Goal: Task Accomplishment & Management: Manage account settings

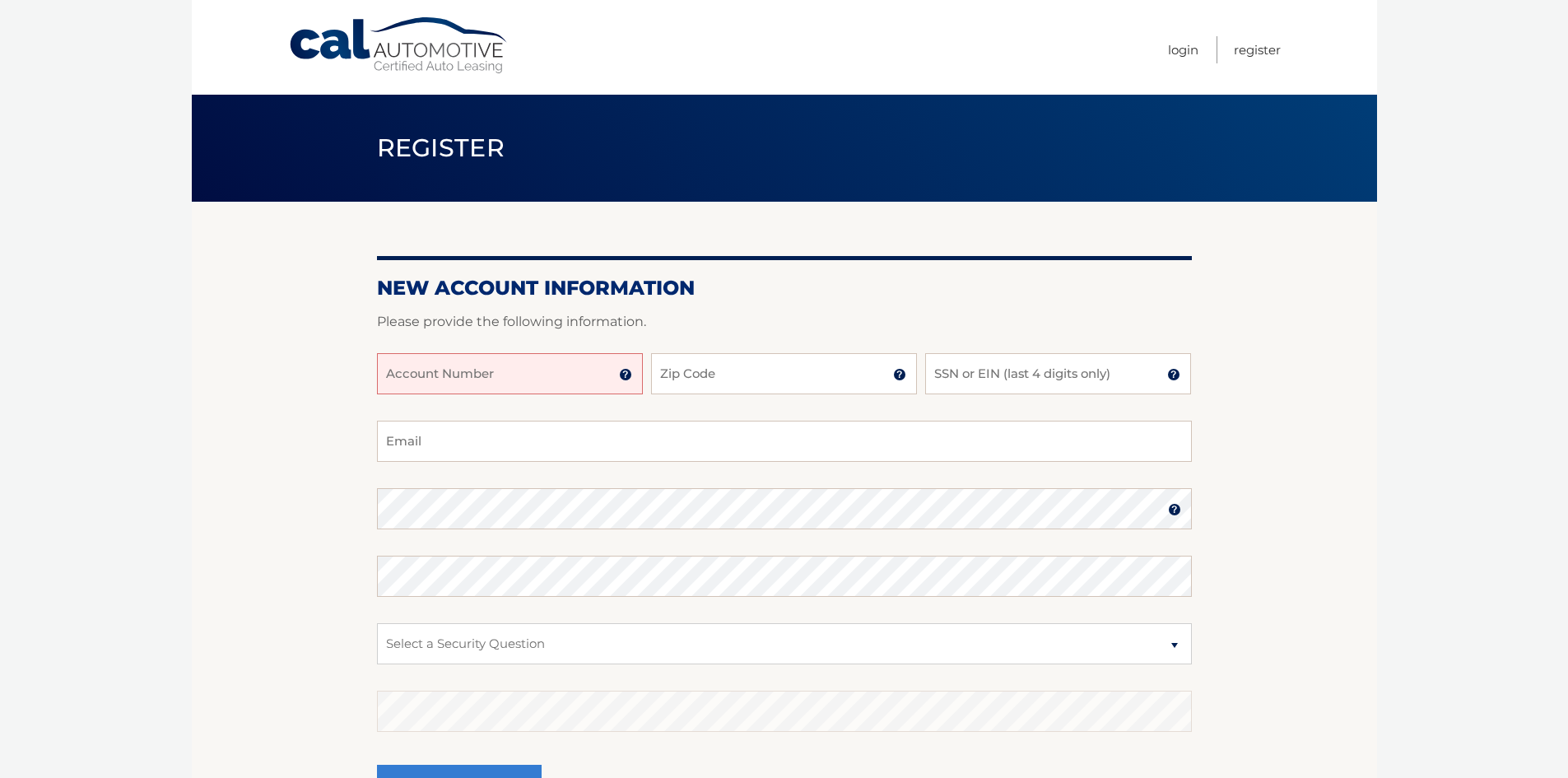
click at [492, 370] on input "Account Number" at bounding box center [510, 373] width 266 height 41
type input "44455983229"
click at [702, 365] on input "Zip Code" at bounding box center [784, 373] width 266 height 41
type input "1"
type input "10467"
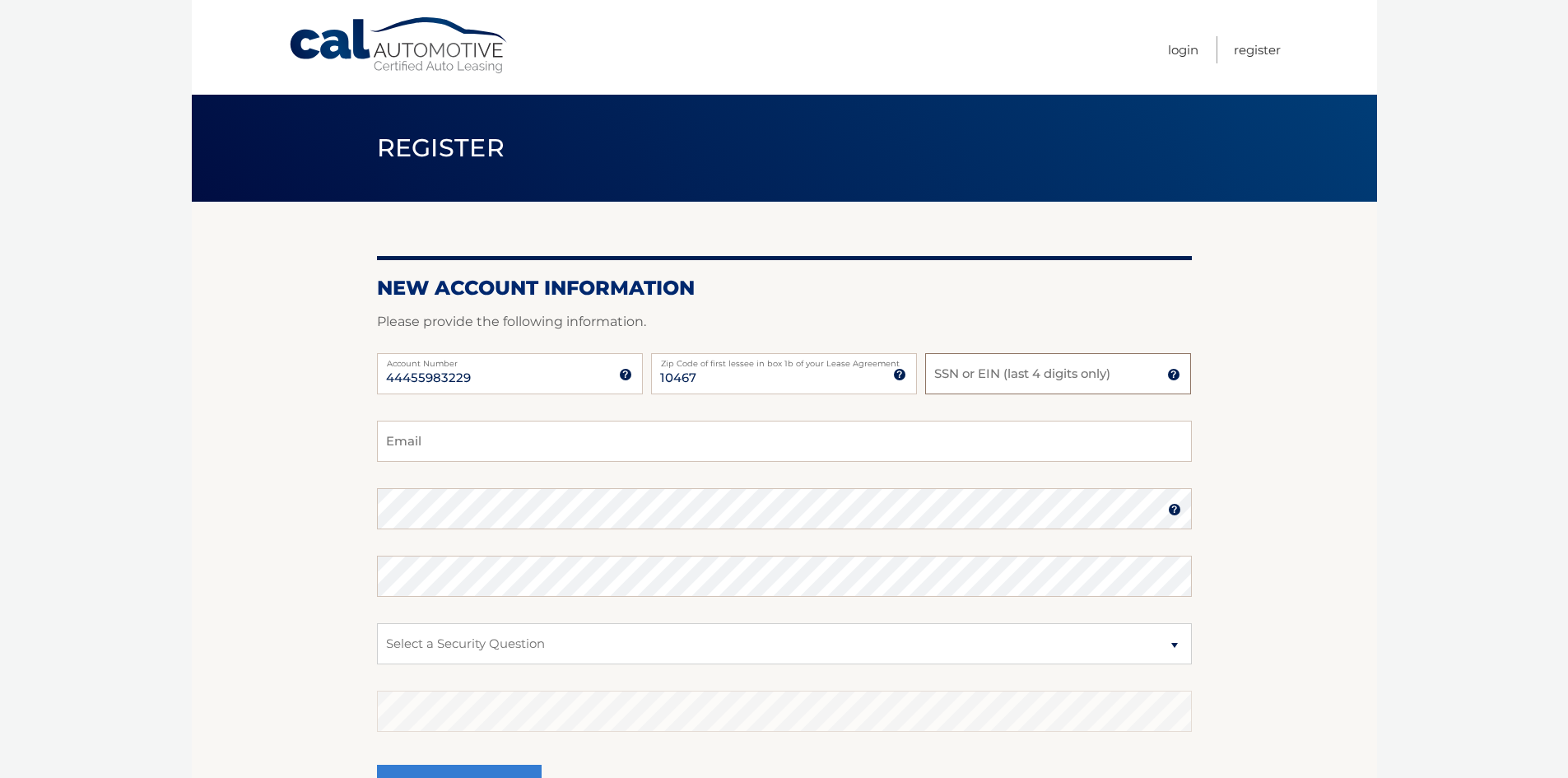
click at [989, 386] on input "SSN or EIN (last 4 digits only)" at bounding box center [1057, 373] width 266 height 41
type input "3360"
click at [714, 428] on input "Email" at bounding box center [784, 441] width 815 height 41
type input "tajrian2003@gmail.com"
click at [292, 497] on section "New Account Information Please provide the following information. 44455983229 A…" at bounding box center [784, 523] width 1186 height 643
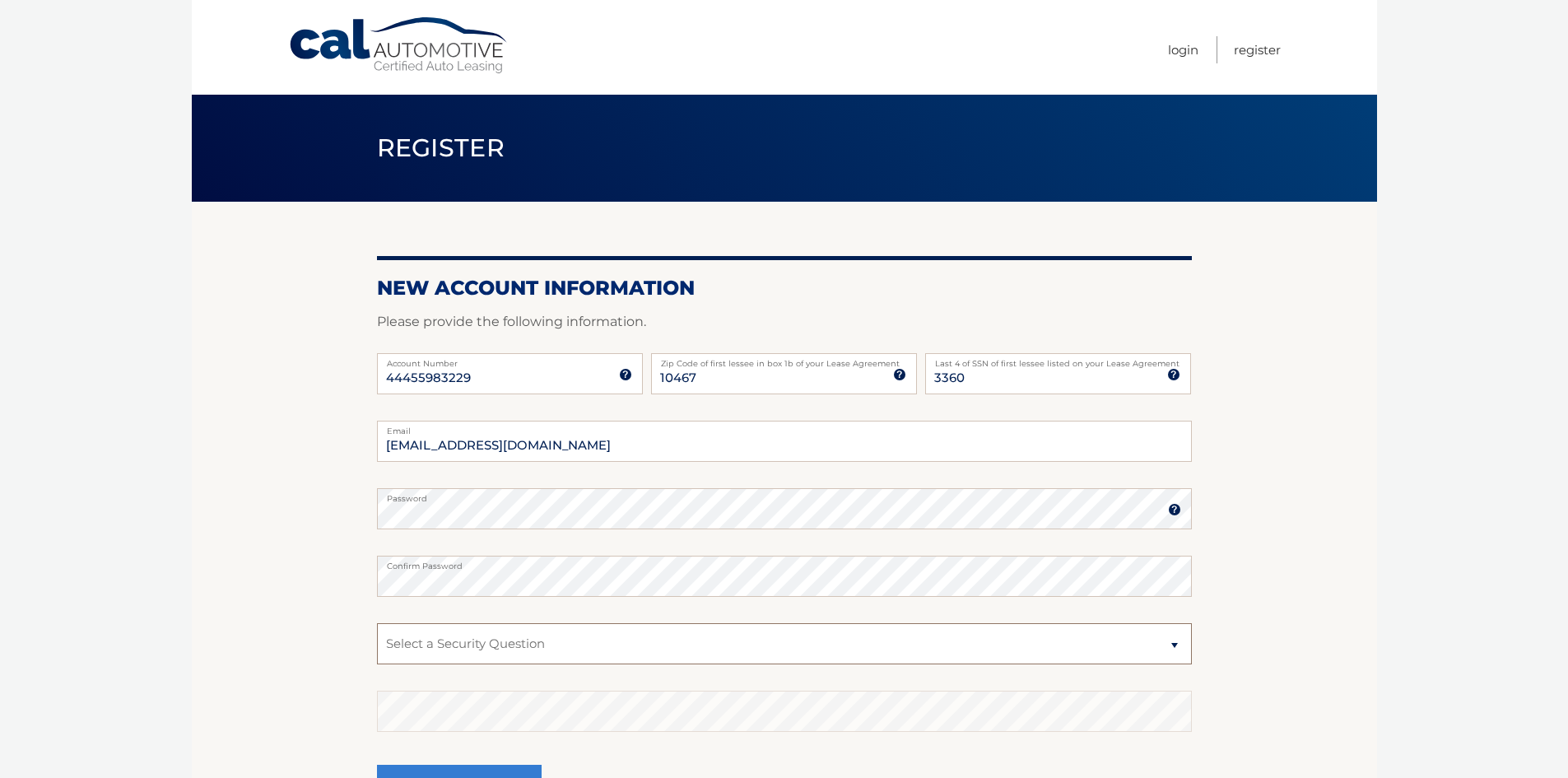
click at [517, 625] on select "Select a Security Question What was the name of your elementary school? What is…" at bounding box center [784, 644] width 815 height 41
select select "4"
click at [377, 623] on select "Select a Security Question What was the name of your elementary school? What is…" at bounding box center [784, 644] width 815 height 41
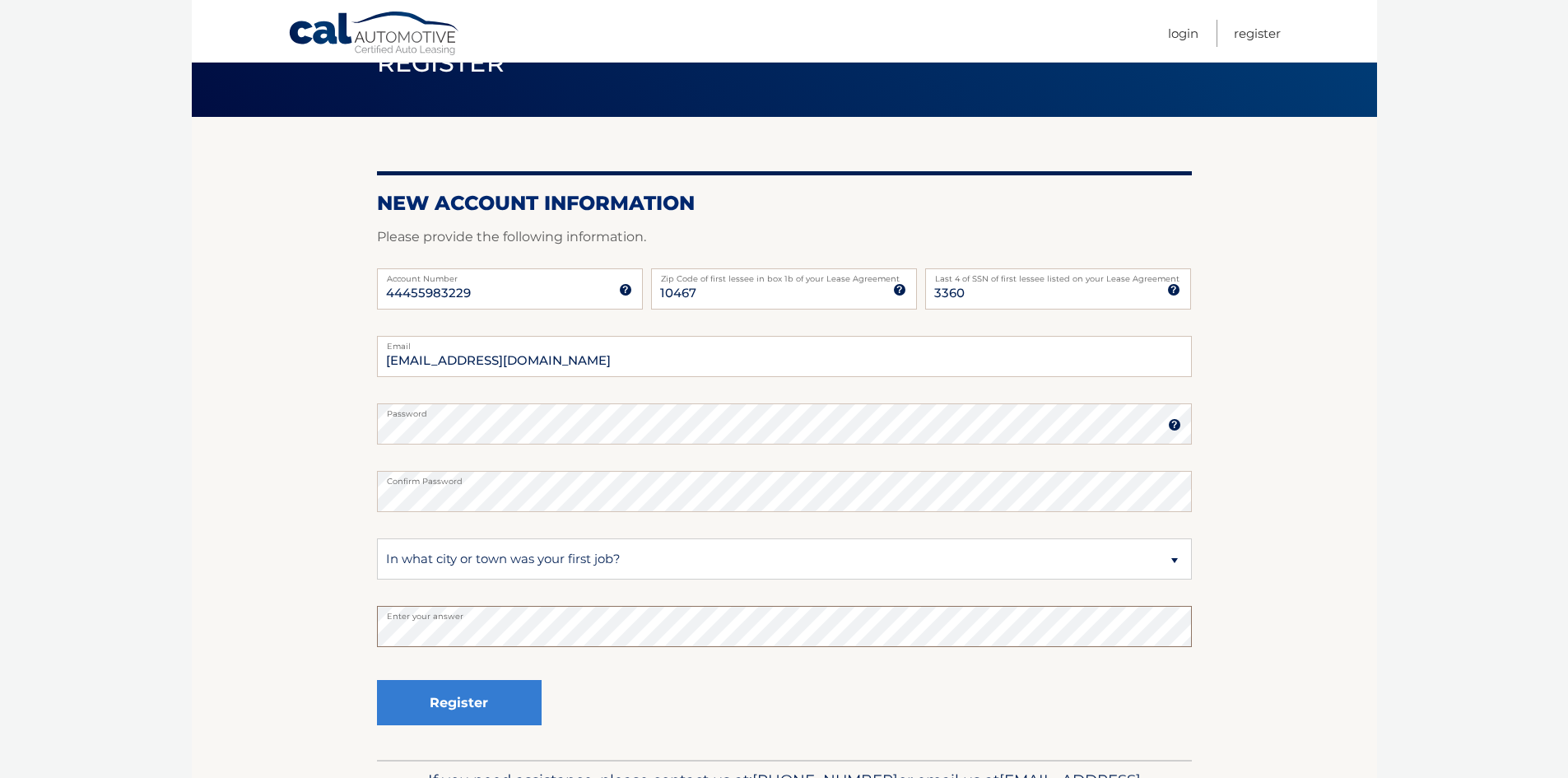
scroll to position [164, 0]
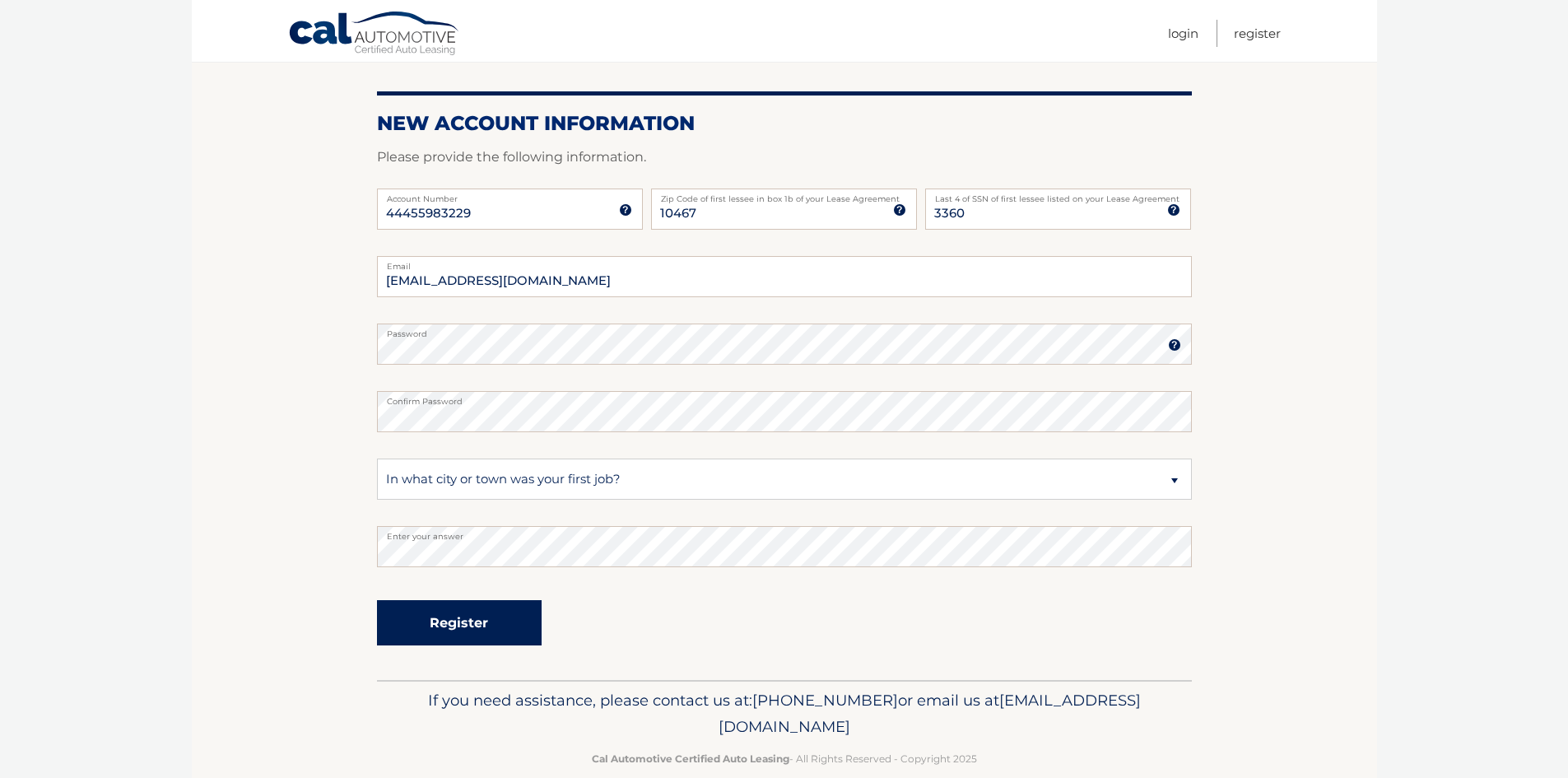
click at [518, 623] on button "Register" at bounding box center [459, 622] width 165 height 45
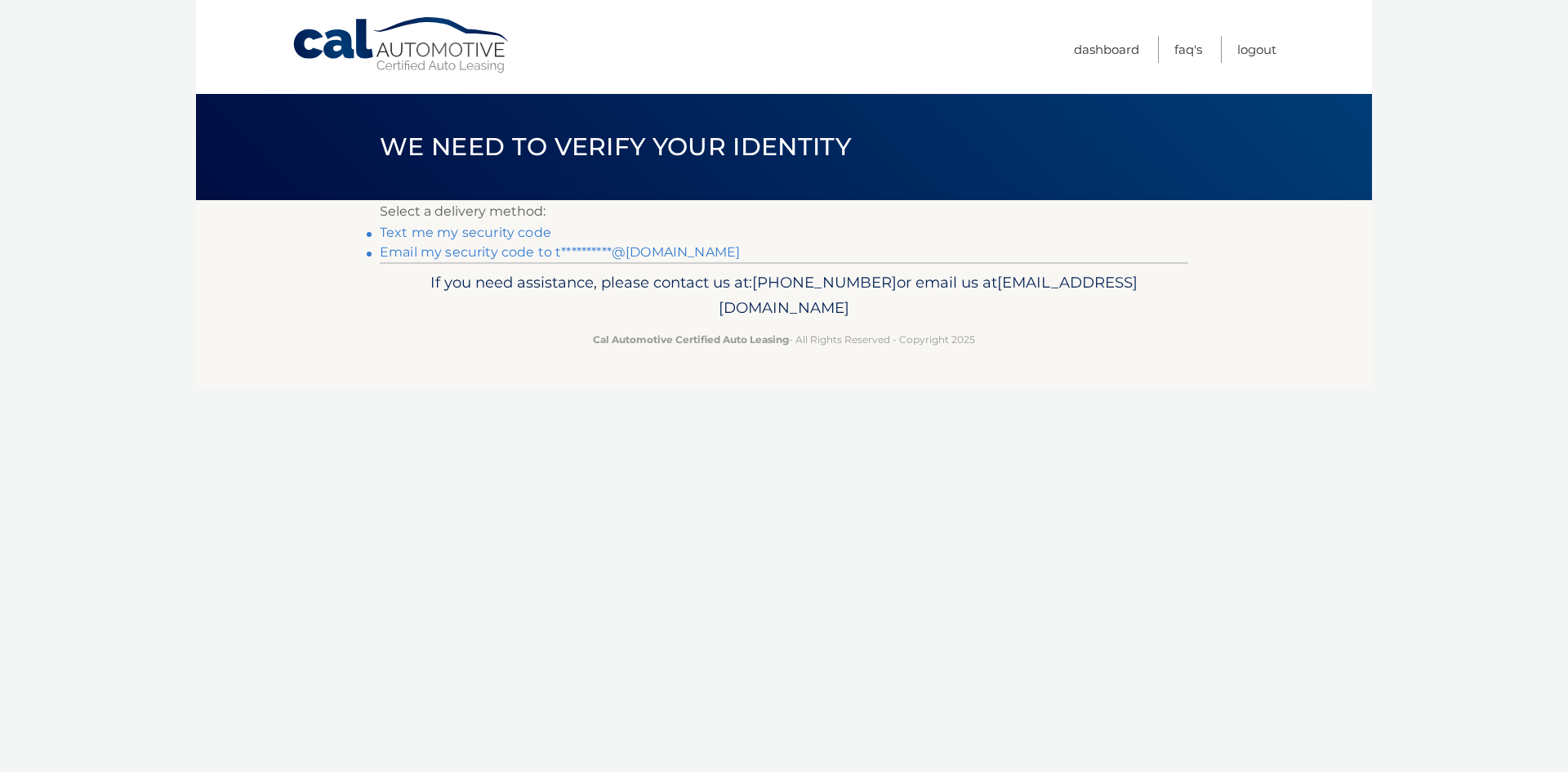
click at [508, 254] on link "**********" at bounding box center [559, 252] width 360 height 16
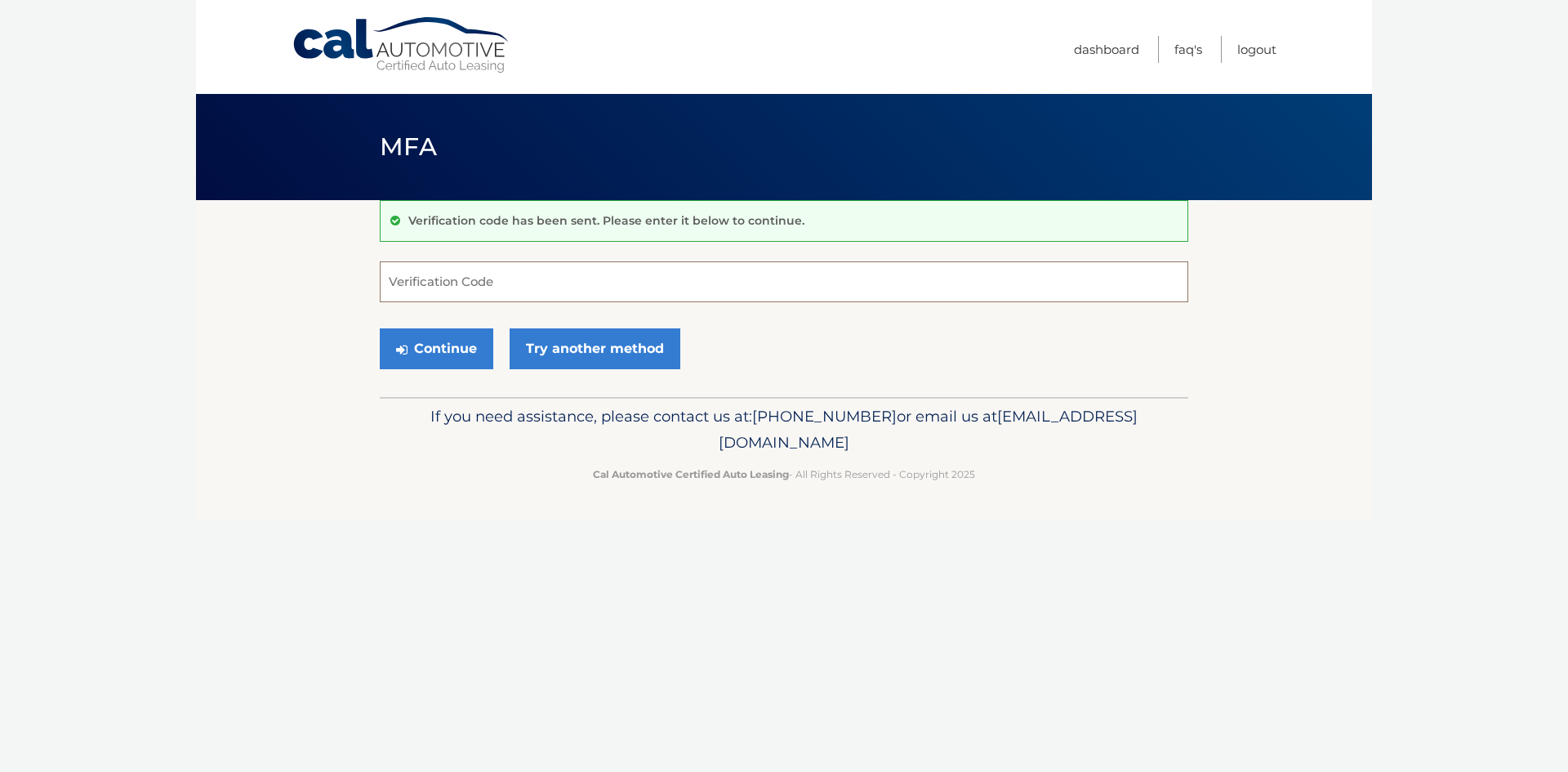
click at [498, 289] on input "Verification Code" at bounding box center [784, 281] width 808 height 41
paste input "269500"
click at [454, 359] on button "Continue" at bounding box center [436, 349] width 114 height 41
click at [491, 290] on input "269500" at bounding box center [784, 281] width 808 height 41
type input "269500"
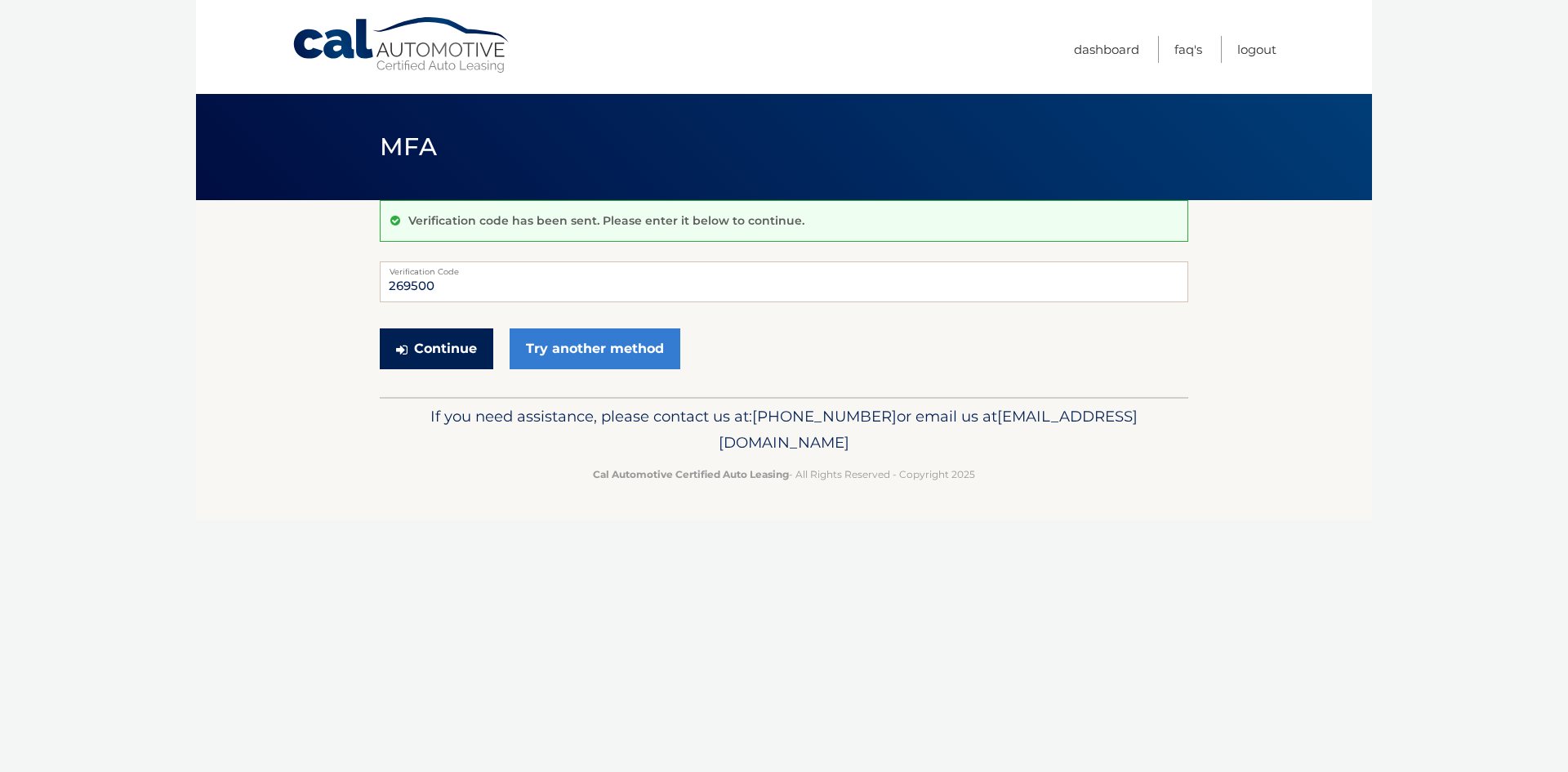
click at [454, 338] on button "Continue" at bounding box center [436, 349] width 114 height 41
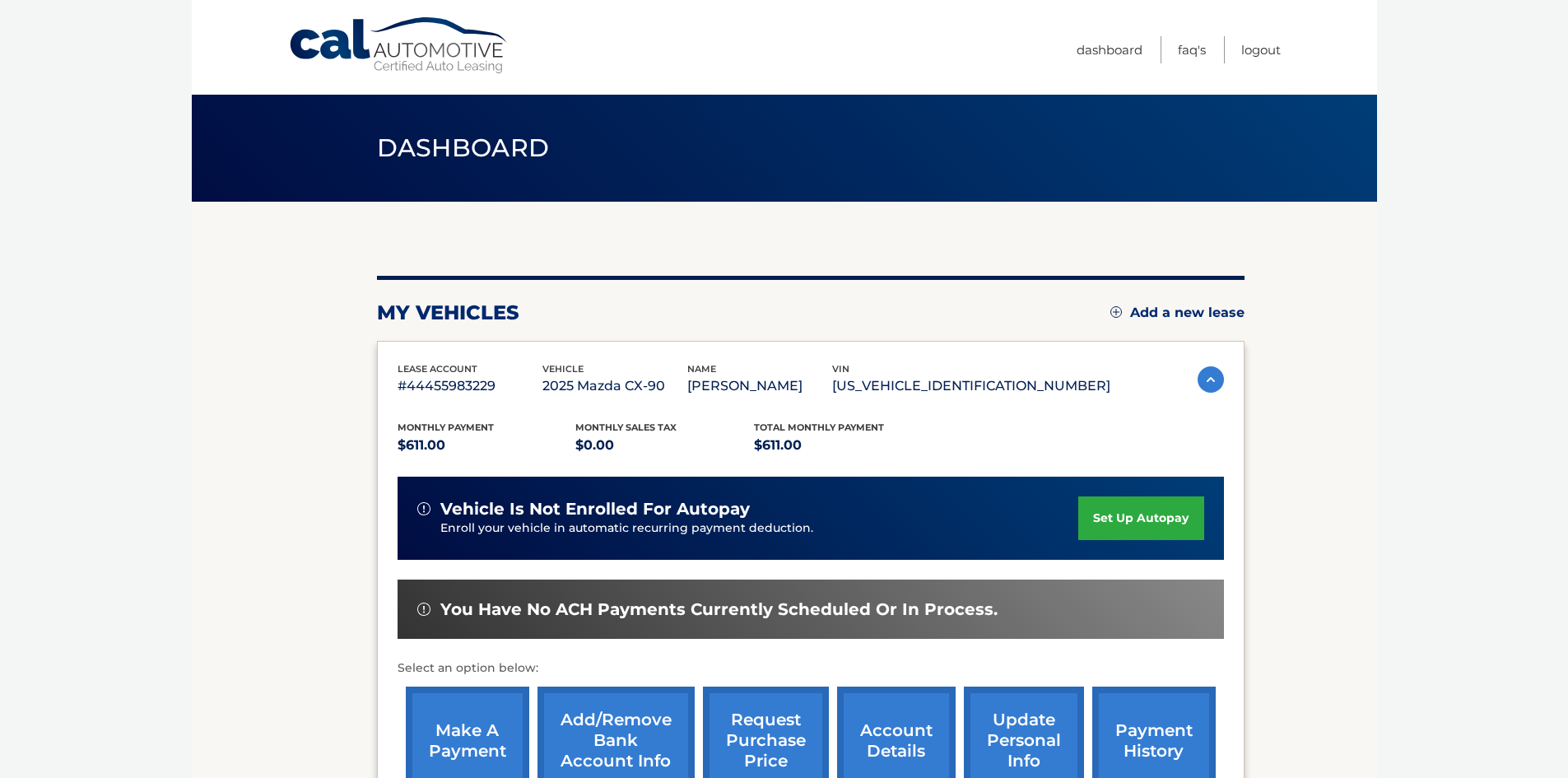
scroll to position [83, 0]
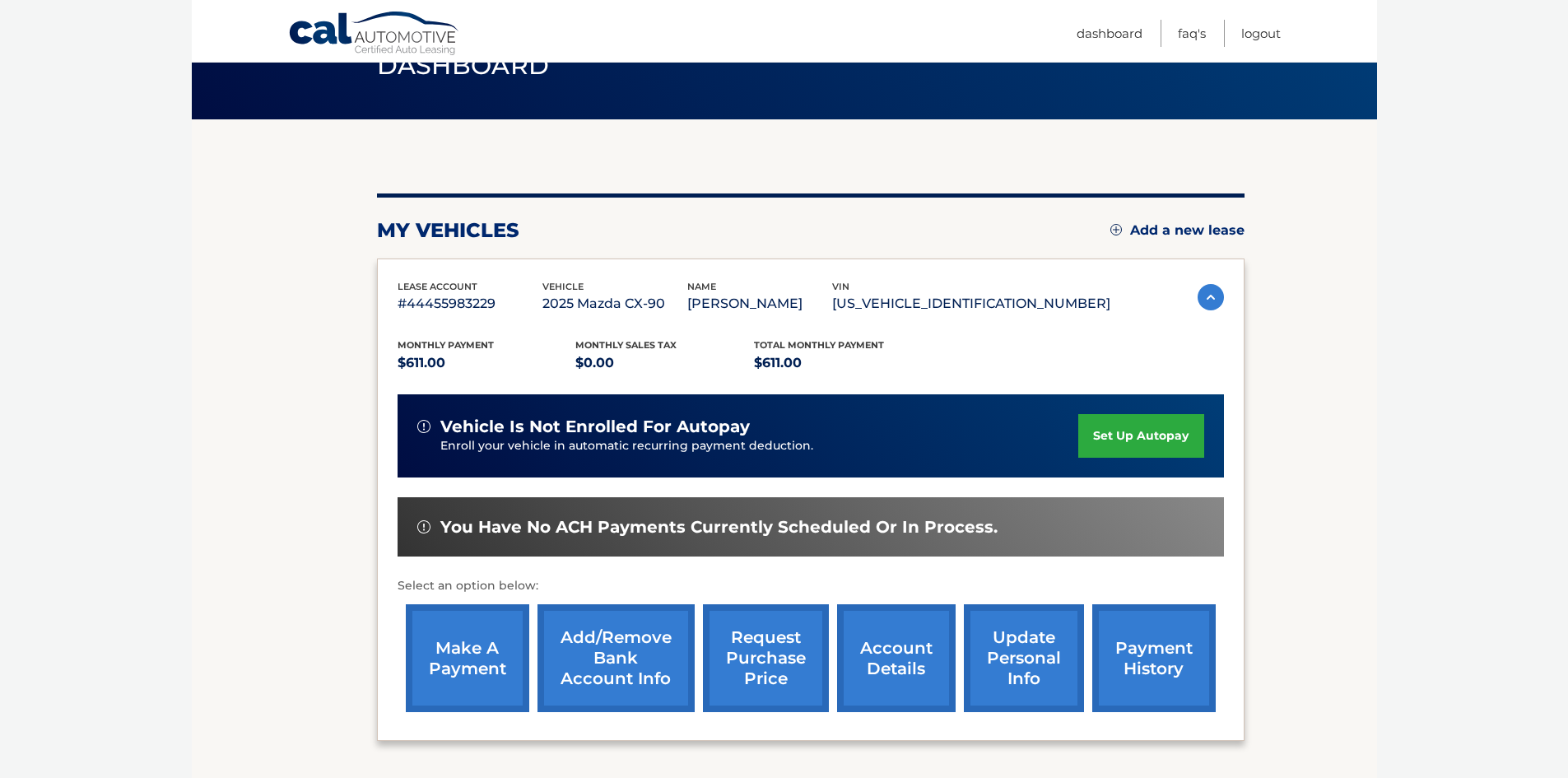
click at [1141, 437] on link "set up autopay" at bounding box center [1140, 436] width 125 height 44
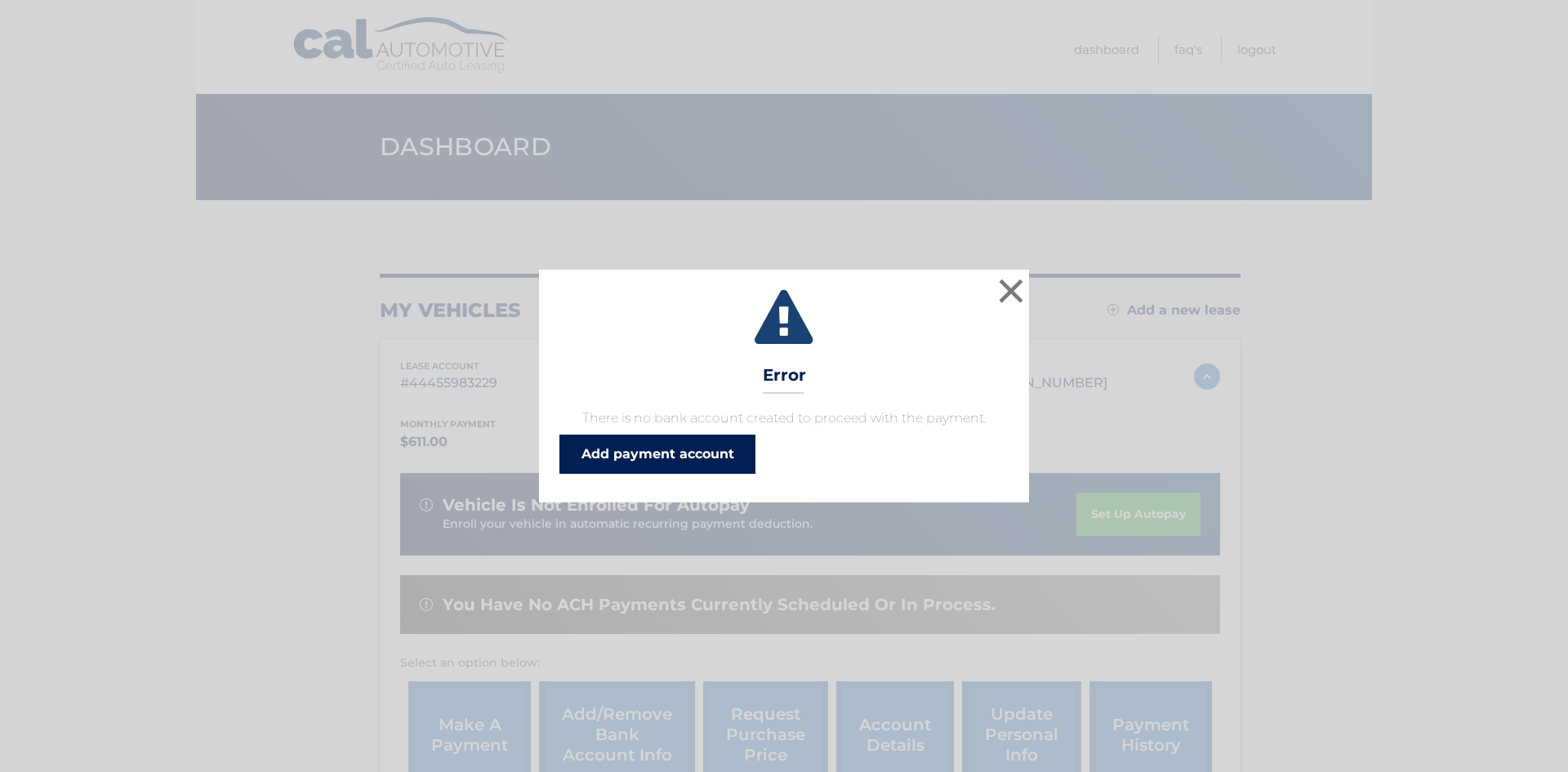
click at [713, 458] on link "Add payment account" at bounding box center [657, 453] width 196 height 39
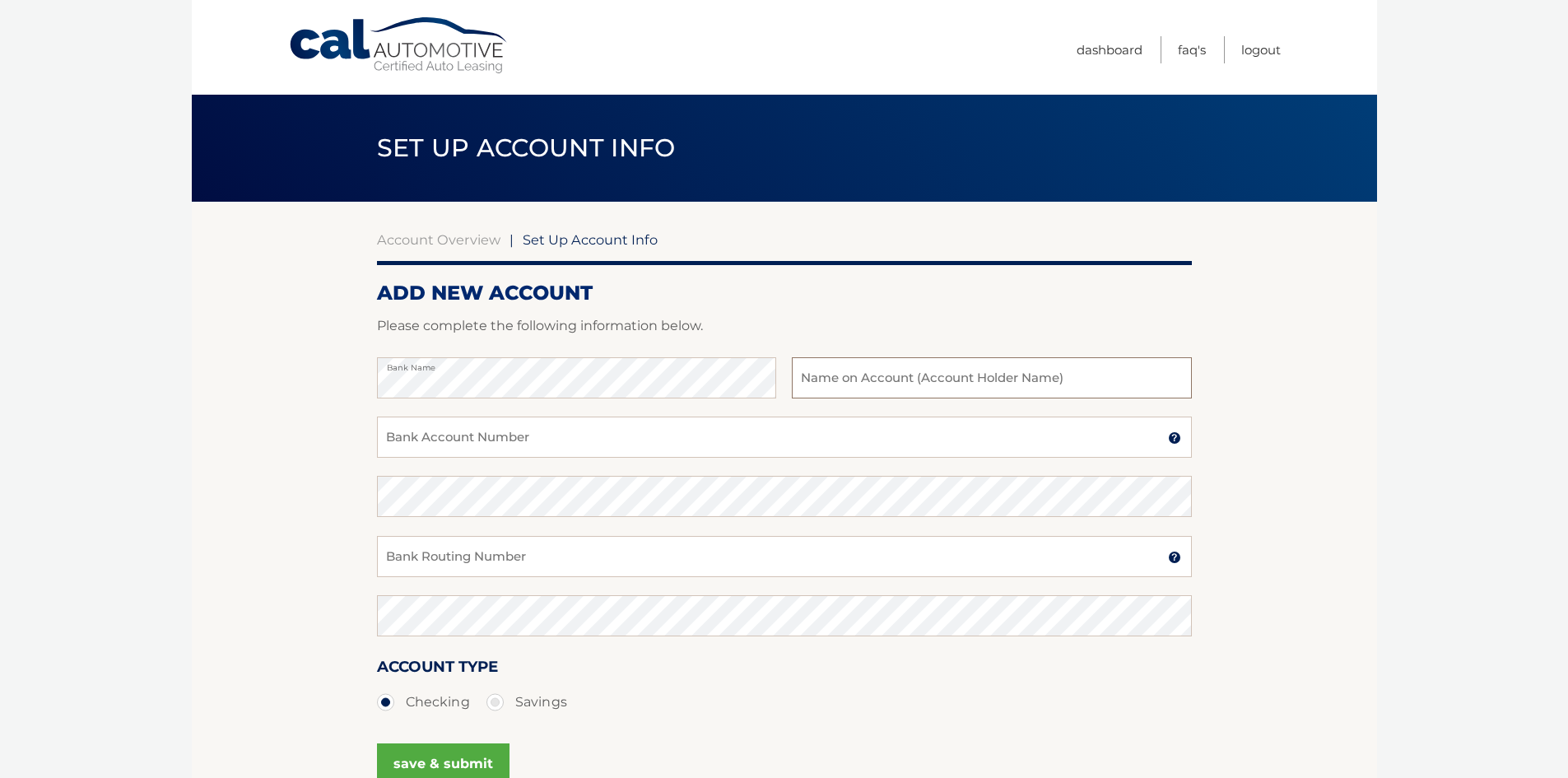
click at [809, 372] on input "text" at bounding box center [991, 378] width 399 height 41
type input "TAJRIAN TAREQ"
click at [691, 435] on input "Bank Account Number" at bounding box center [784, 437] width 815 height 41
click at [535, 549] on input "Bank Routing Number" at bounding box center [784, 557] width 815 height 41
type input "026013673"
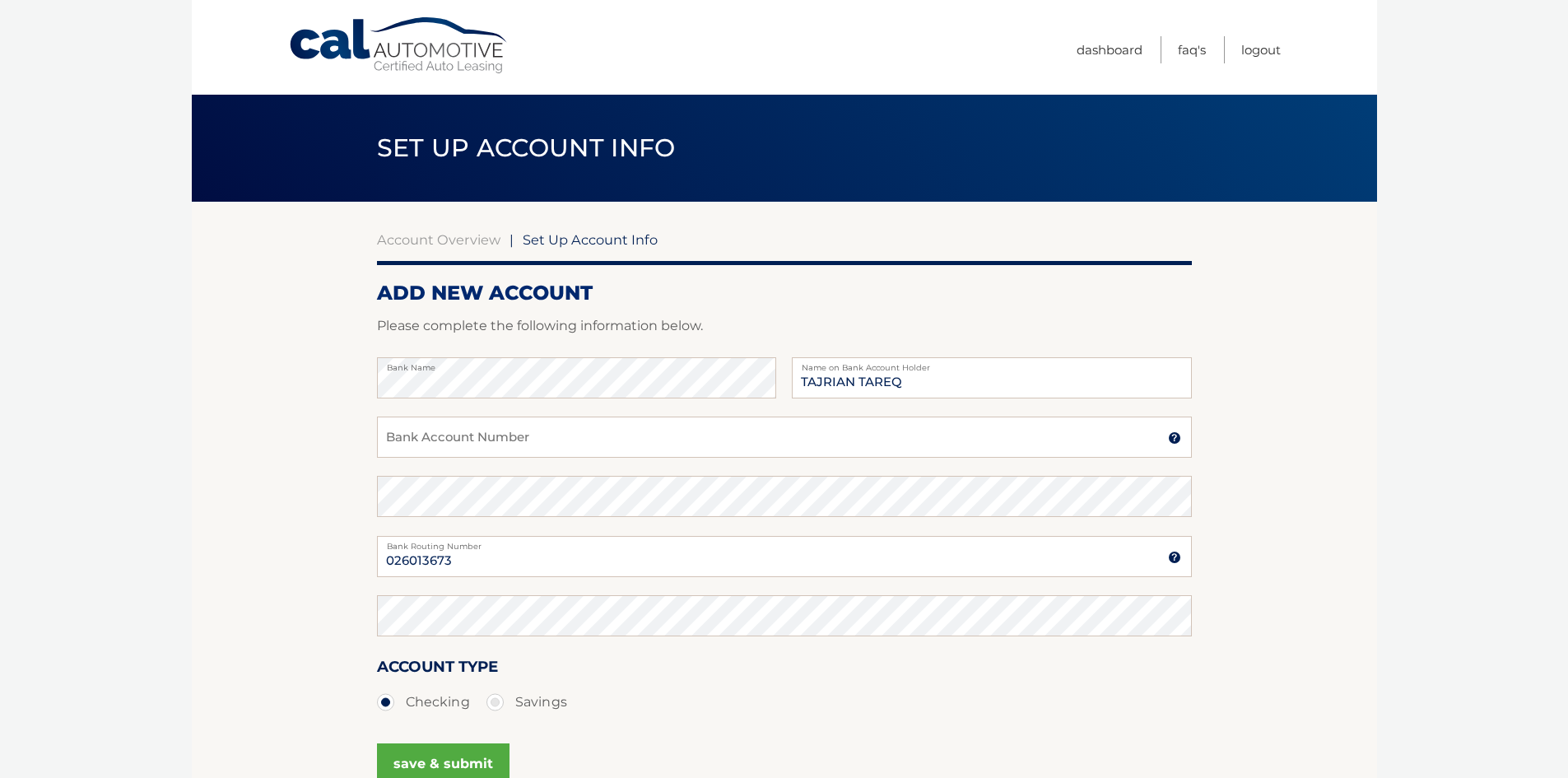
click at [558, 463] on div "Bank Account Number A 3-17-digit number at the bottom of a check or bank statem…" at bounding box center [784, 445] width 815 height 60
click at [573, 444] on input "Bank Account Number" at bounding box center [784, 437] width 815 height 41
type input "4385599275"
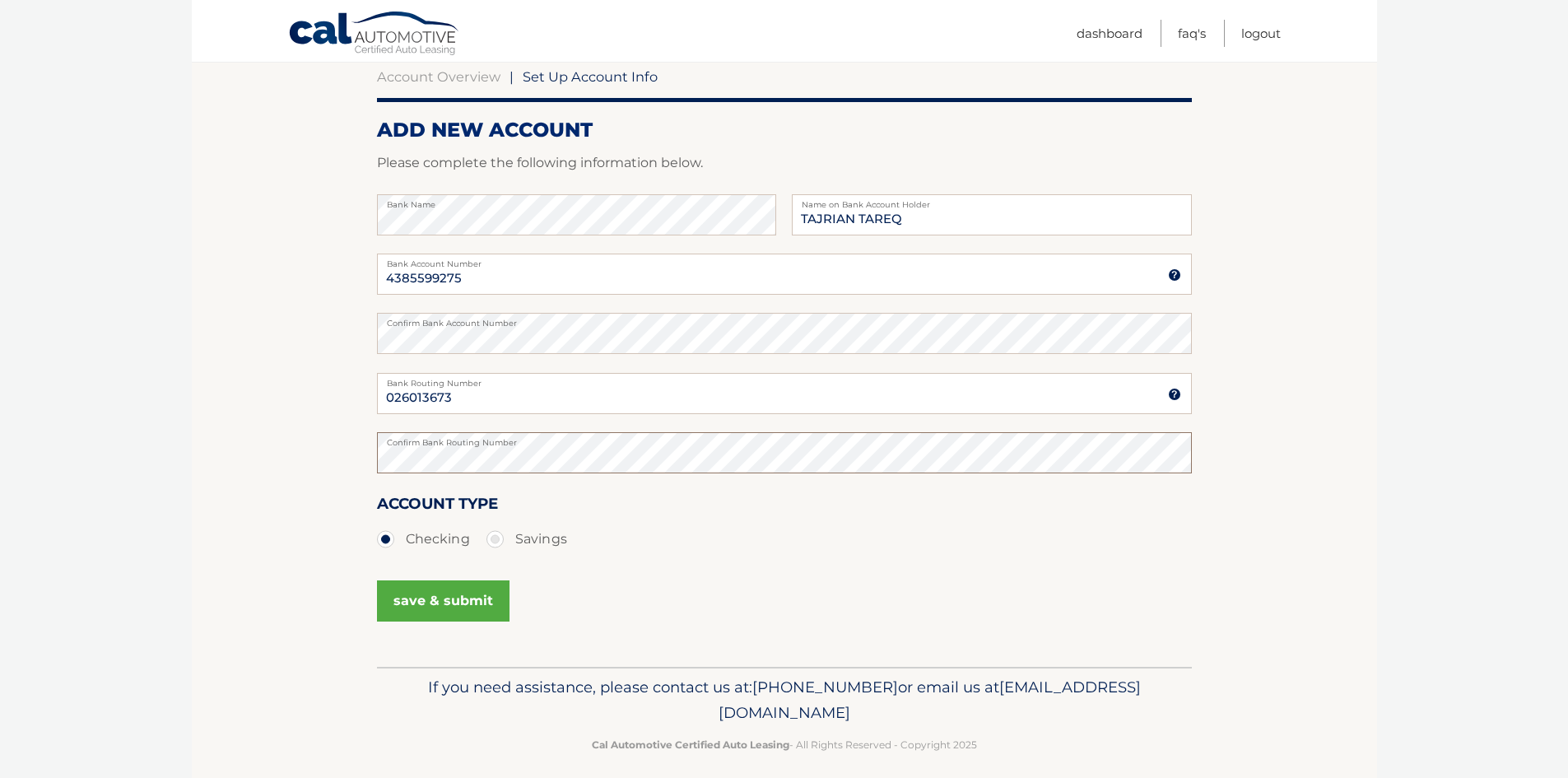
scroll to position [164, 0]
click at [454, 613] on button "save & submit" at bounding box center [443, 599] width 133 height 41
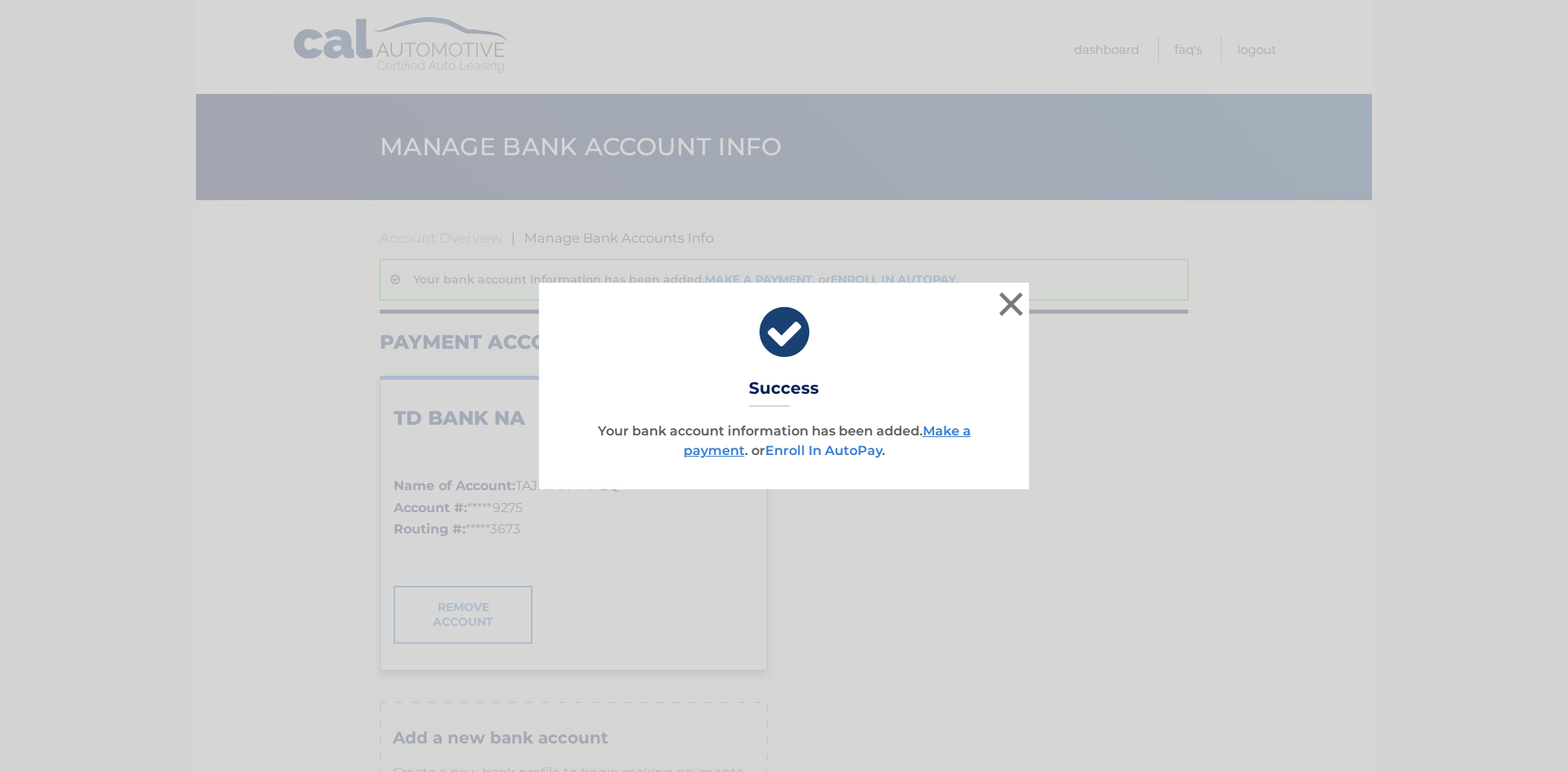
click at [800, 448] on link "Enroll In AutoPay" at bounding box center [823, 451] width 116 height 16
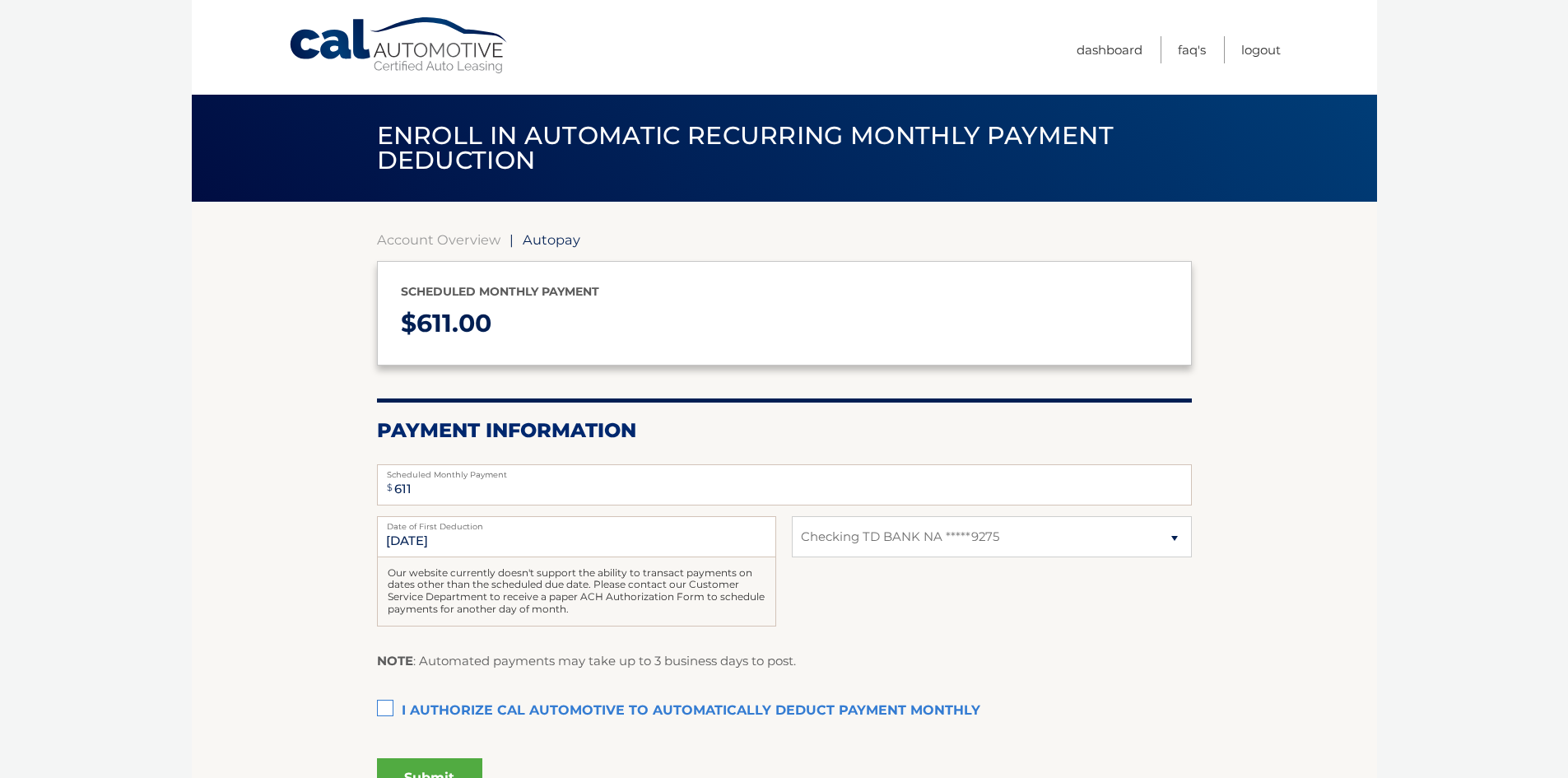
select select "Zjg2ODU0MDItYTAwNi00ODM1LTlhNjktYTM4ODU1ZjQ2ZDc2"
click at [440, 247] on link "Account Overview" at bounding box center [438, 239] width 124 height 17
click at [448, 237] on link "Account Overview" at bounding box center [438, 239] width 124 height 17
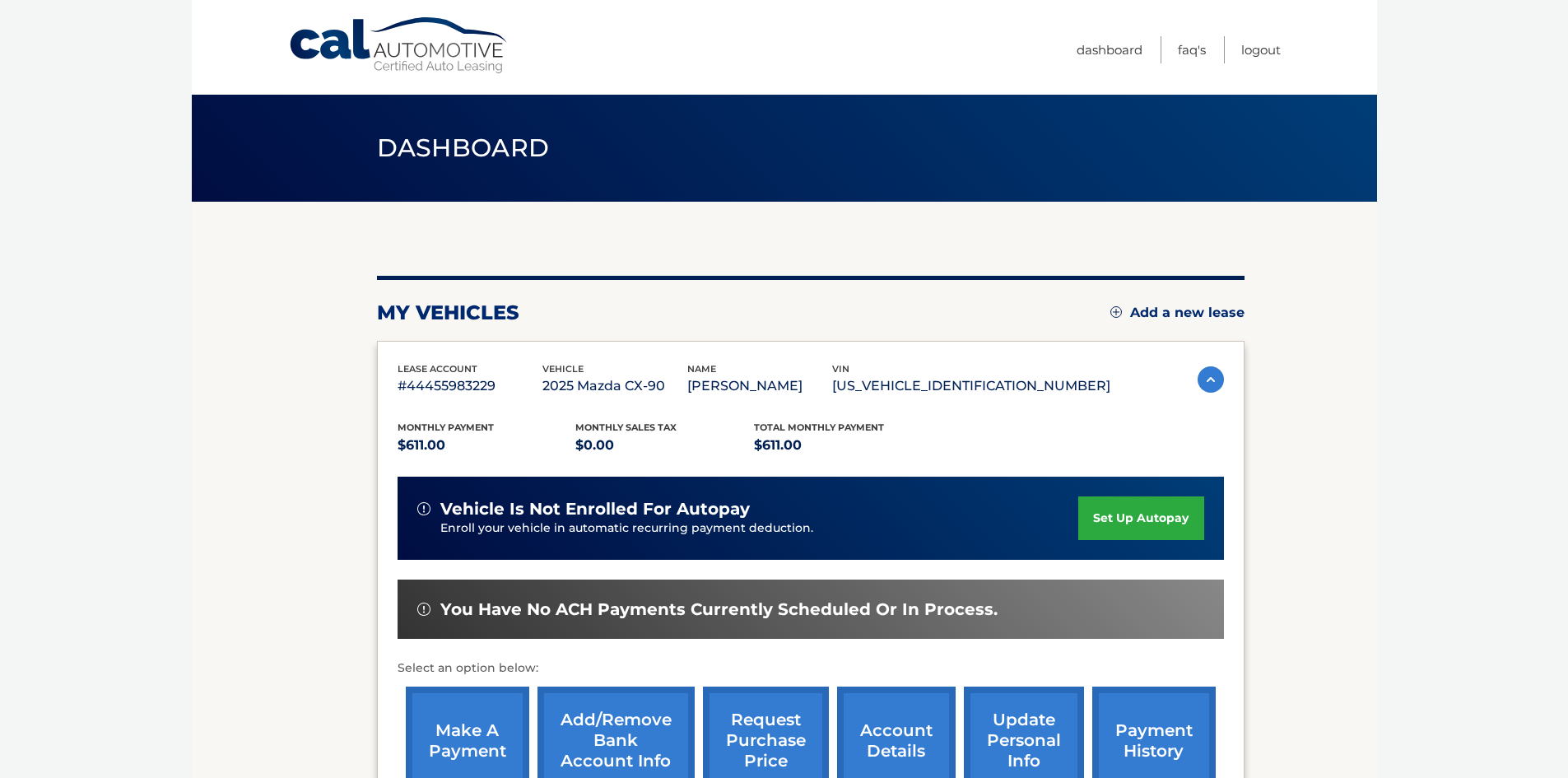
scroll to position [83, 0]
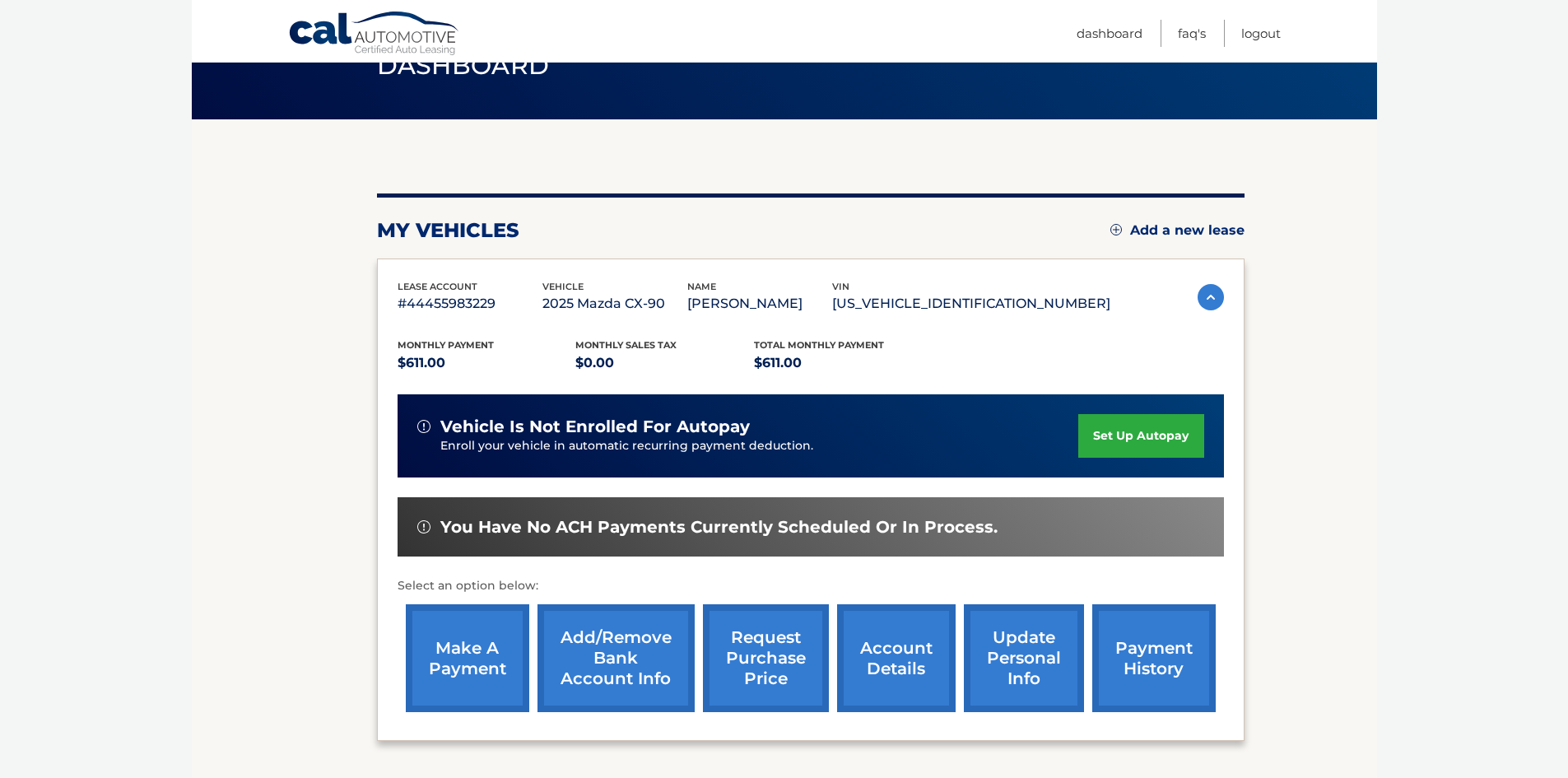
click at [500, 642] on link "make a payment" at bounding box center [467, 657] width 124 height 108
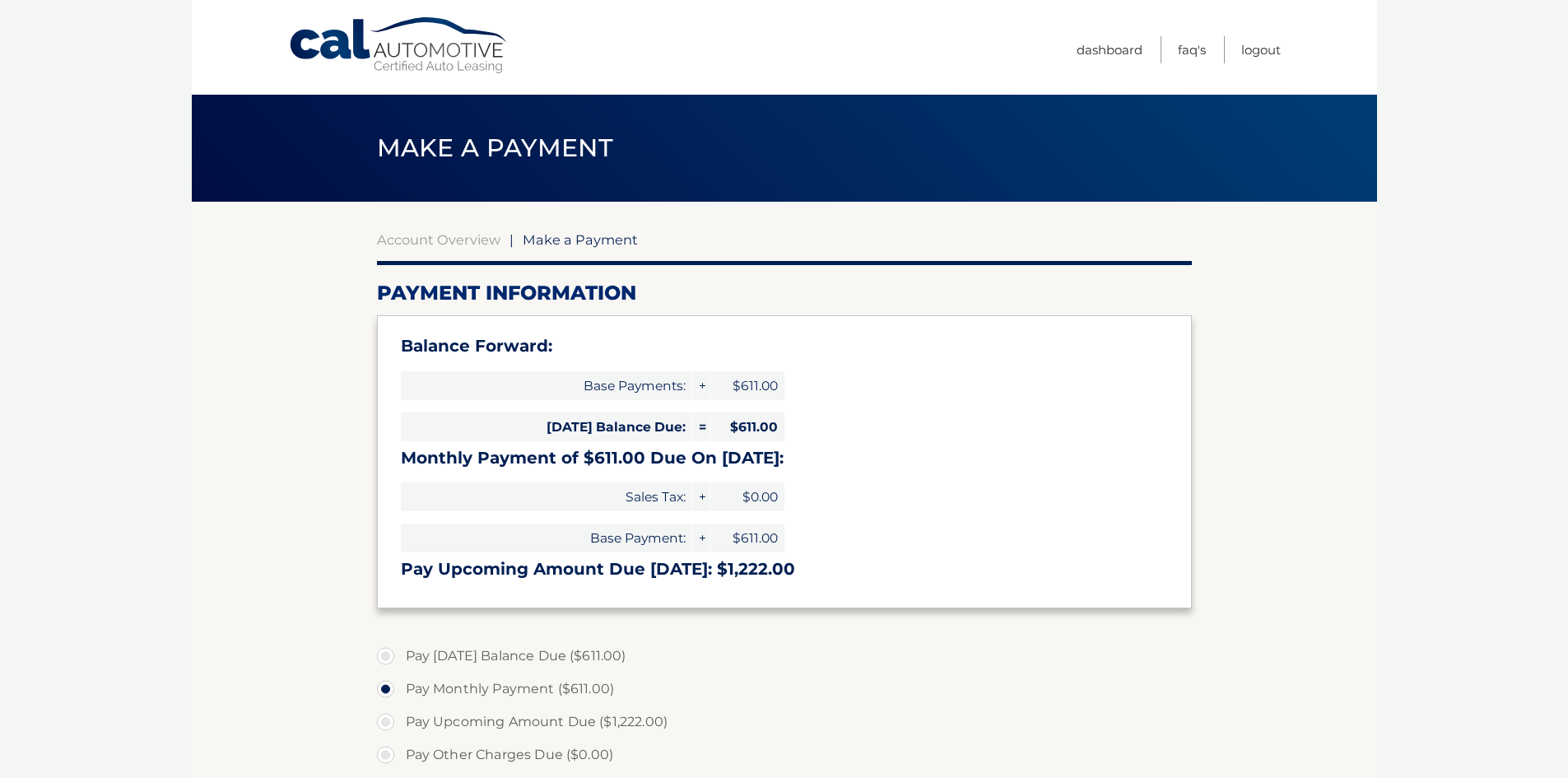
select select "Zjg2ODU0MDItYTAwNi00ODM1LTlhNjktYTM4ODU1ZjQ2ZDc2"
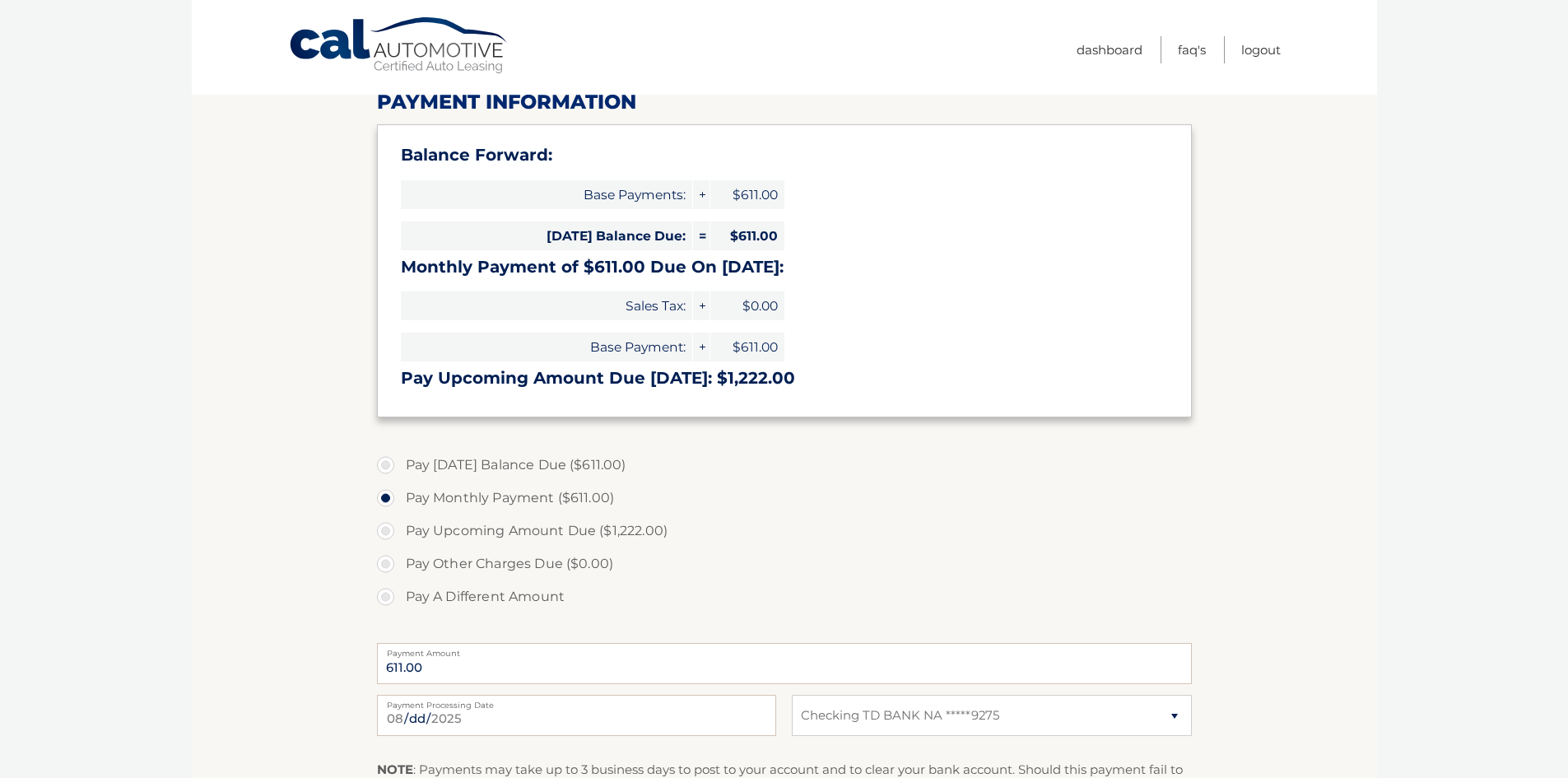
scroll to position [247, 0]
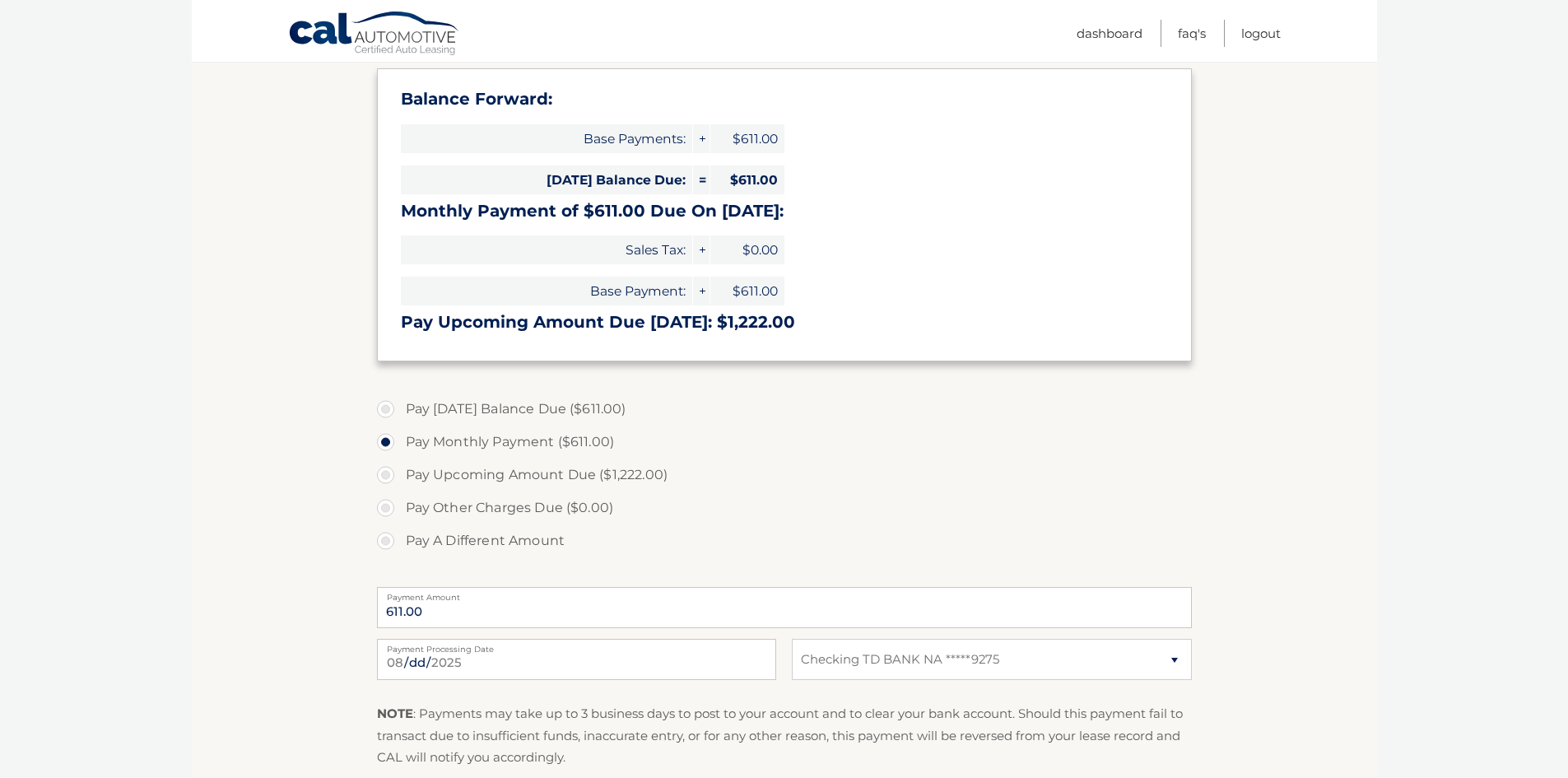
click at [619, 407] on label "Pay [DATE] Balance Due ($611.00)" at bounding box center [784, 408] width 815 height 33
click at [400, 407] on input "Pay [DATE] Balance Due ($611.00)" at bounding box center [391, 405] width 17 height 27
radio input "true"
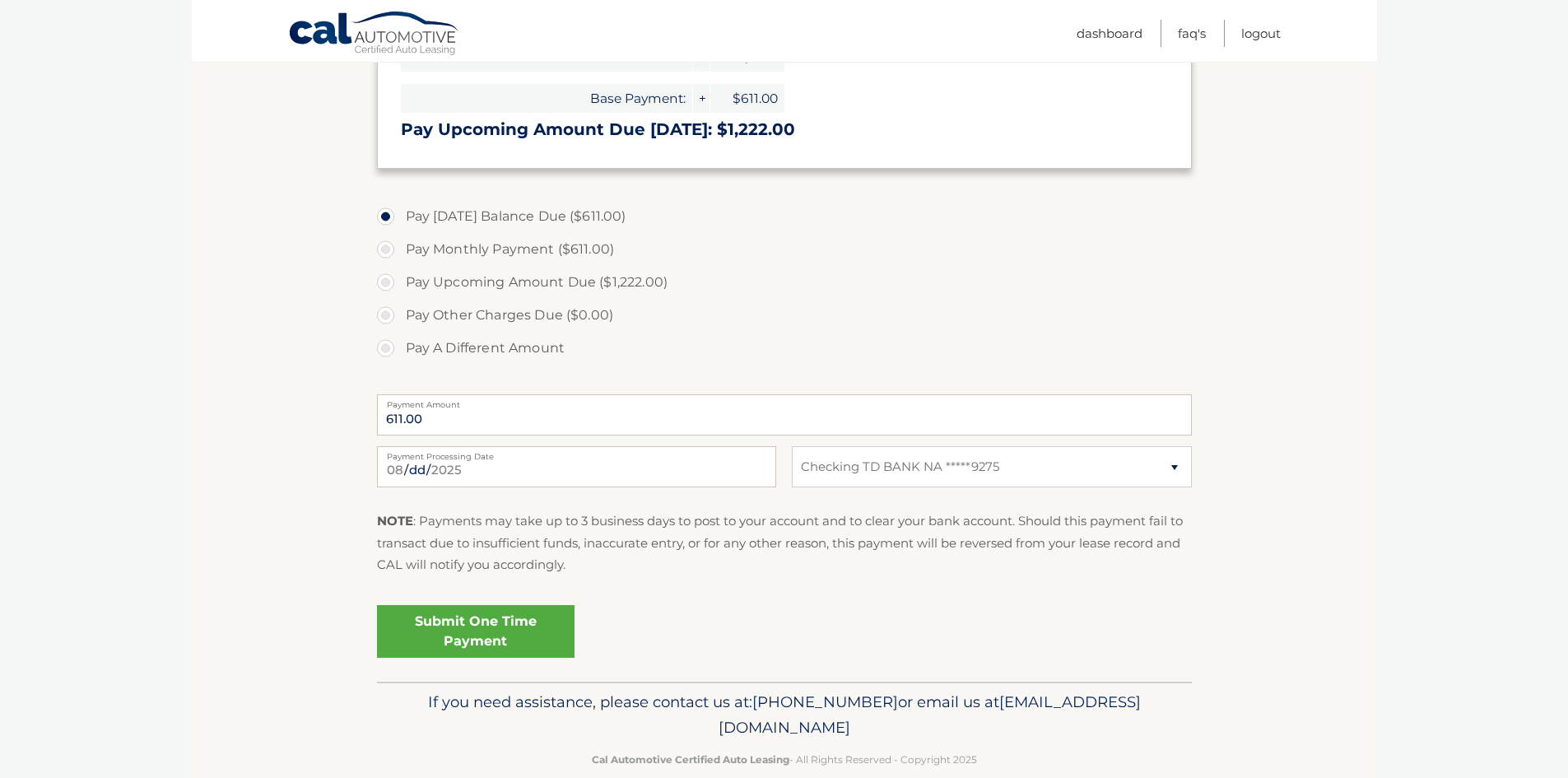
scroll to position [469, 0]
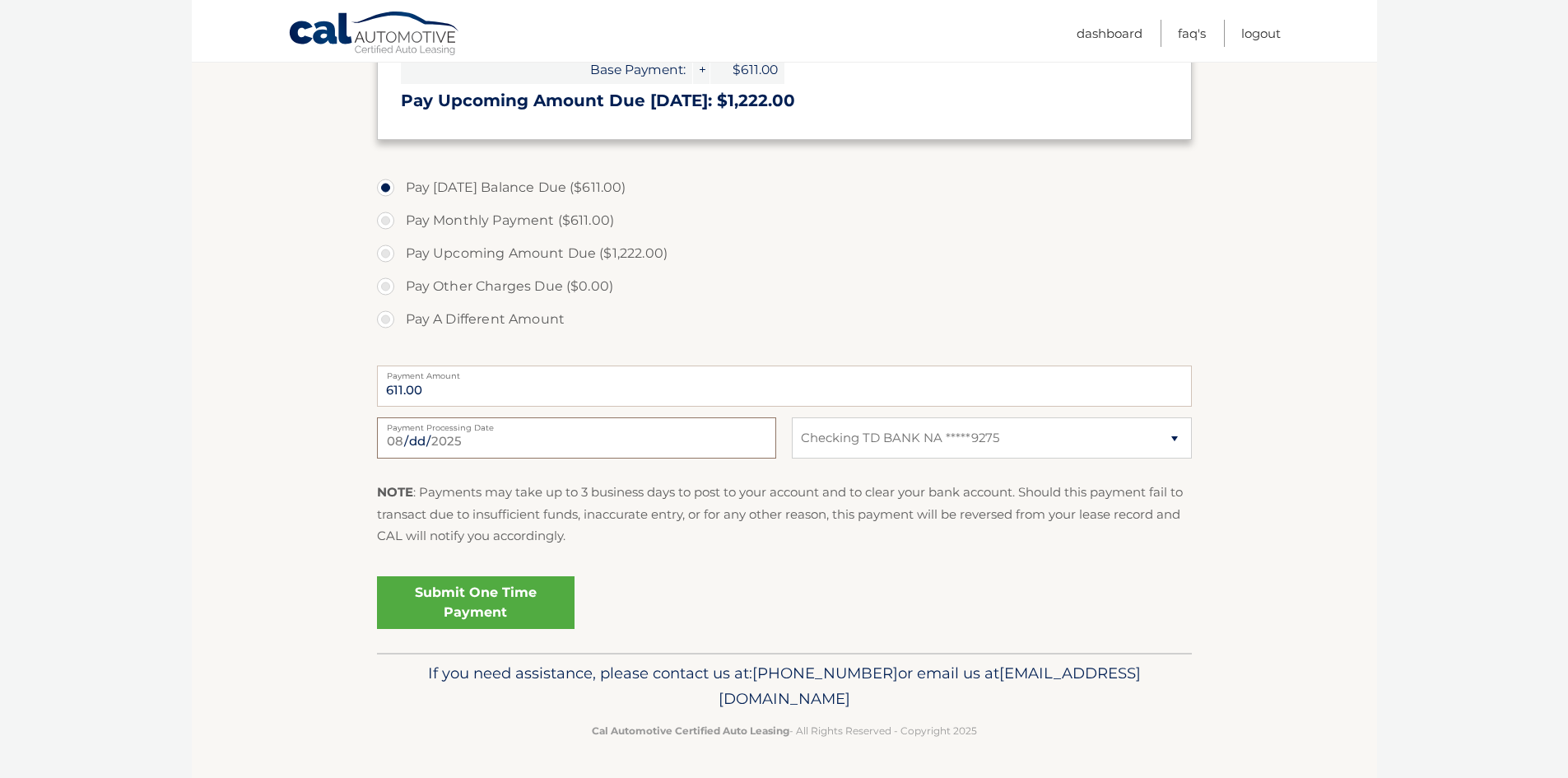
click at [672, 439] on input "2025-08-23" at bounding box center [576, 437] width 399 height 41
click at [301, 437] on section "Account Overview | Make a Payment Payment Information Balance Forward: Base Pay…" at bounding box center [784, 193] width 1186 height 919
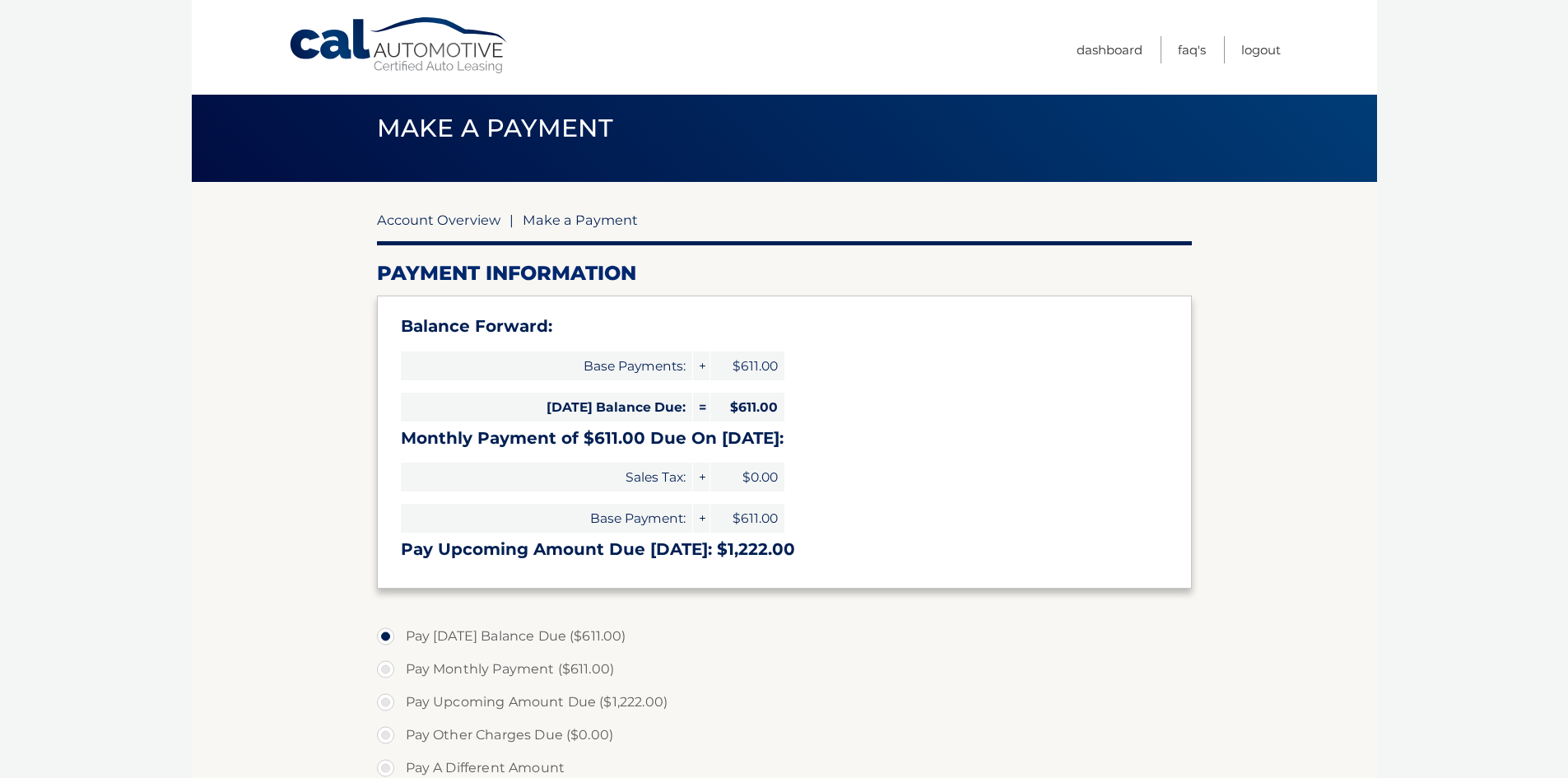
scroll to position [0, 0]
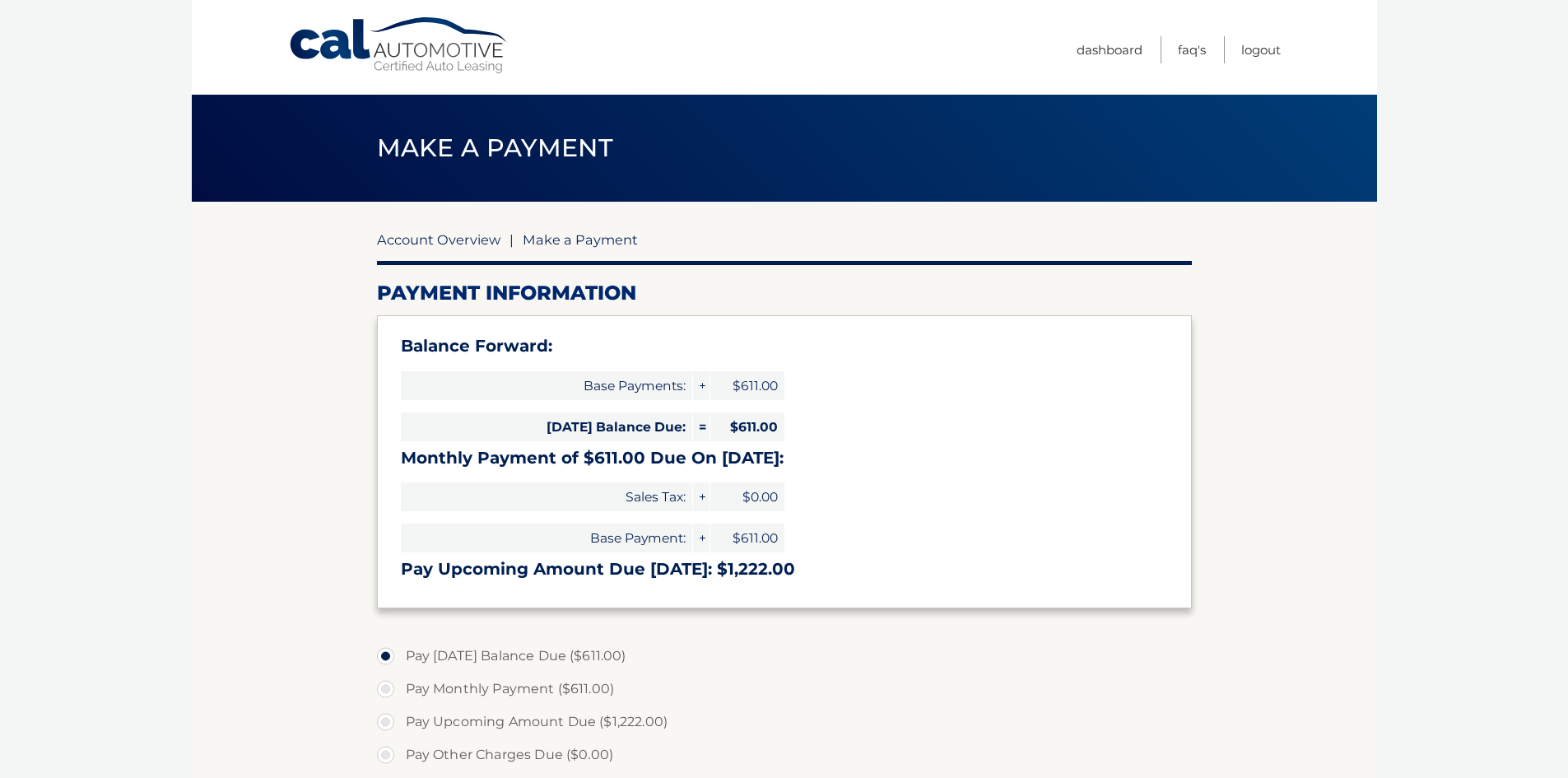
click at [446, 233] on link "Account Overview" at bounding box center [438, 239] width 124 height 17
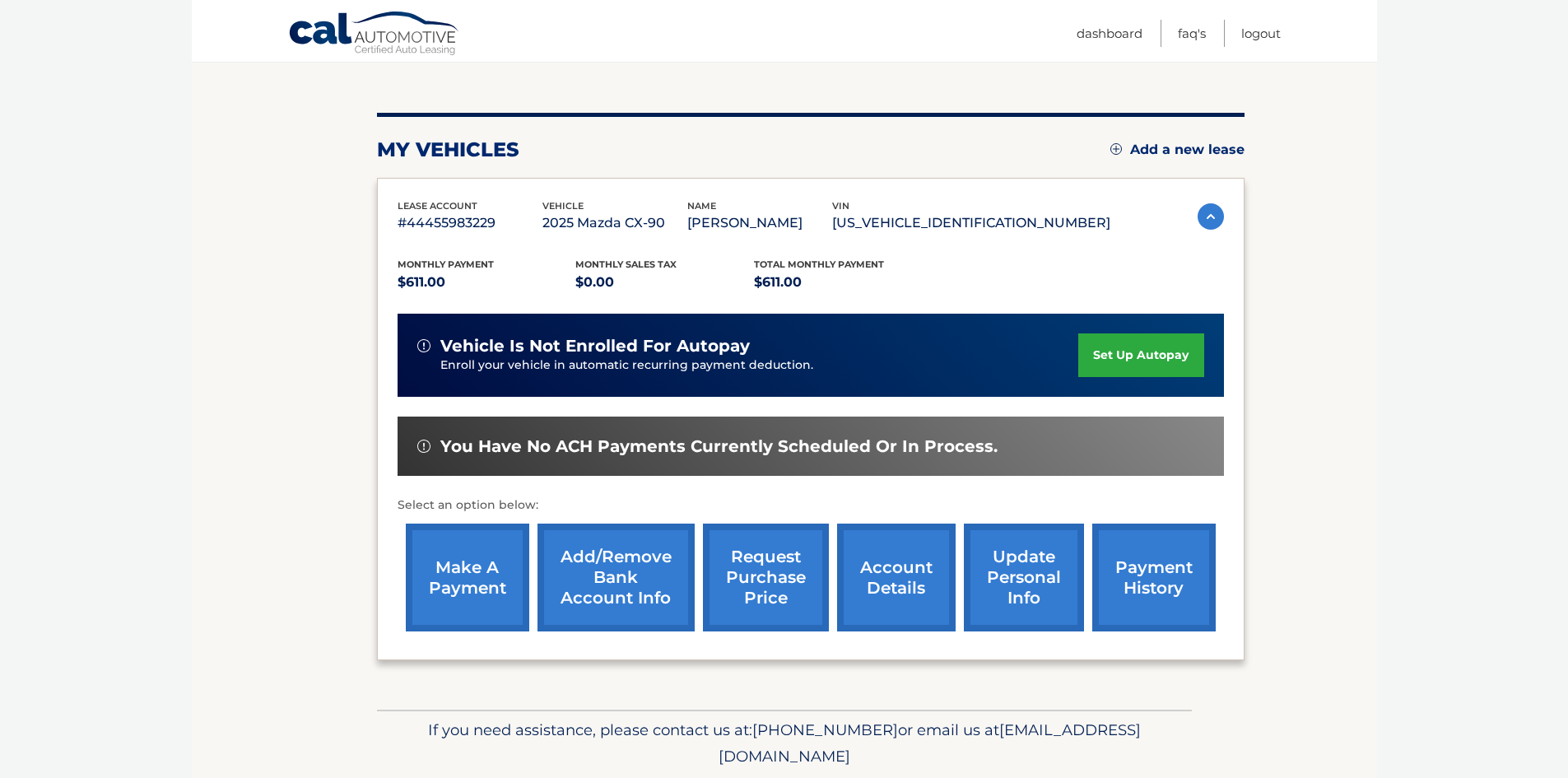
scroll to position [164, 0]
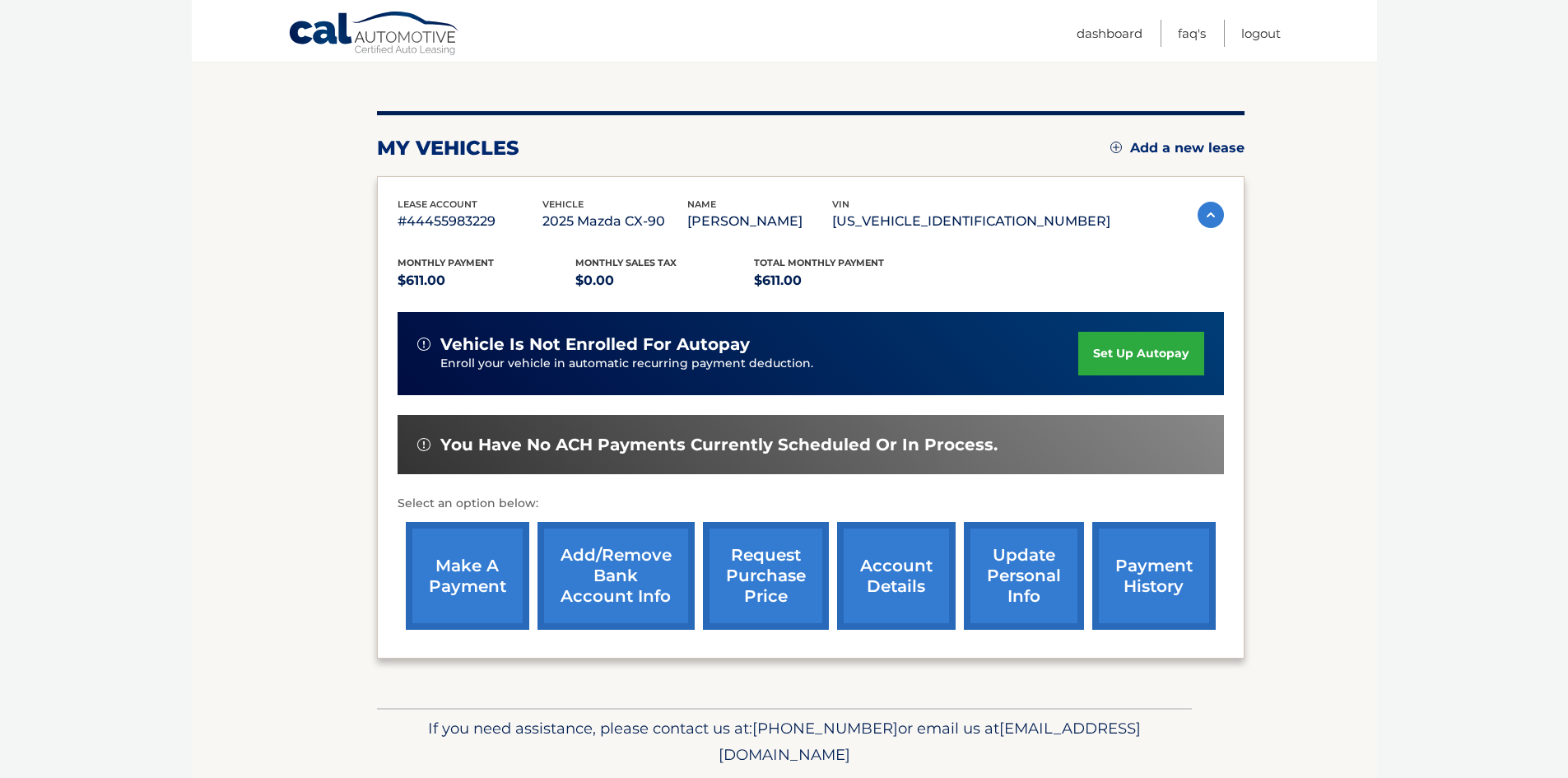
click at [880, 580] on link "account details" at bounding box center [896, 575] width 118 height 108
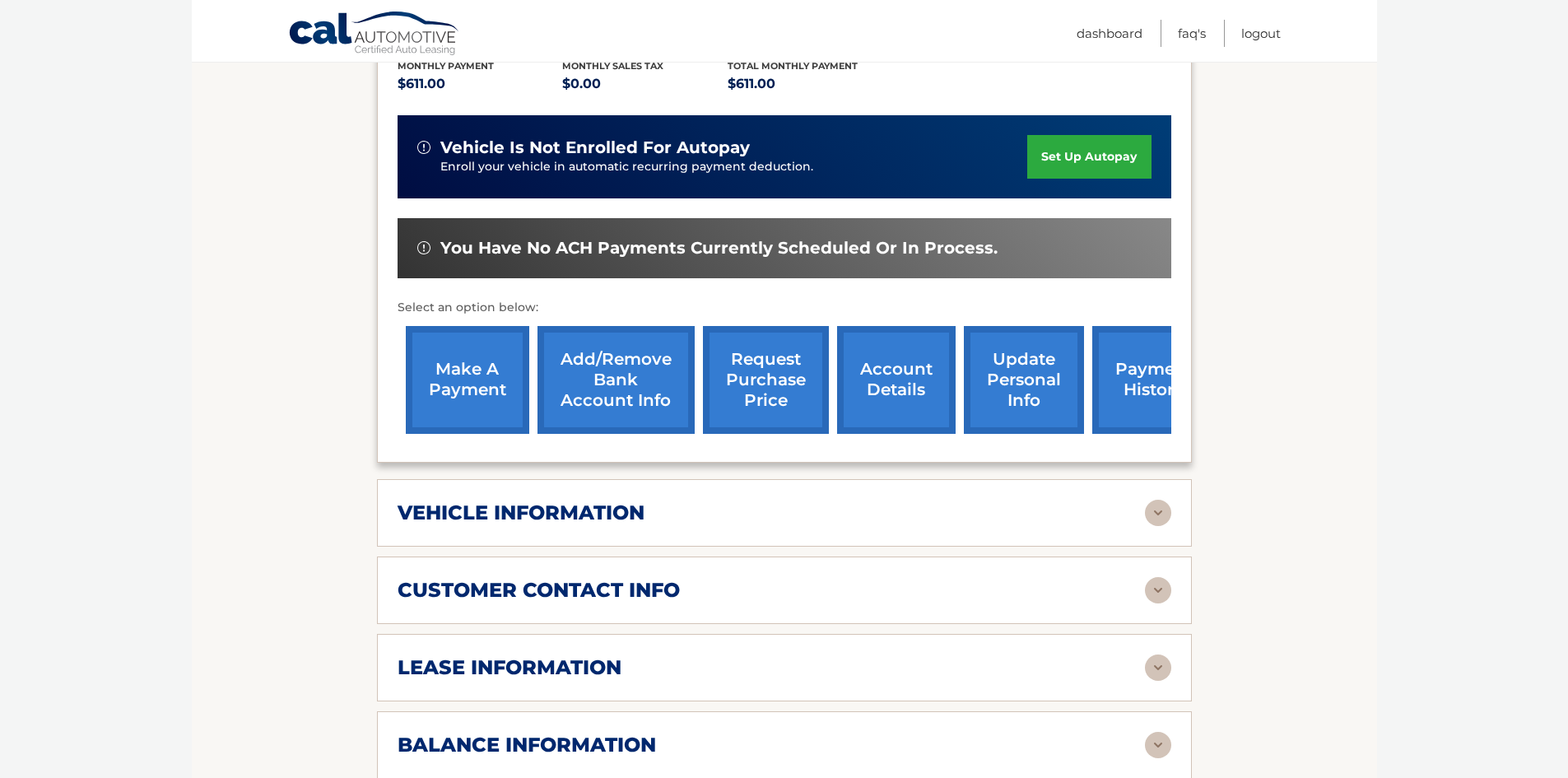
scroll to position [576, 0]
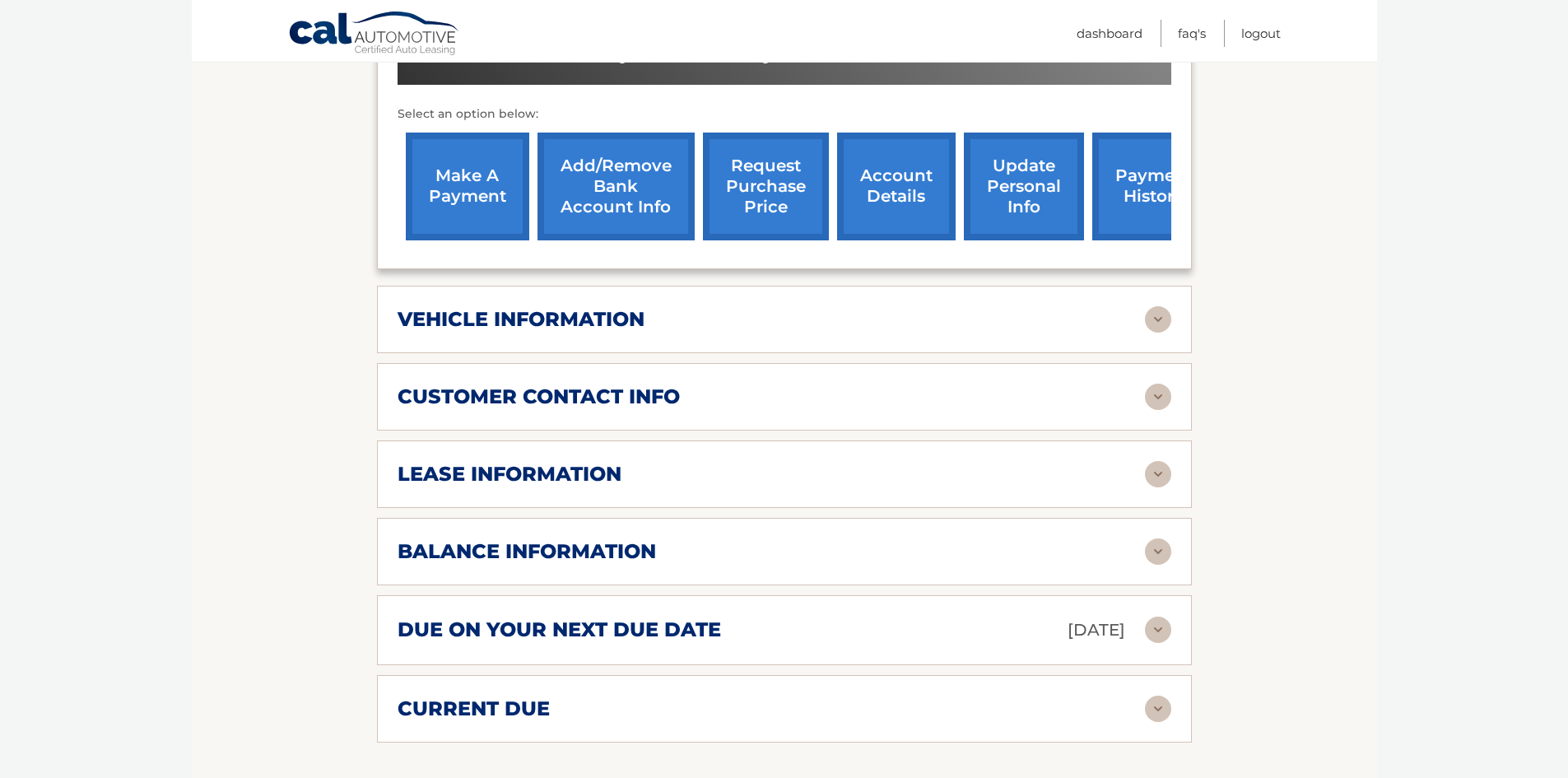
click at [639, 307] on h2 "vehicle information" at bounding box center [521, 319] width 247 height 25
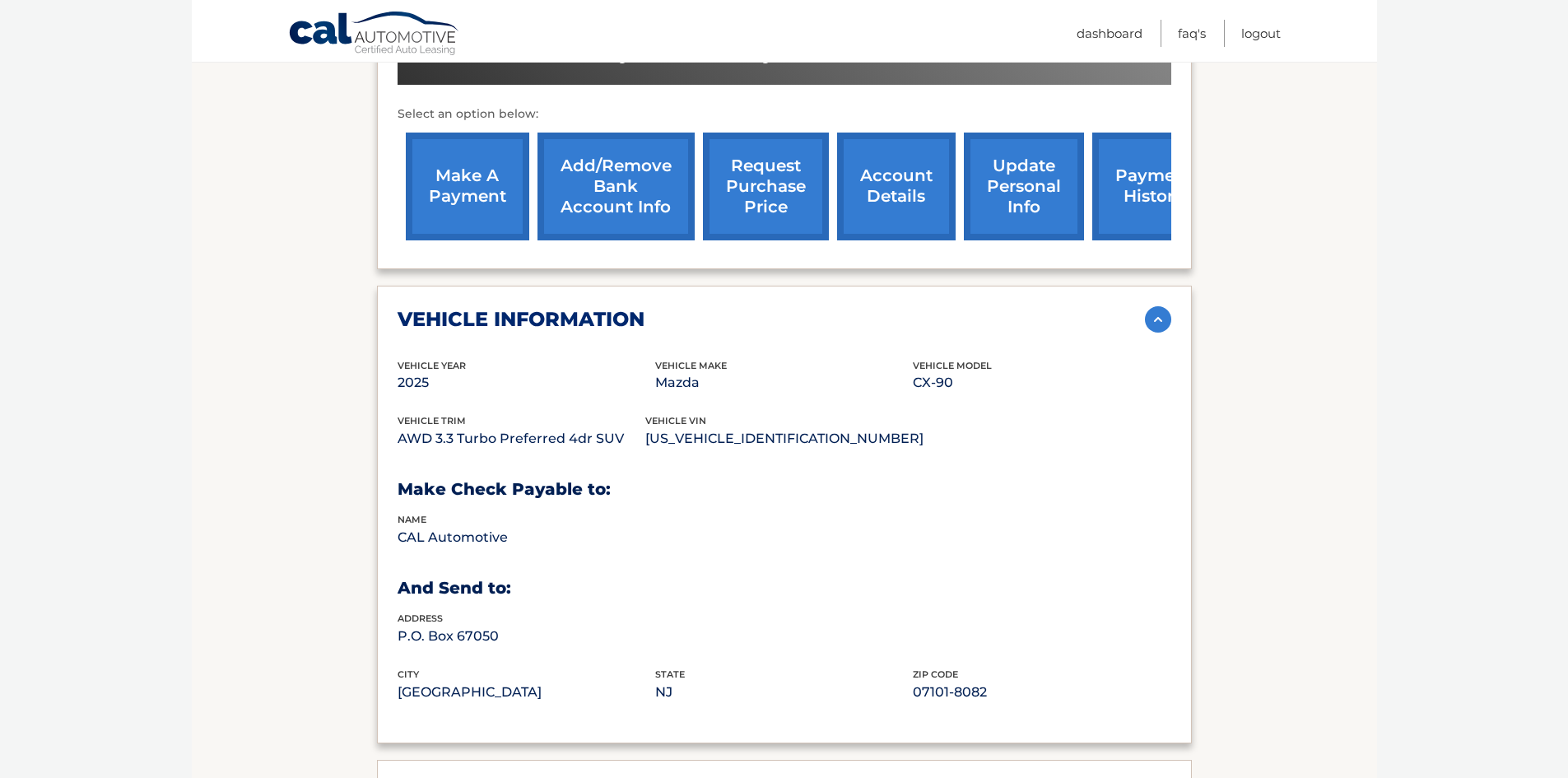
click at [622, 309] on h2 "vehicle information" at bounding box center [521, 319] width 247 height 25
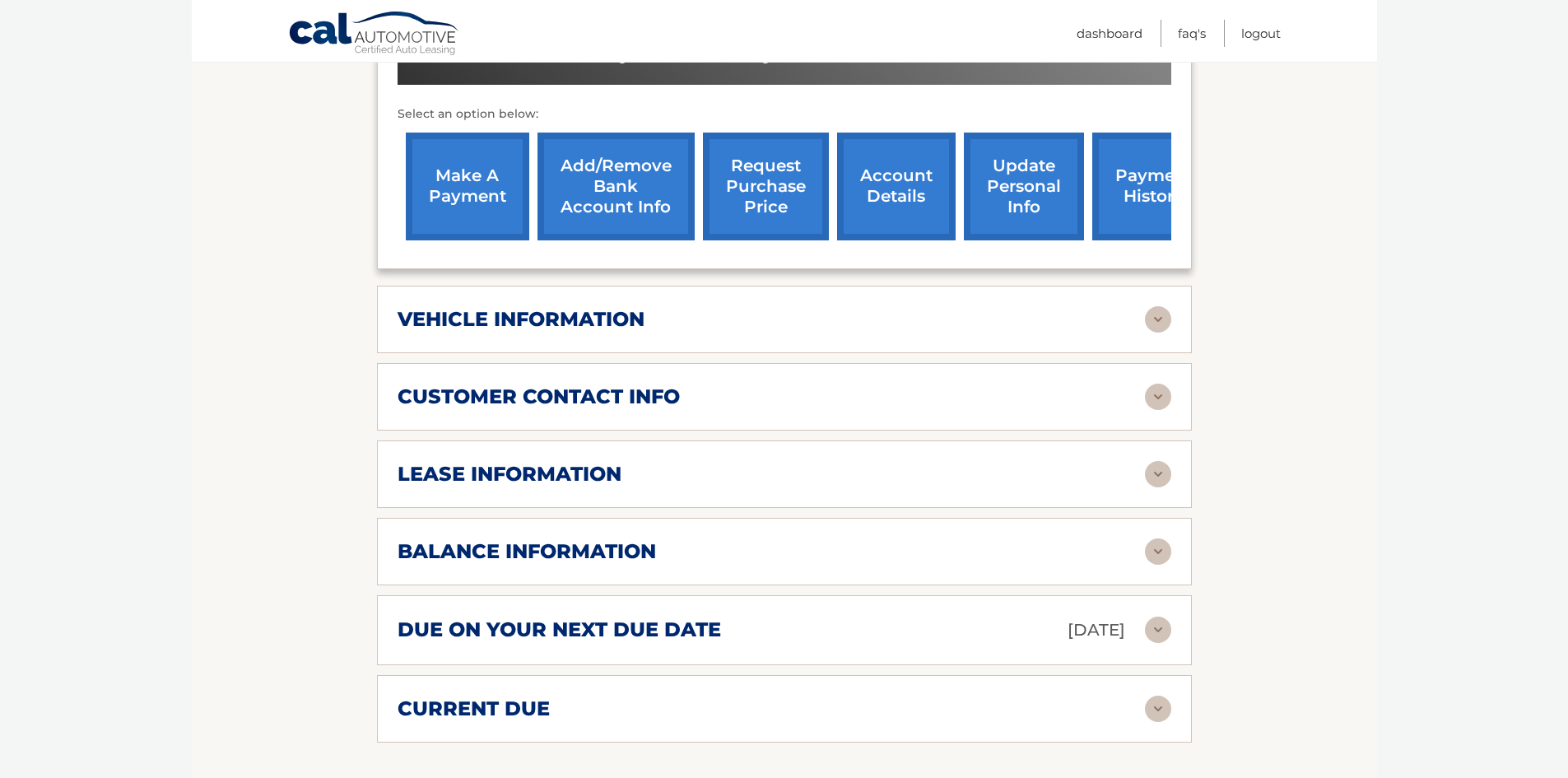
click at [580, 403] on h2 "customer contact info" at bounding box center [538, 397] width 282 height 25
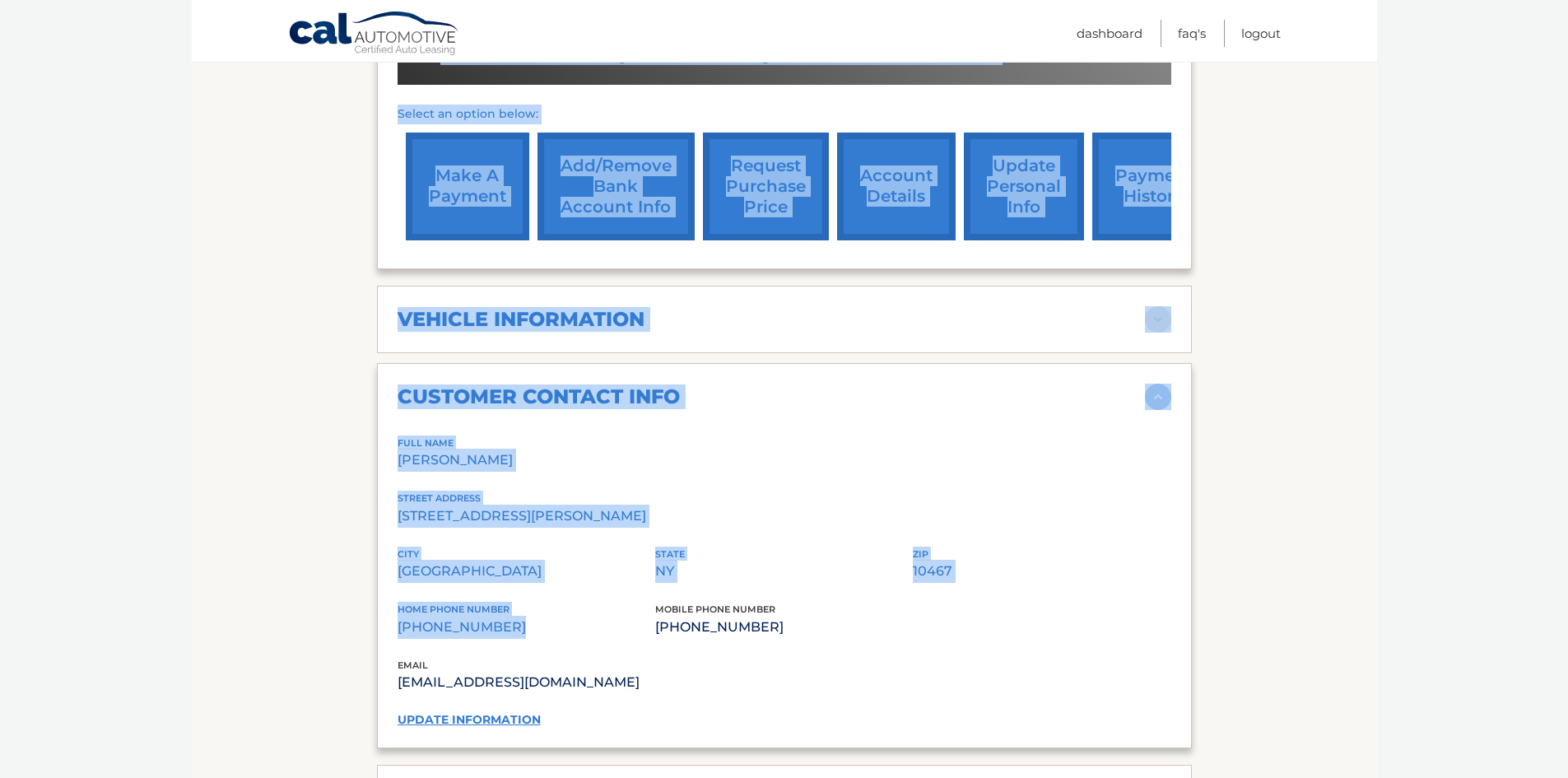
drag, startPoint x: 499, startPoint y: 627, endPoint x: 358, endPoint y: 629, distance: 141.0
click at [358, 629] on section "Account Details | #44455983229 Back to Dashboard Manage Your Lease lease accoun…" at bounding box center [784, 501] width 1186 height 1751
click at [422, 634] on p "[PHONE_NUMBER]" at bounding box center [527, 627] width 258 height 23
click at [422, 631] on p "[PHONE_NUMBER]" at bounding box center [527, 627] width 258 height 23
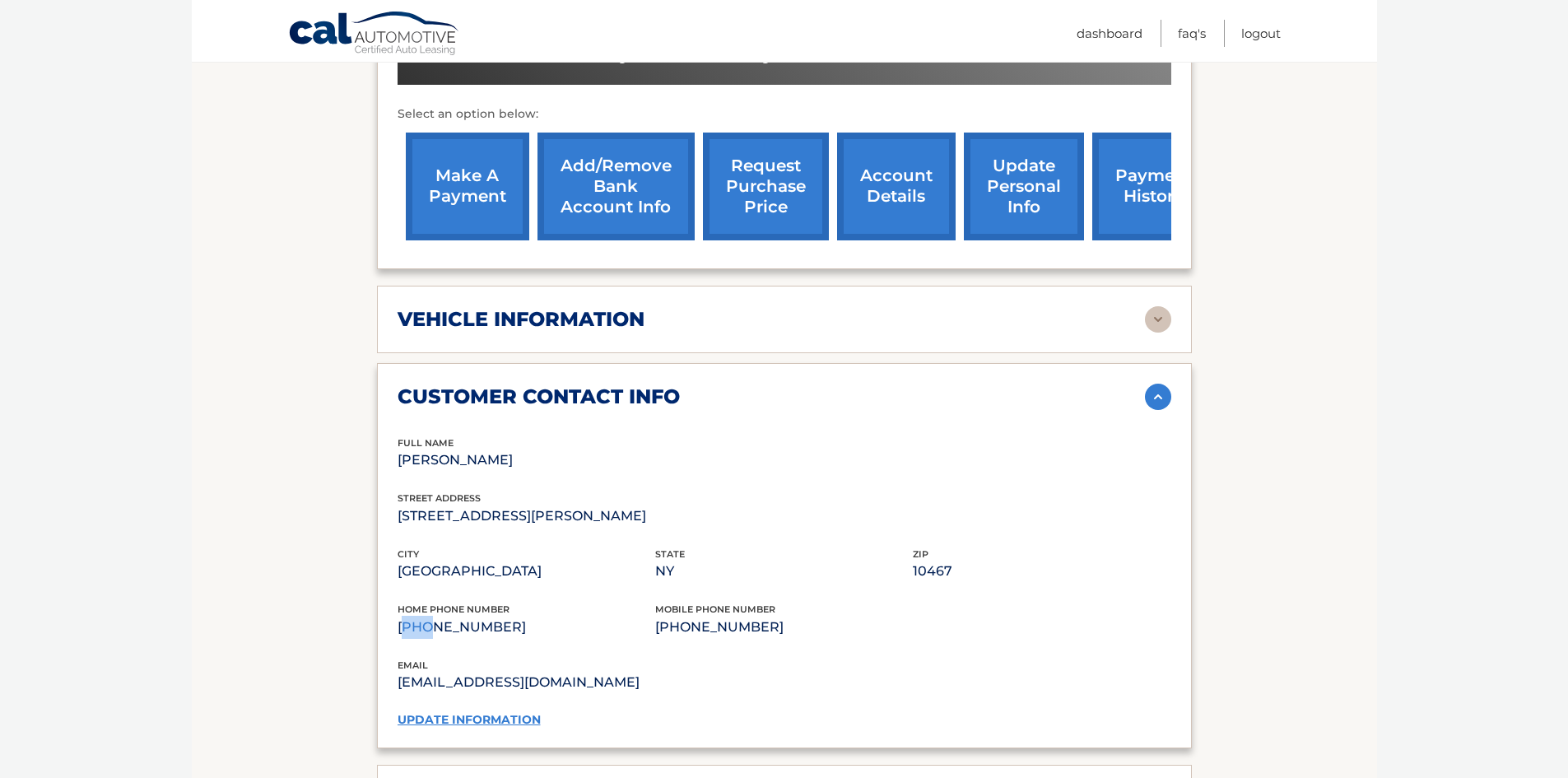
click at [421, 632] on p "[PHONE_NUMBER]" at bounding box center [527, 627] width 258 height 23
click at [403, 630] on p "[PHONE_NUMBER]" at bounding box center [527, 627] width 258 height 23
drag, startPoint x: 397, startPoint y: 630, endPoint x: 495, endPoint y: 632, distance: 98.0
click at [495, 632] on p "[PHONE_NUMBER]" at bounding box center [527, 627] width 258 height 23
copy p "[PHONE_NUMBER]"
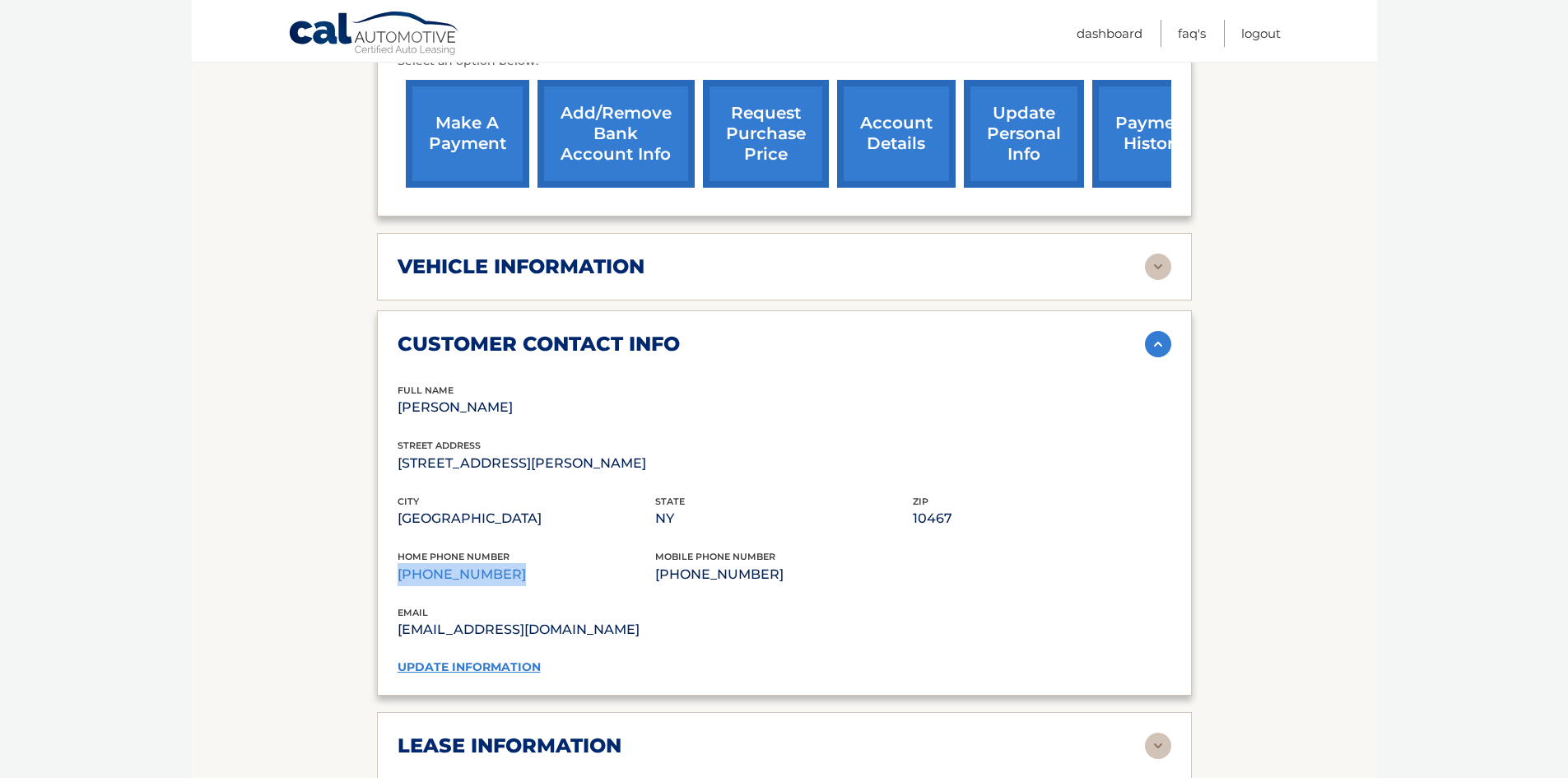
scroll to position [658, 0]
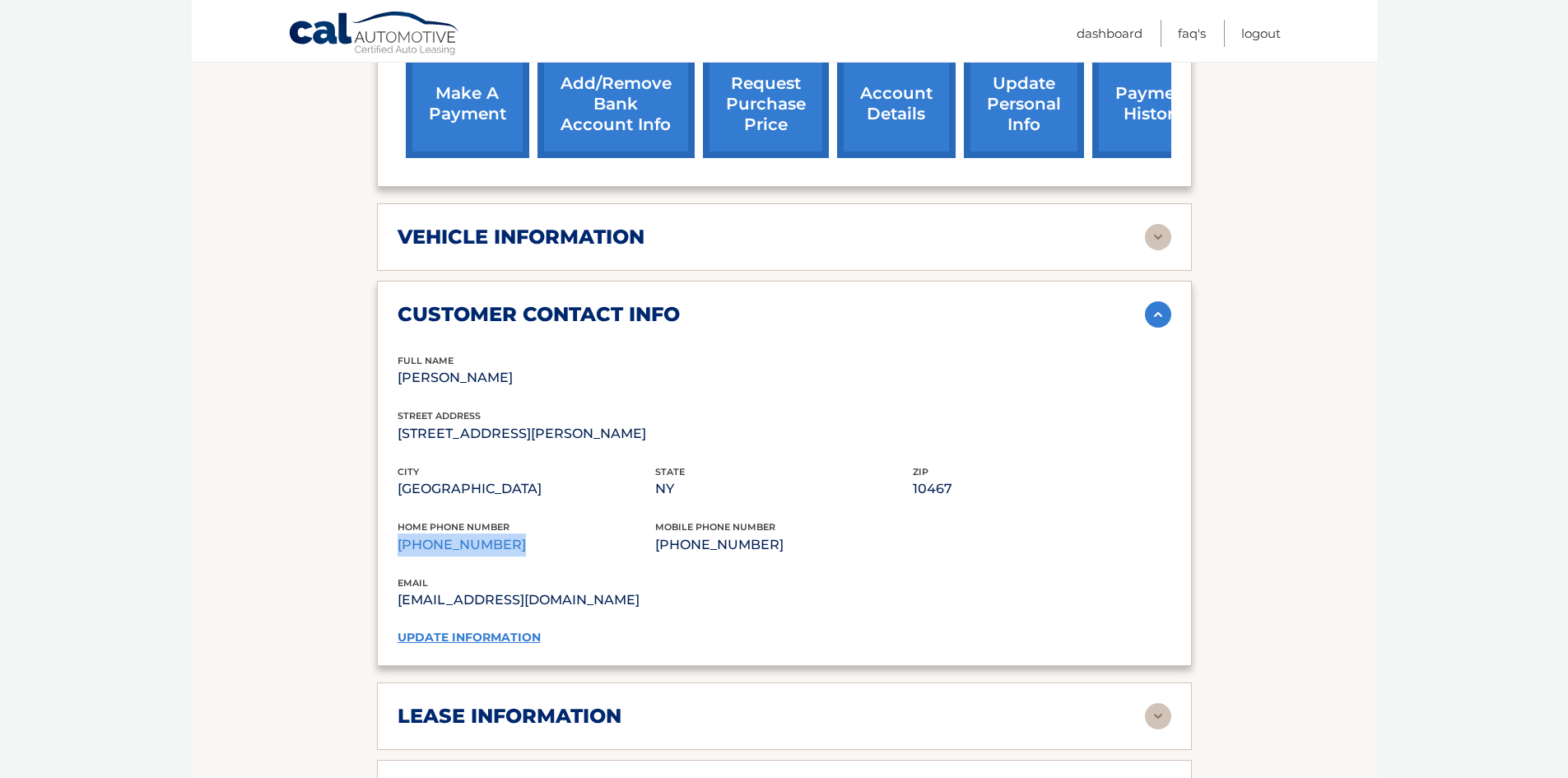
click at [469, 639] on link "update information" at bounding box center [469, 637] width 143 height 15
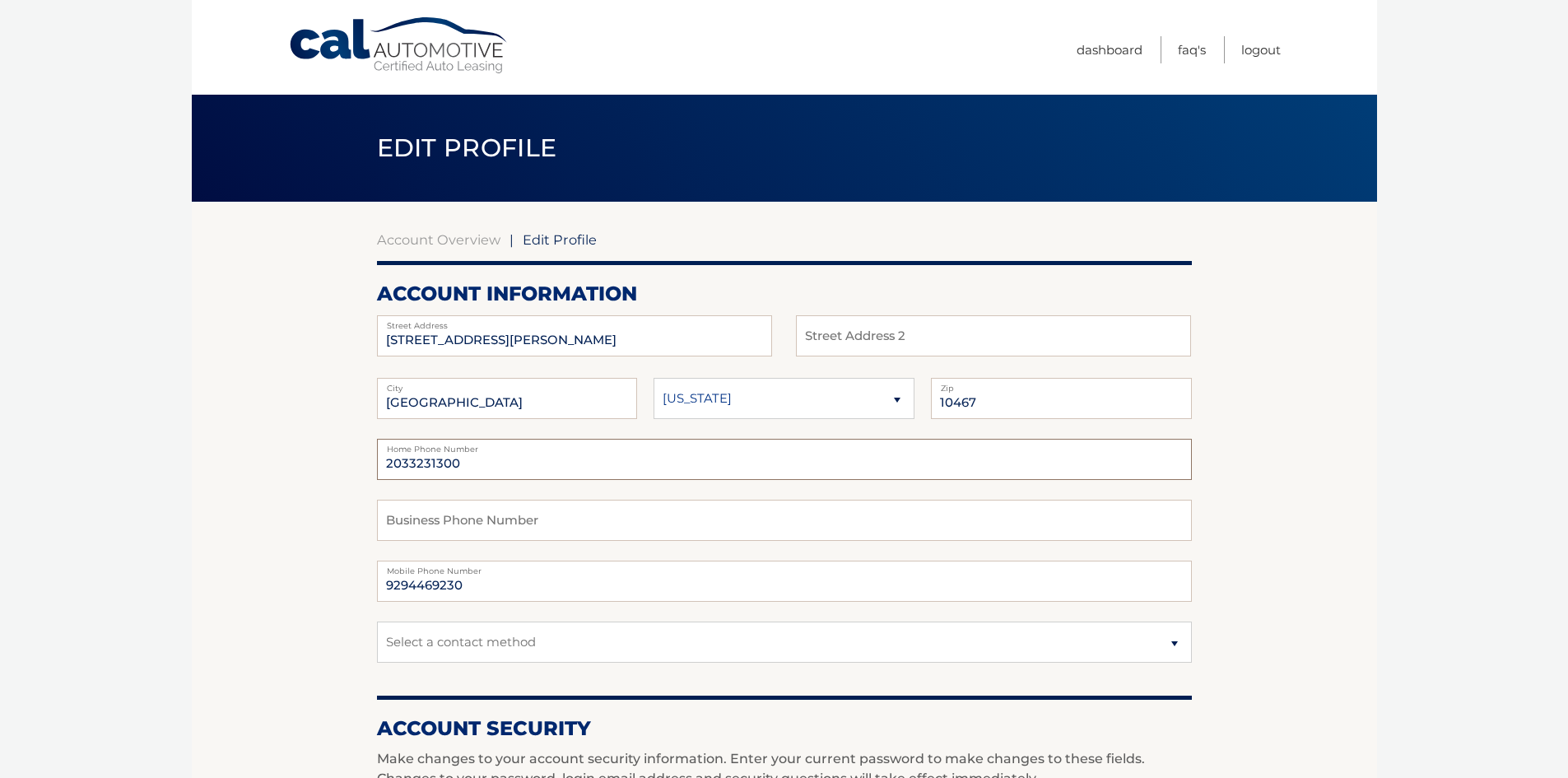
drag, startPoint x: 505, startPoint y: 469, endPoint x: 140, endPoint y: 517, distance: 368.1
click at [140, 517] on body "Cal Automotive Menu Dashboard FAQ's Logout | Zip" at bounding box center [784, 389] width 1568 height 778
type input "9294469230"
click at [532, 664] on fieldset "9294469230 Home Phone Number Business Phone Number 9294469230 Mobile Phone Numb…" at bounding box center [784, 560] width 815 height 244
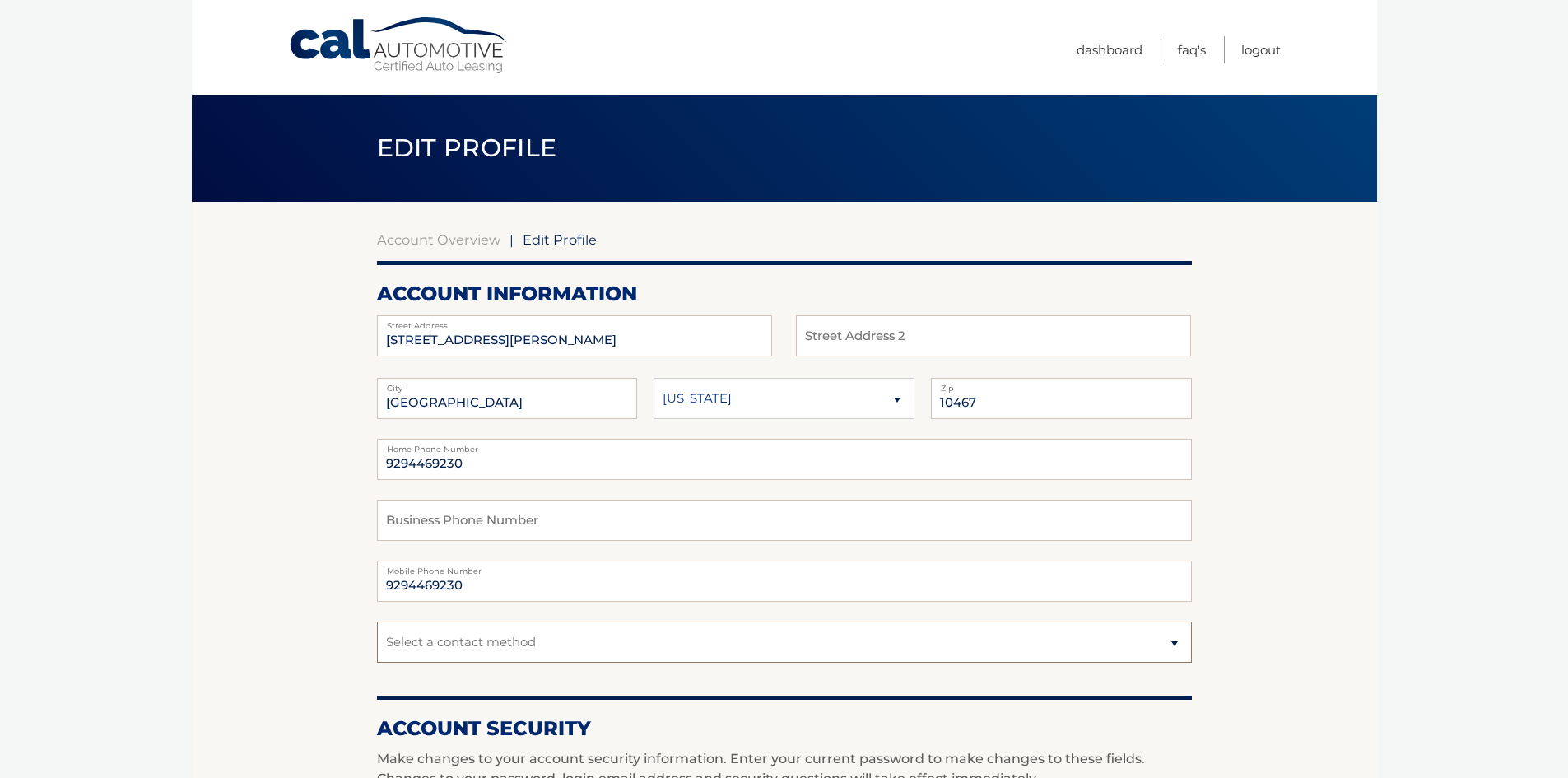
click at [536, 654] on select "Select a contact method Mobile Home" at bounding box center [784, 642] width 815 height 41
select select "1"
click at [377, 622] on select "Select a contact method Mobile Home" at bounding box center [784, 642] width 815 height 41
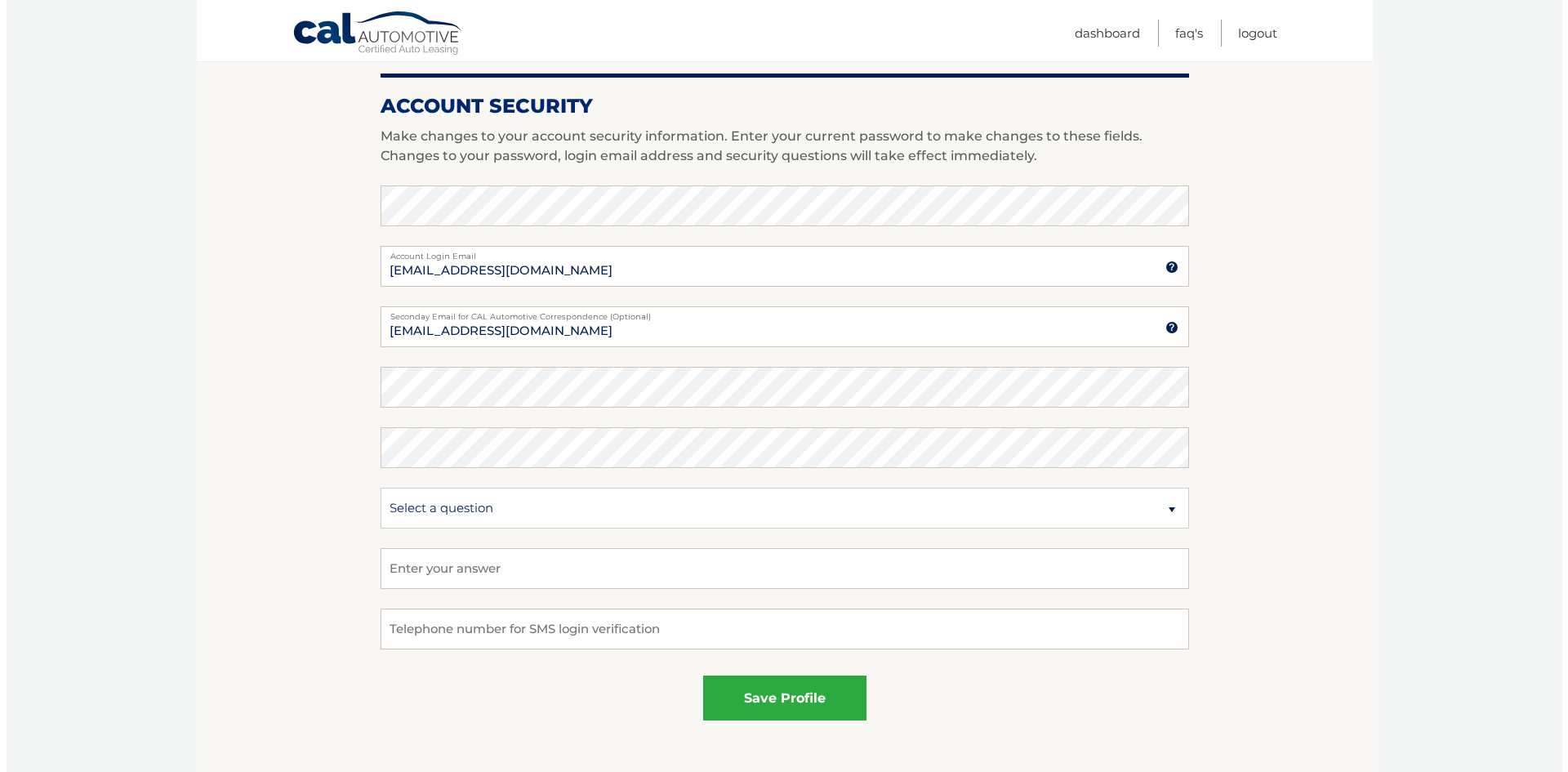
scroll to position [653, 0]
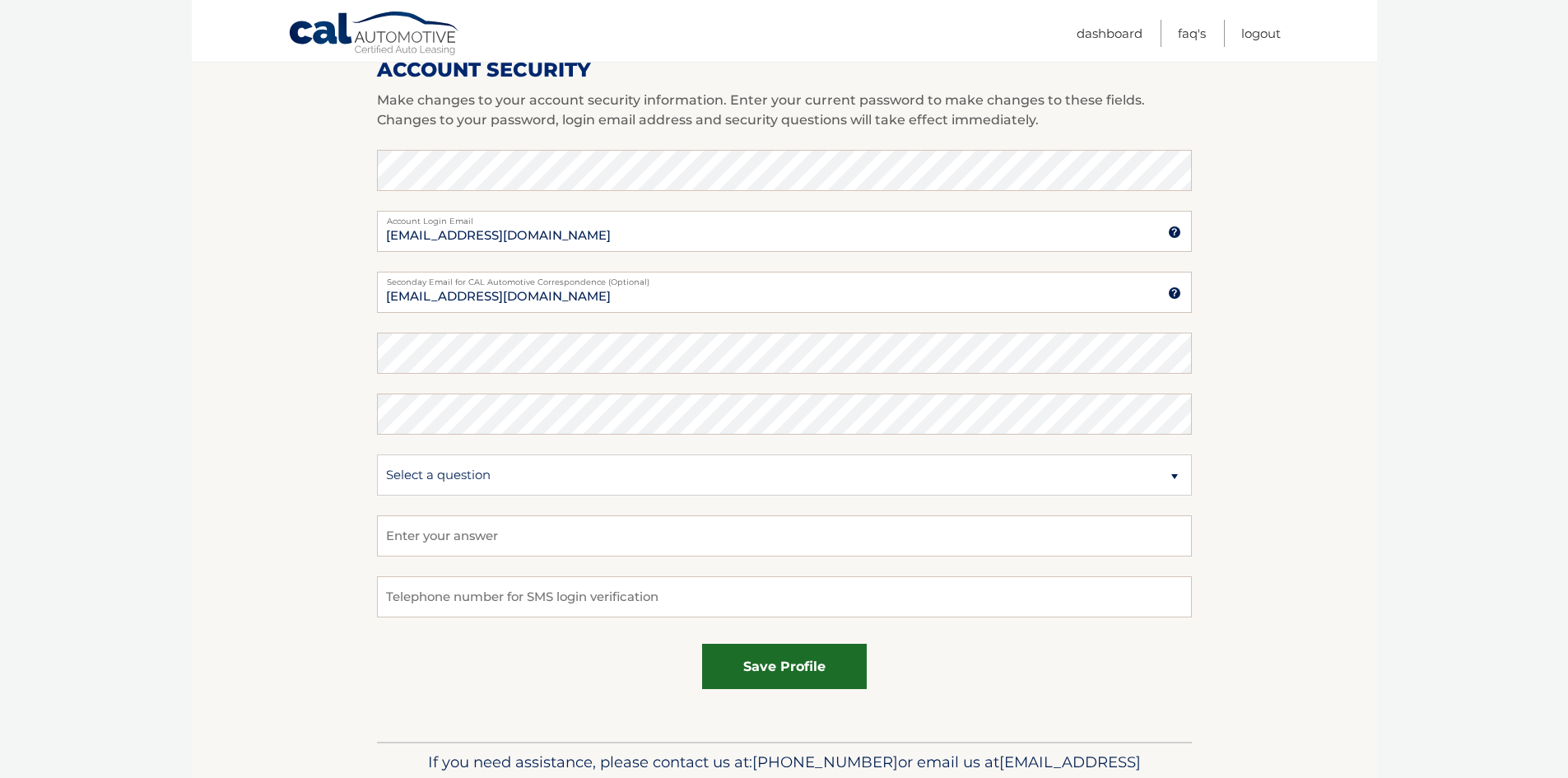
click at [786, 677] on button "save profile" at bounding box center [784, 666] width 165 height 45
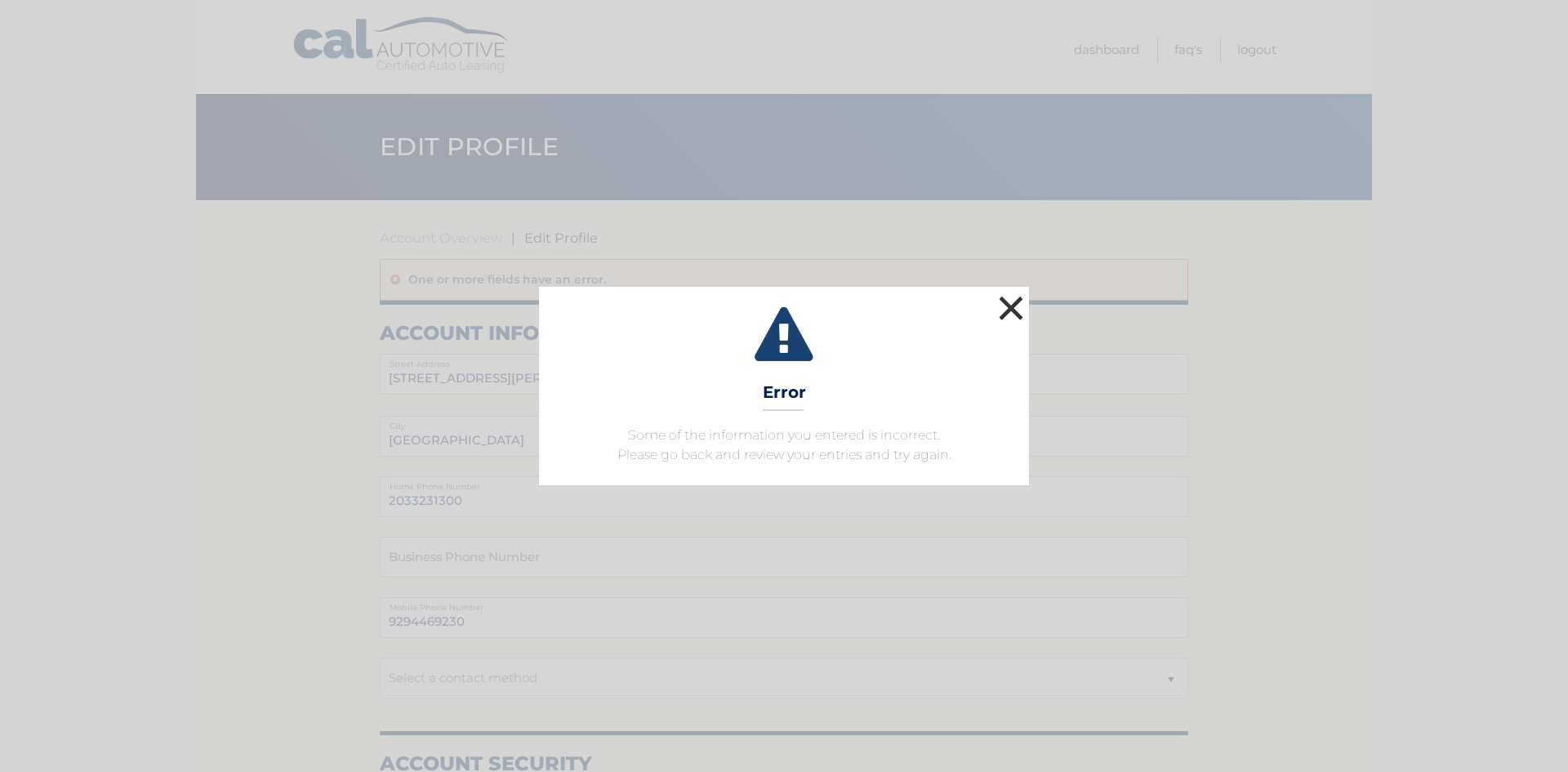
click at [999, 324] on button "×" at bounding box center [1010, 307] width 33 height 33
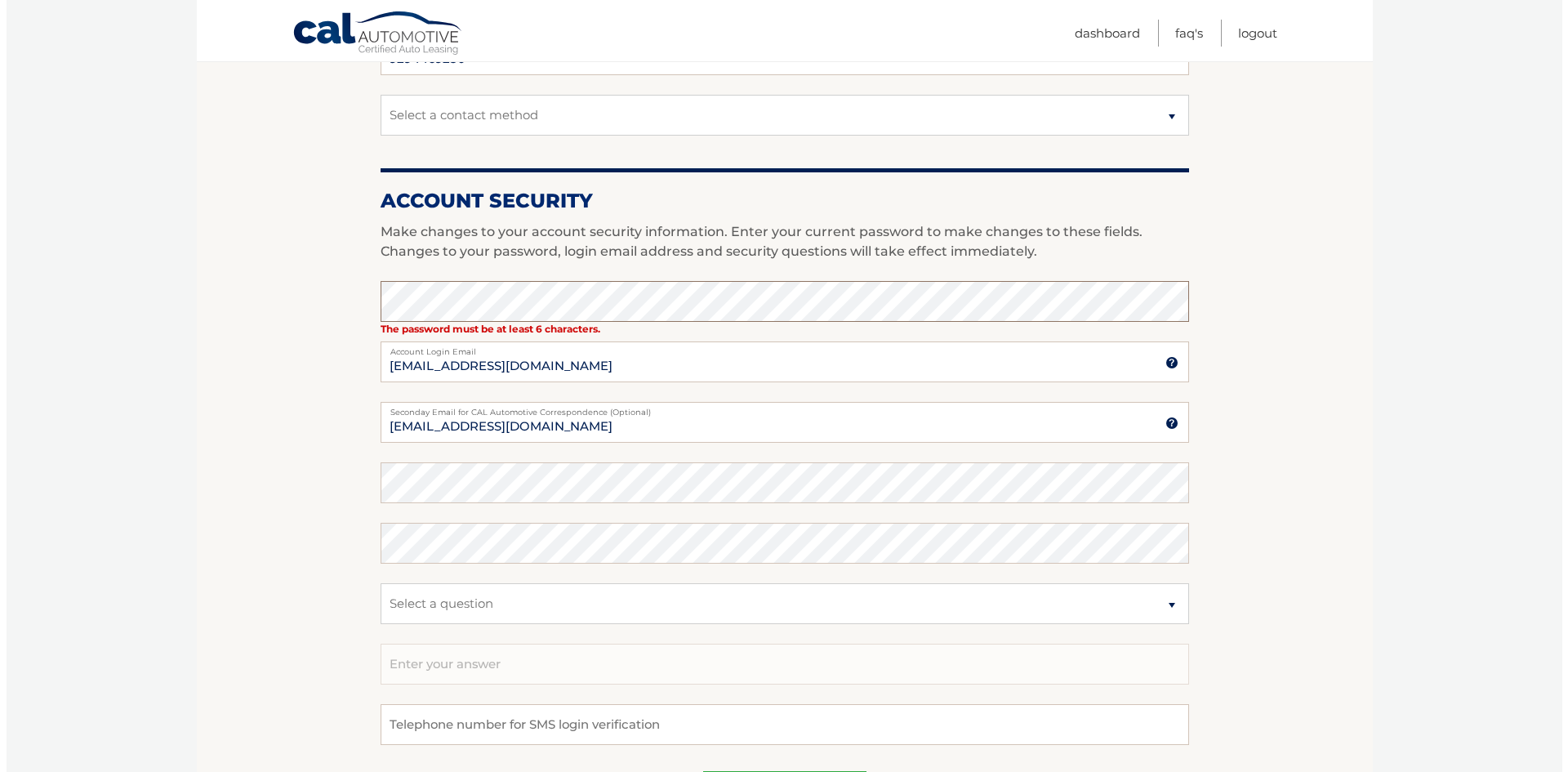
scroll to position [572, 0]
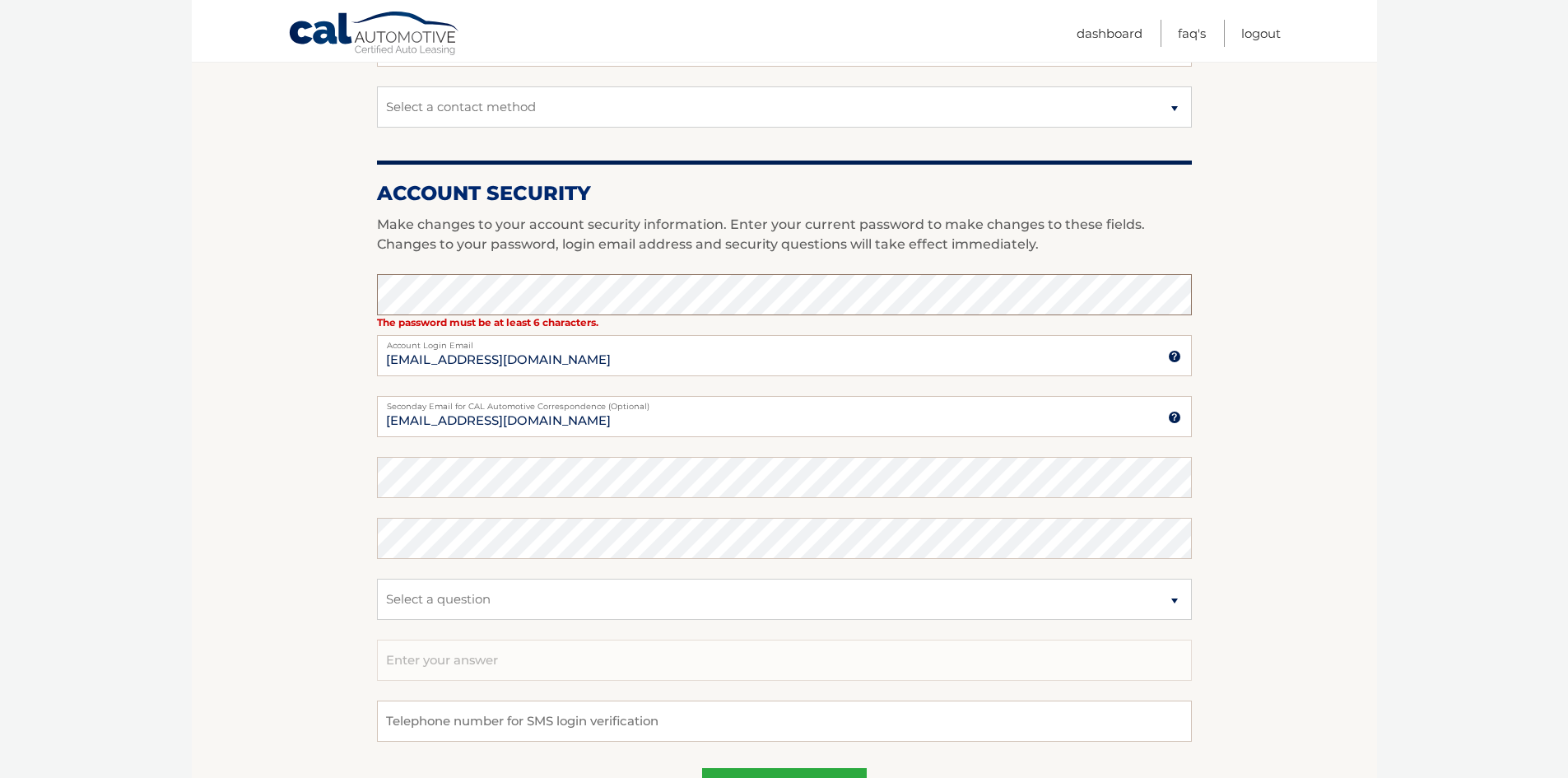
click at [702, 767] on button "save profile" at bounding box center [784, 790] width 165 height 45
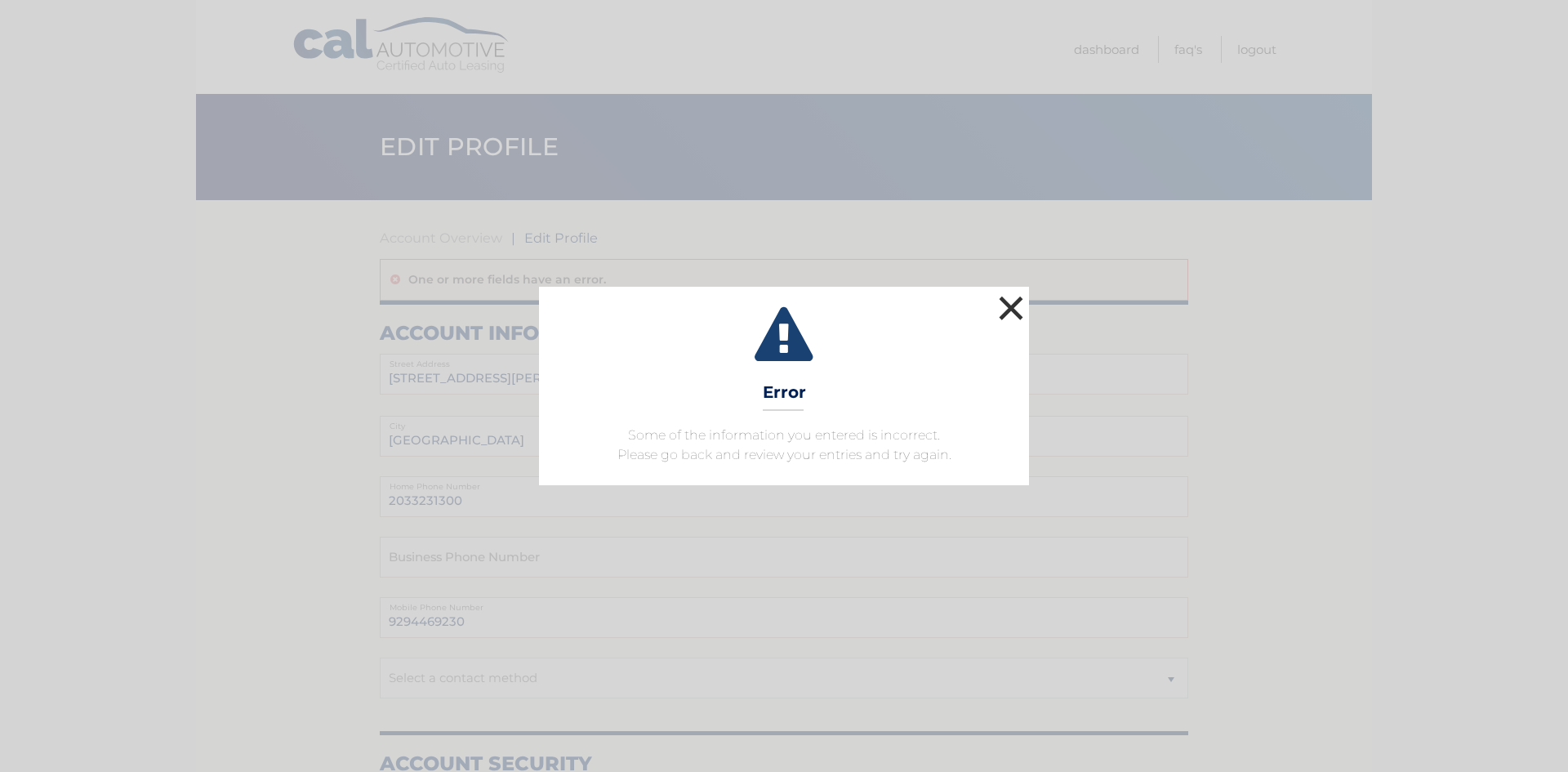
click at [1026, 316] on button "×" at bounding box center [1010, 307] width 33 height 33
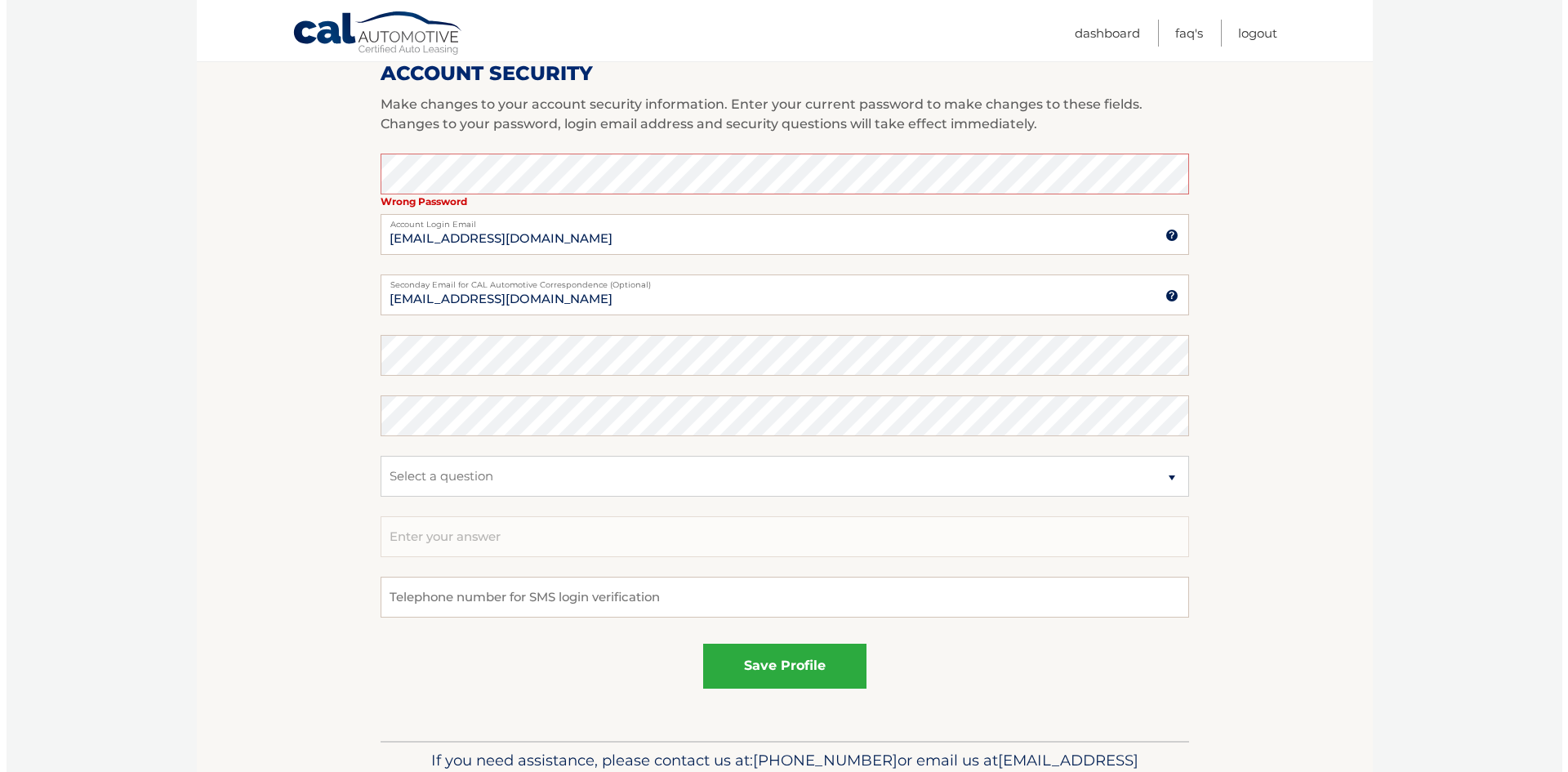
scroll to position [653, 0]
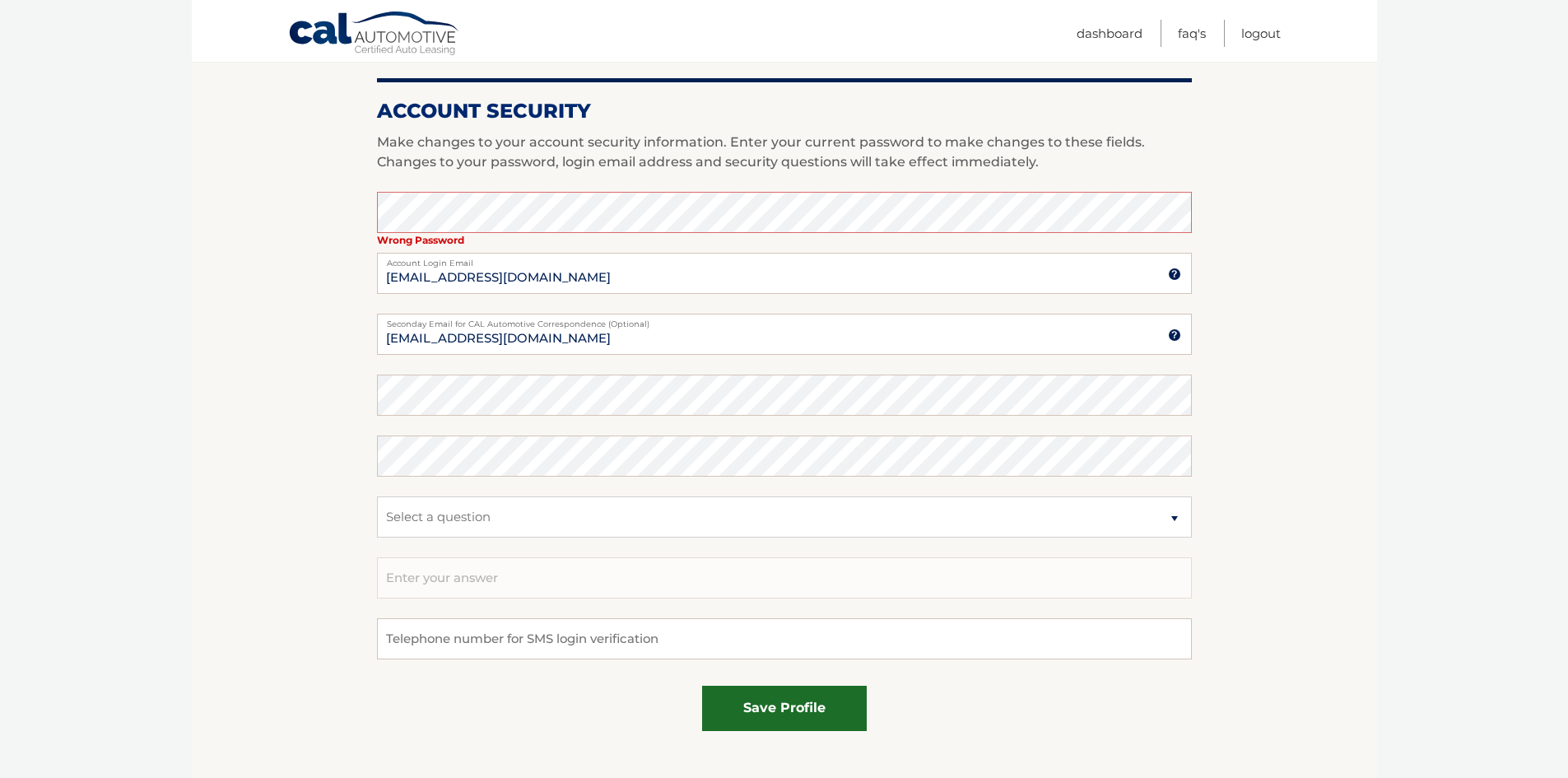
click at [779, 707] on button "save profile" at bounding box center [784, 708] width 165 height 45
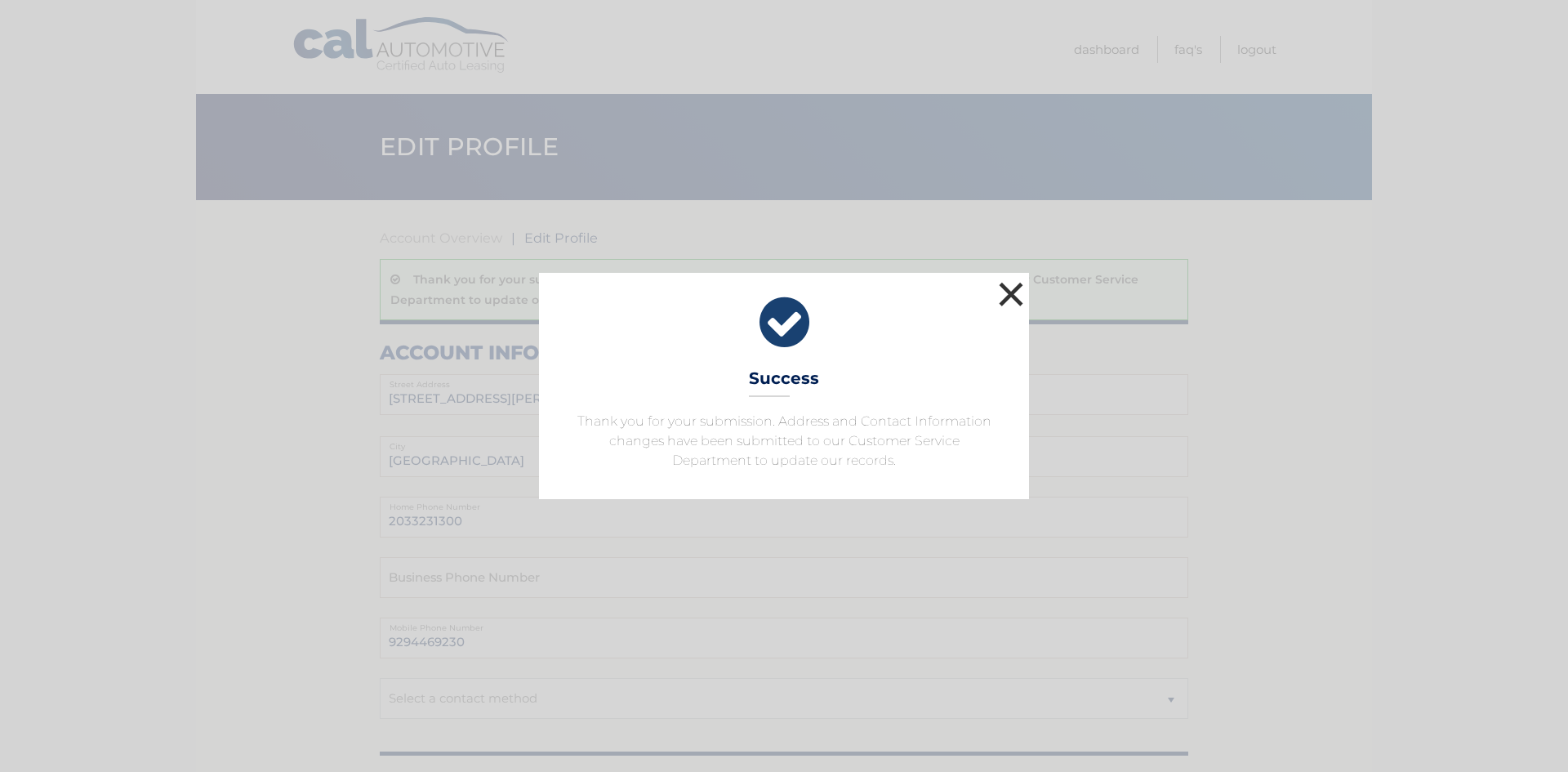
click at [1002, 297] on button "×" at bounding box center [1010, 294] width 33 height 33
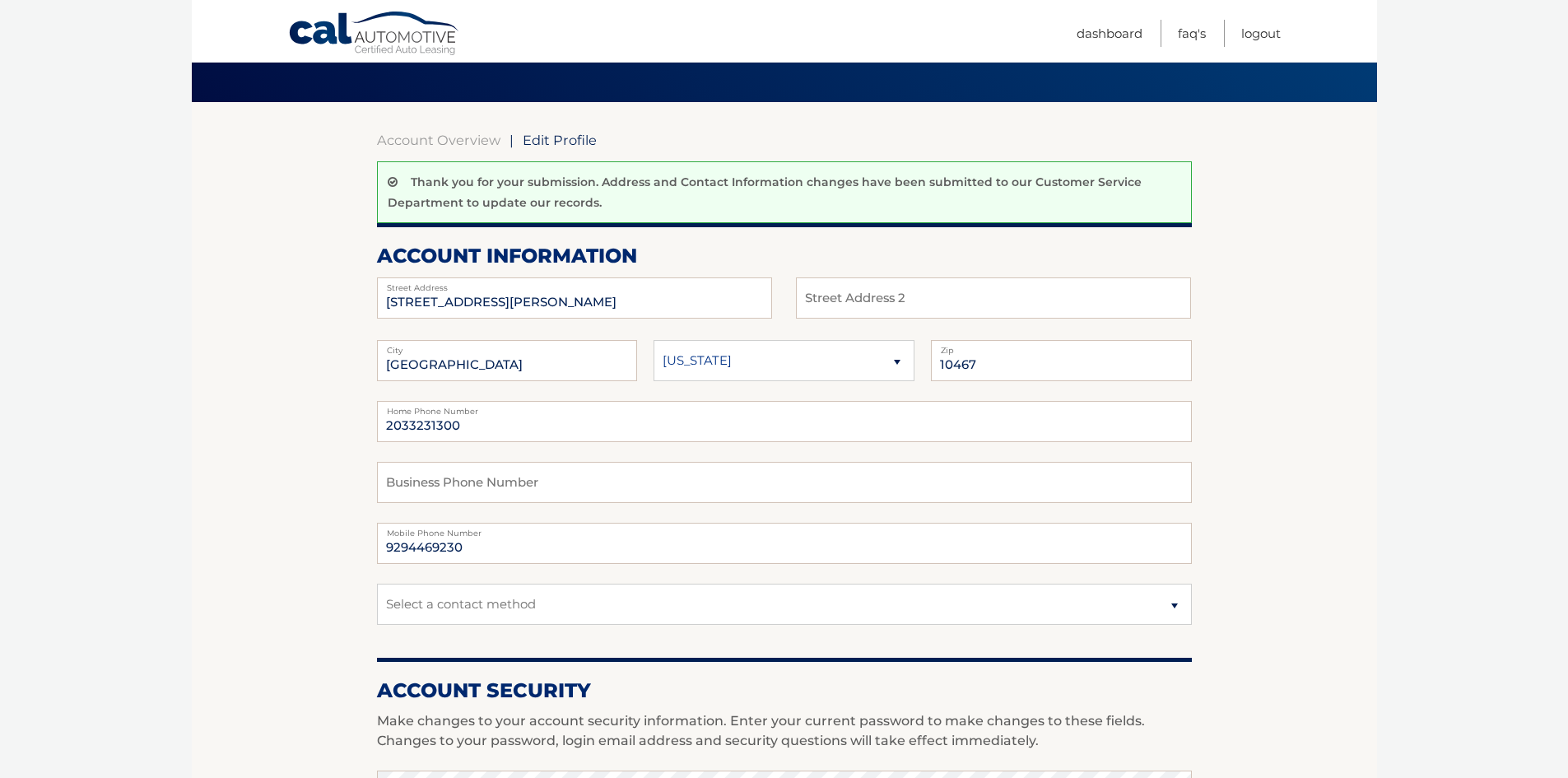
scroll to position [83, 0]
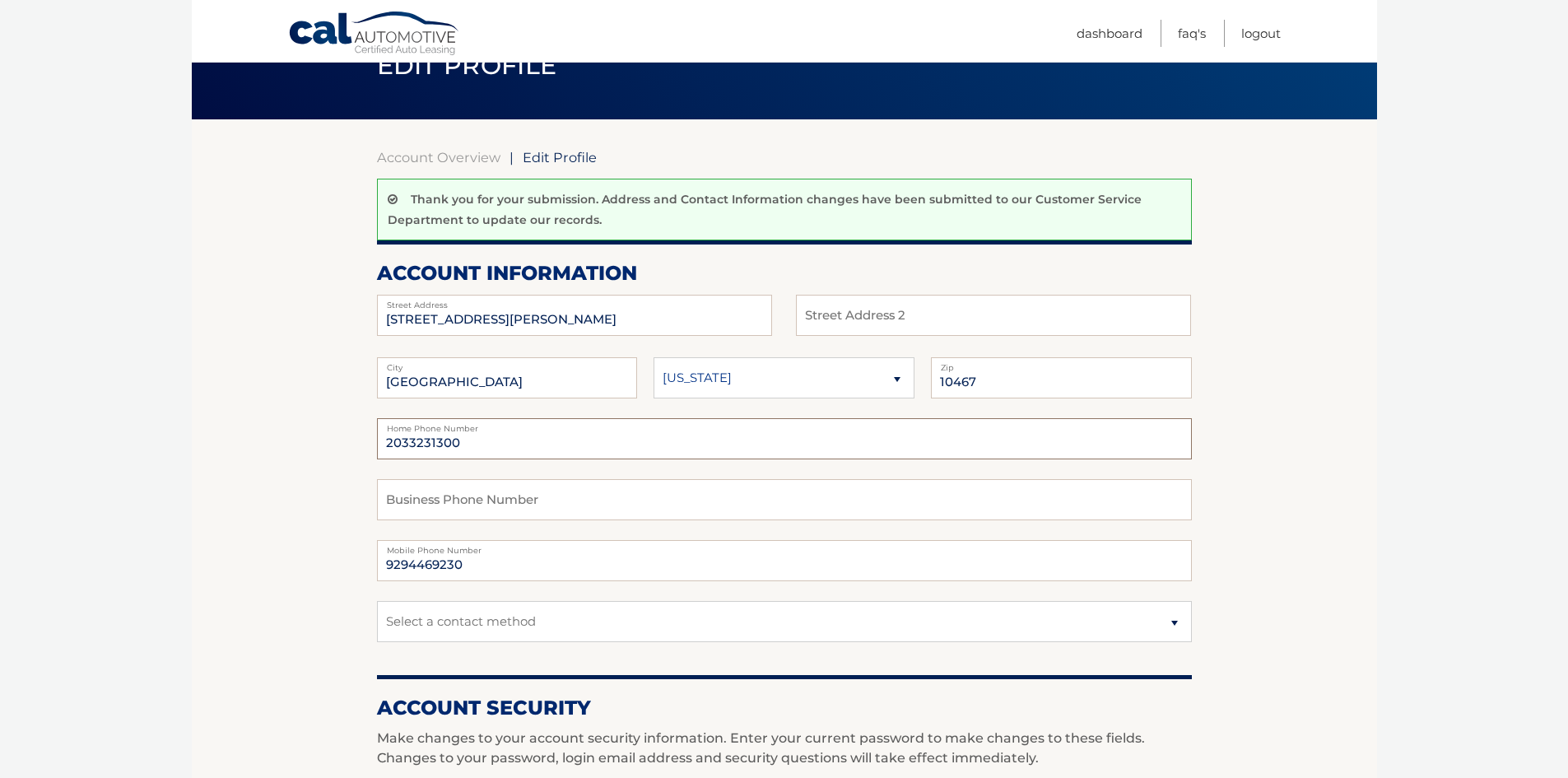
drag, startPoint x: 484, startPoint y: 447, endPoint x: 272, endPoint y: 453, distance: 212.1
click at [272, 453] on section "Account Overview | Edit Profile Thank you for your submission. Address and Cont…" at bounding box center [784, 749] width 1186 height 1260
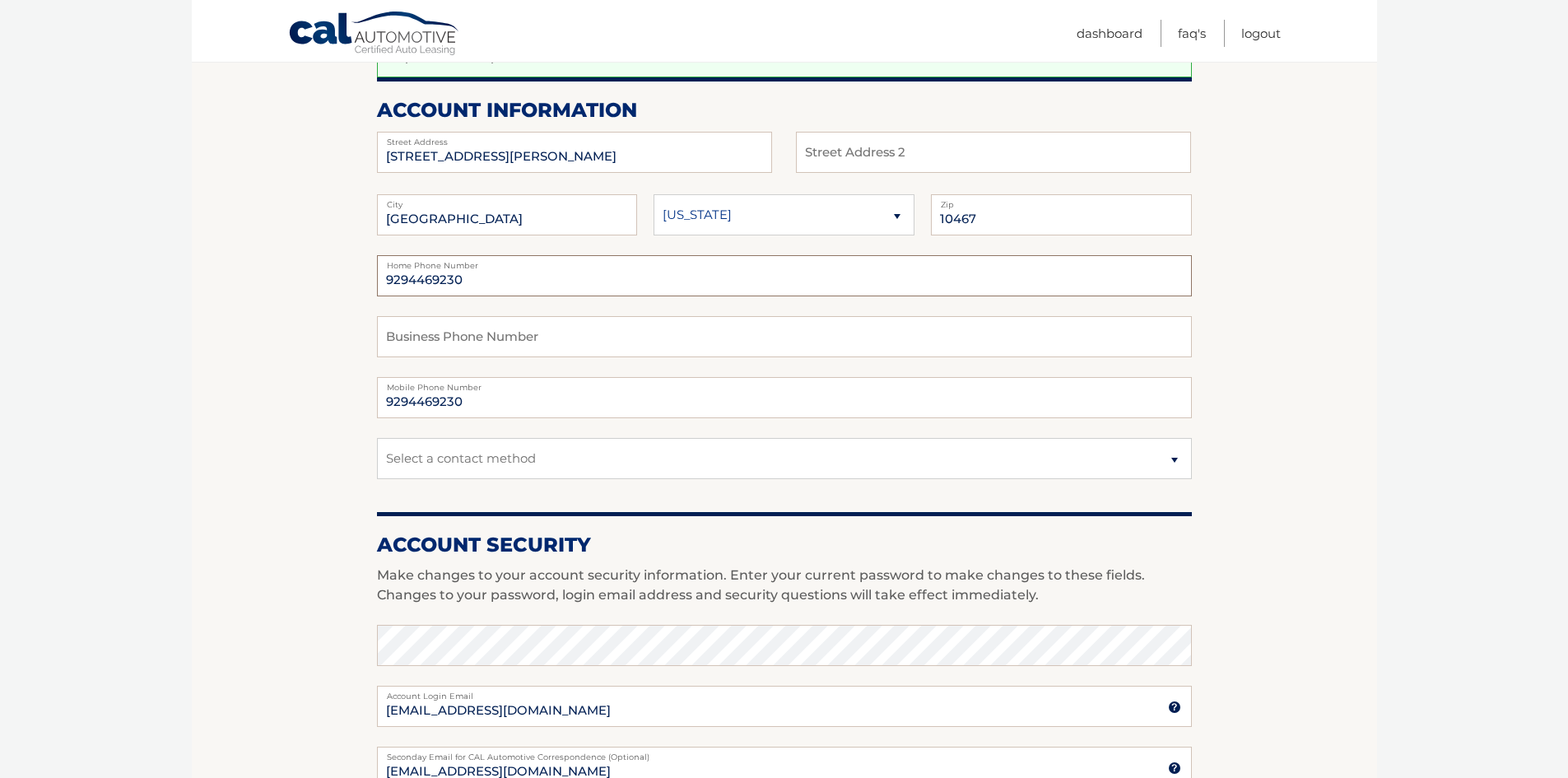
scroll to position [247, 0]
type input "9294469230"
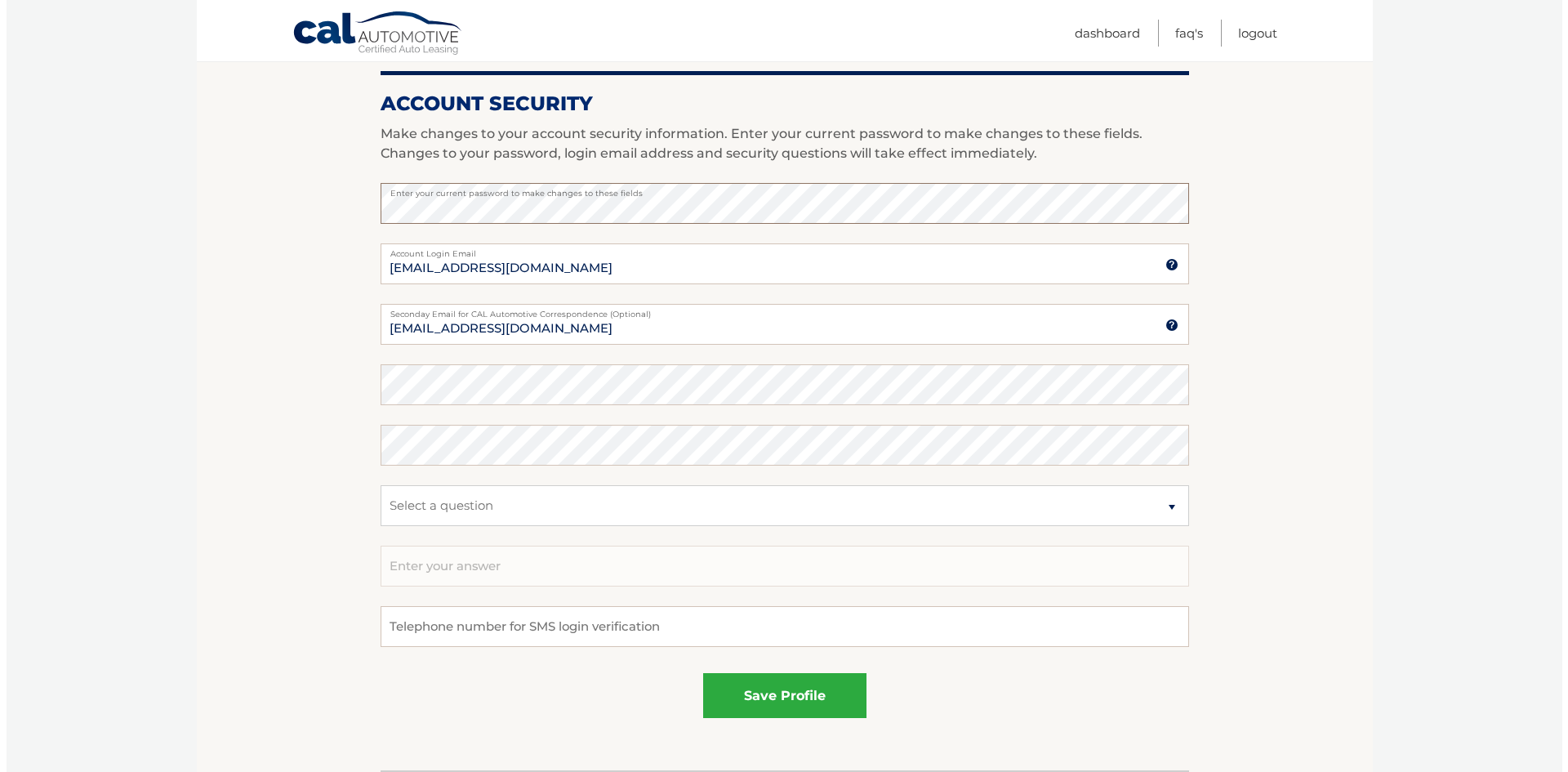
scroll to position [803, 0]
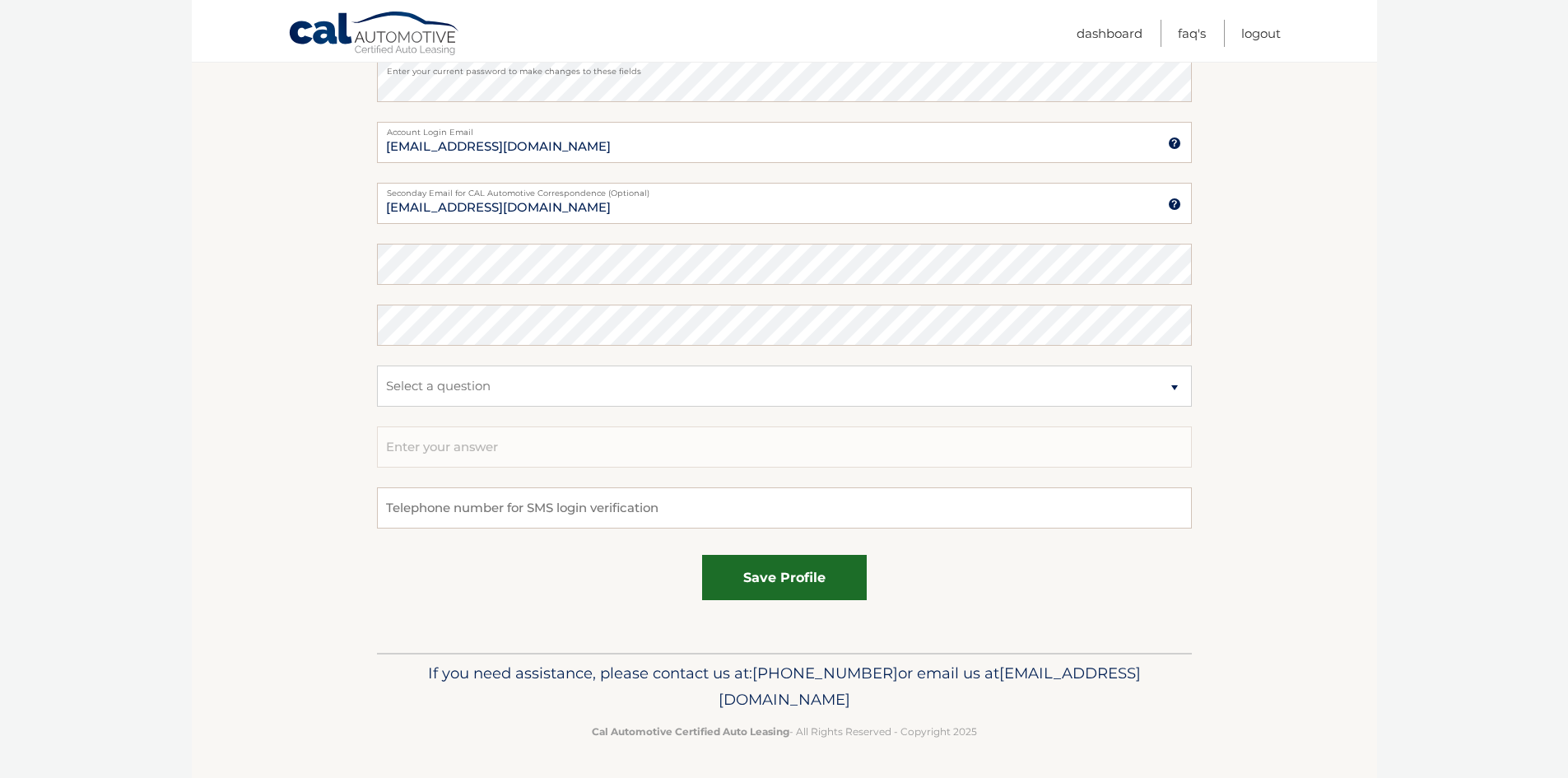
click at [746, 590] on button "save profile" at bounding box center [784, 577] width 165 height 45
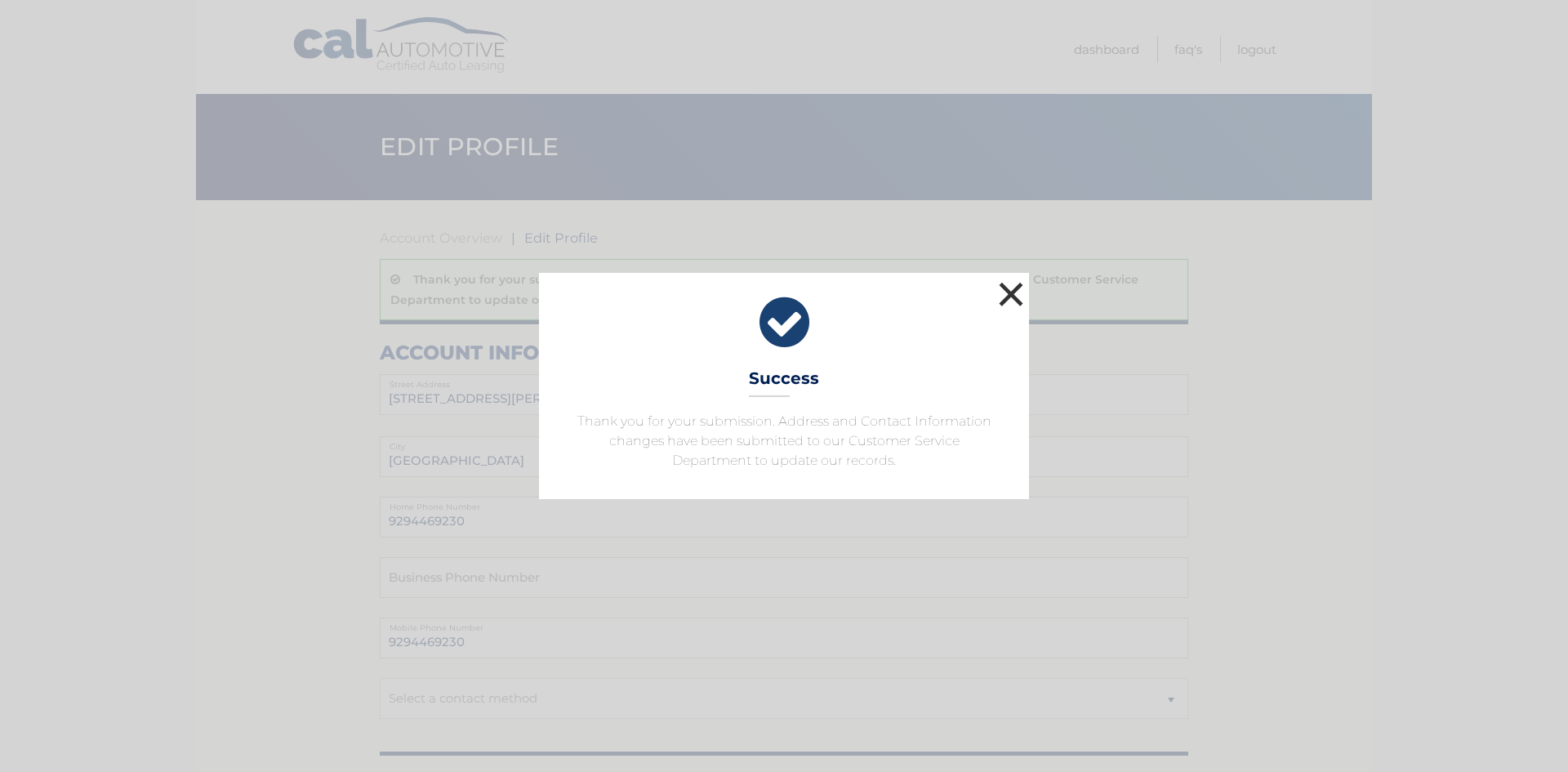
click at [1008, 288] on button "×" at bounding box center [1010, 294] width 33 height 33
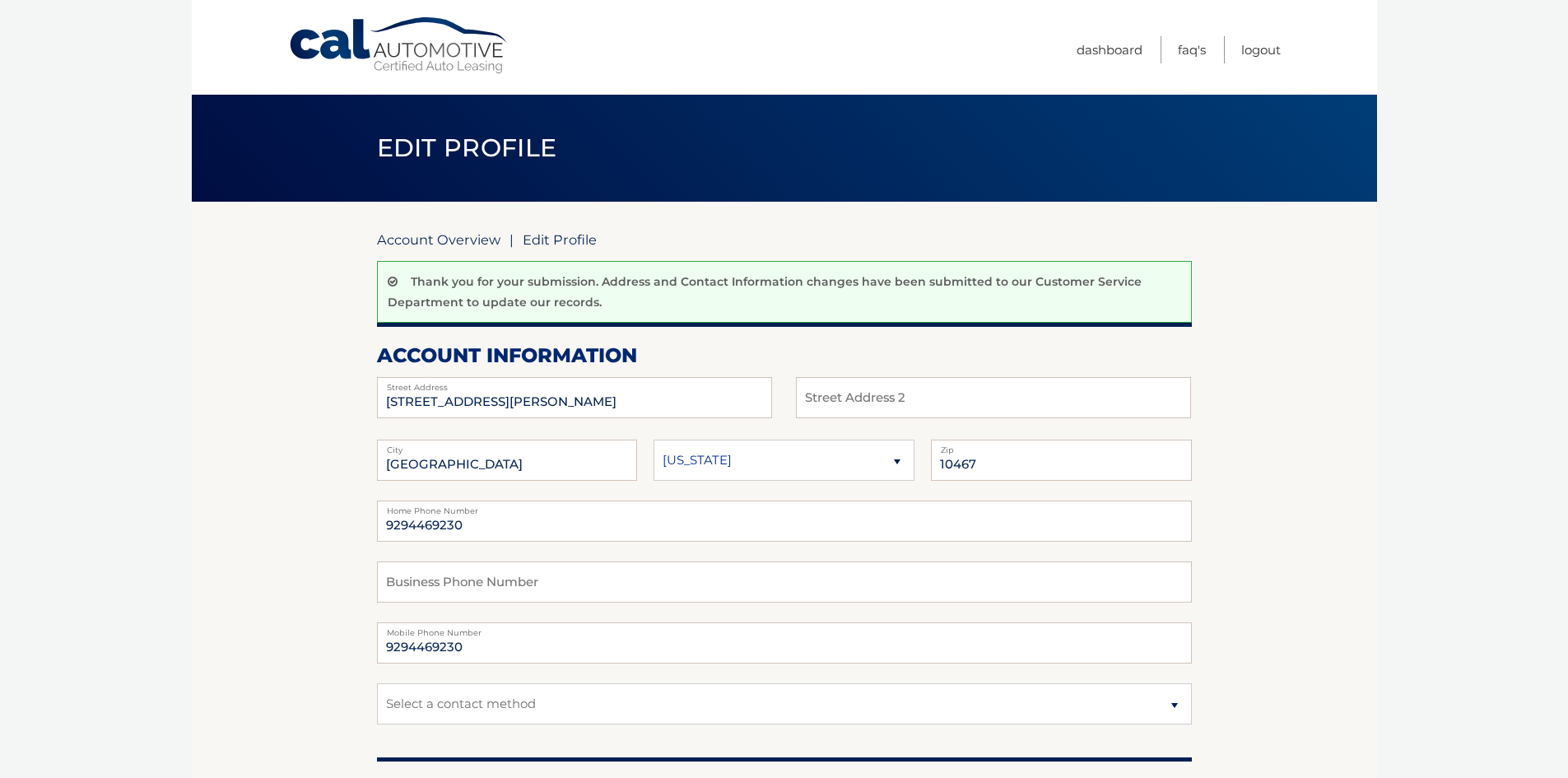
click at [437, 239] on link "Account Overview" at bounding box center [438, 239] width 124 height 17
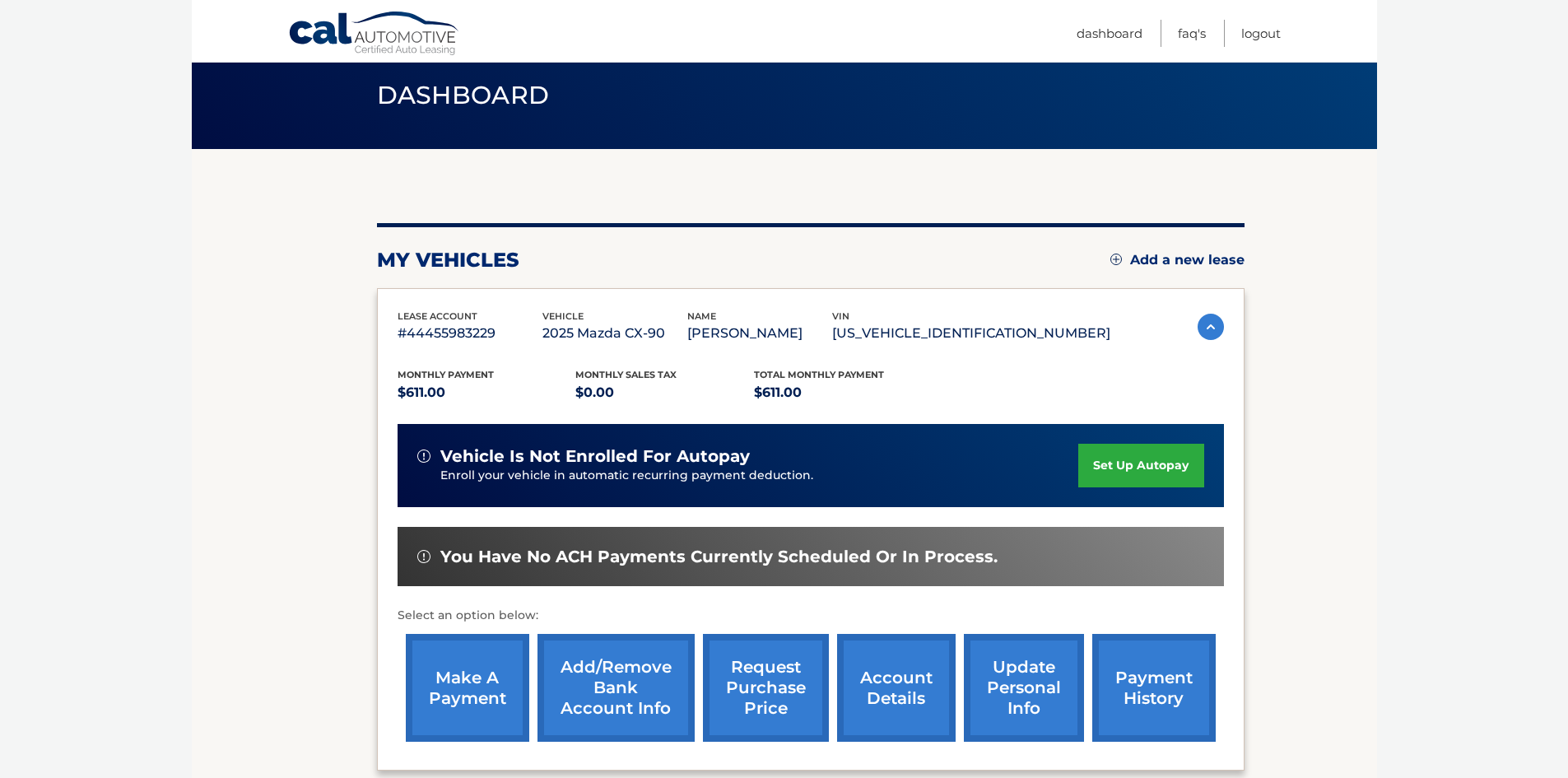
scroll to position [83, 0]
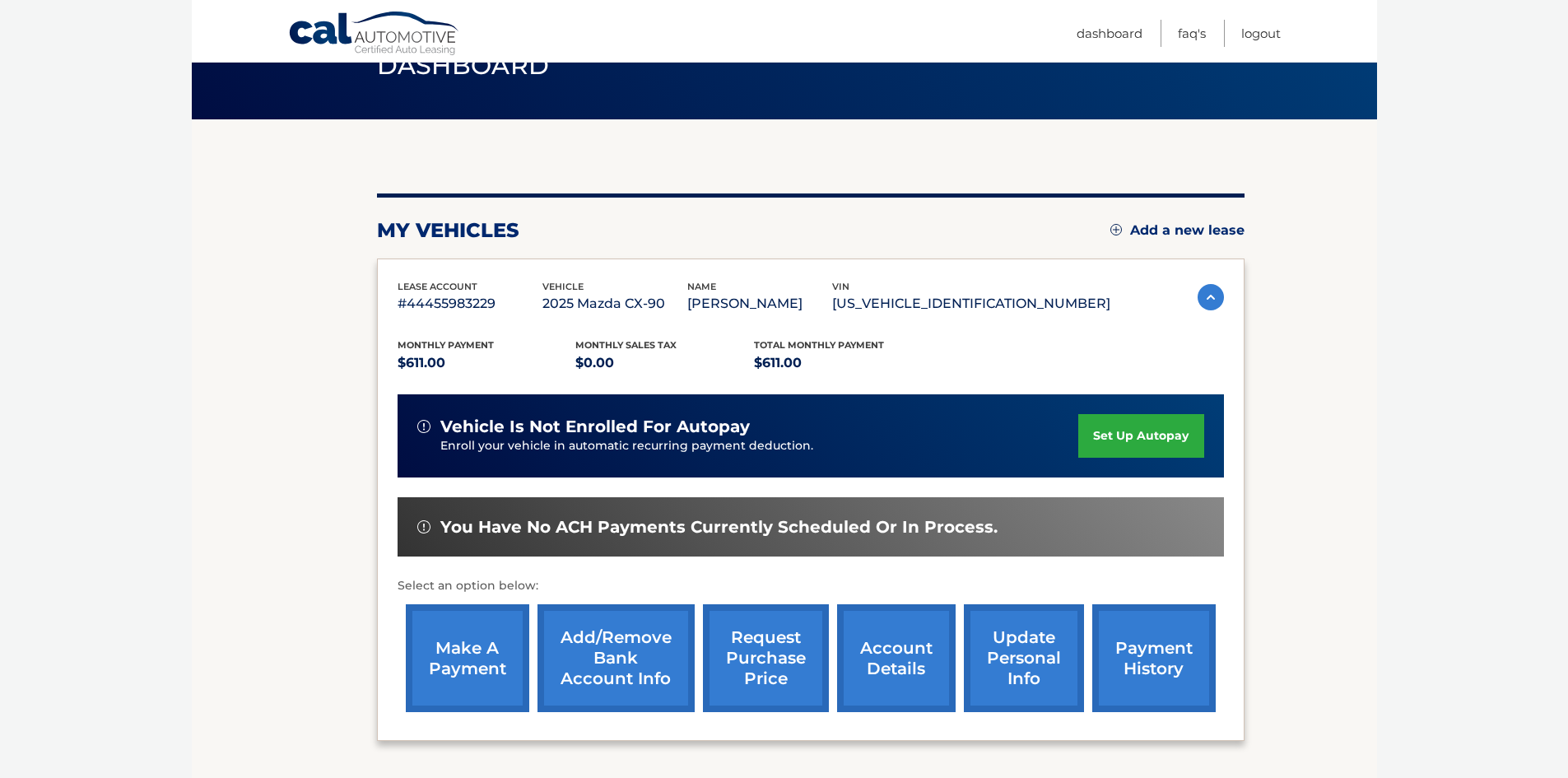
click at [745, 677] on link "request purchase price" at bounding box center [766, 657] width 126 height 108
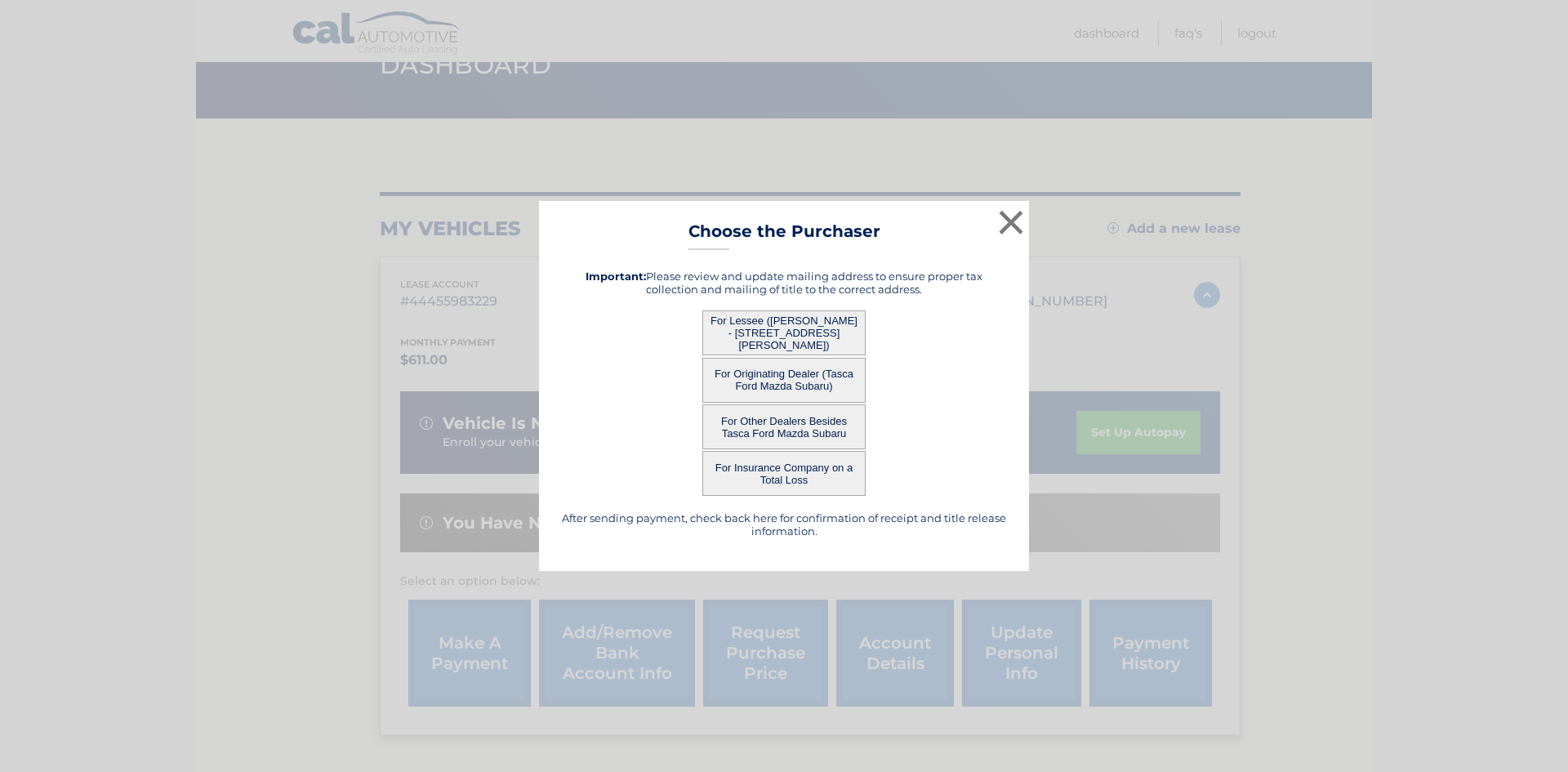
click at [838, 334] on button "For Lessee ([PERSON_NAME] - [STREET_ADDRESS][PERSON_NAME])" at bounding box center [784, 333] width 163 height 45
click at [737, 334] on button "For Lessee ([PERSON_NAME] - [STREET_ADDRESS][PERSON_NAME])" at bounding box center [784, 333] width 163 height 45
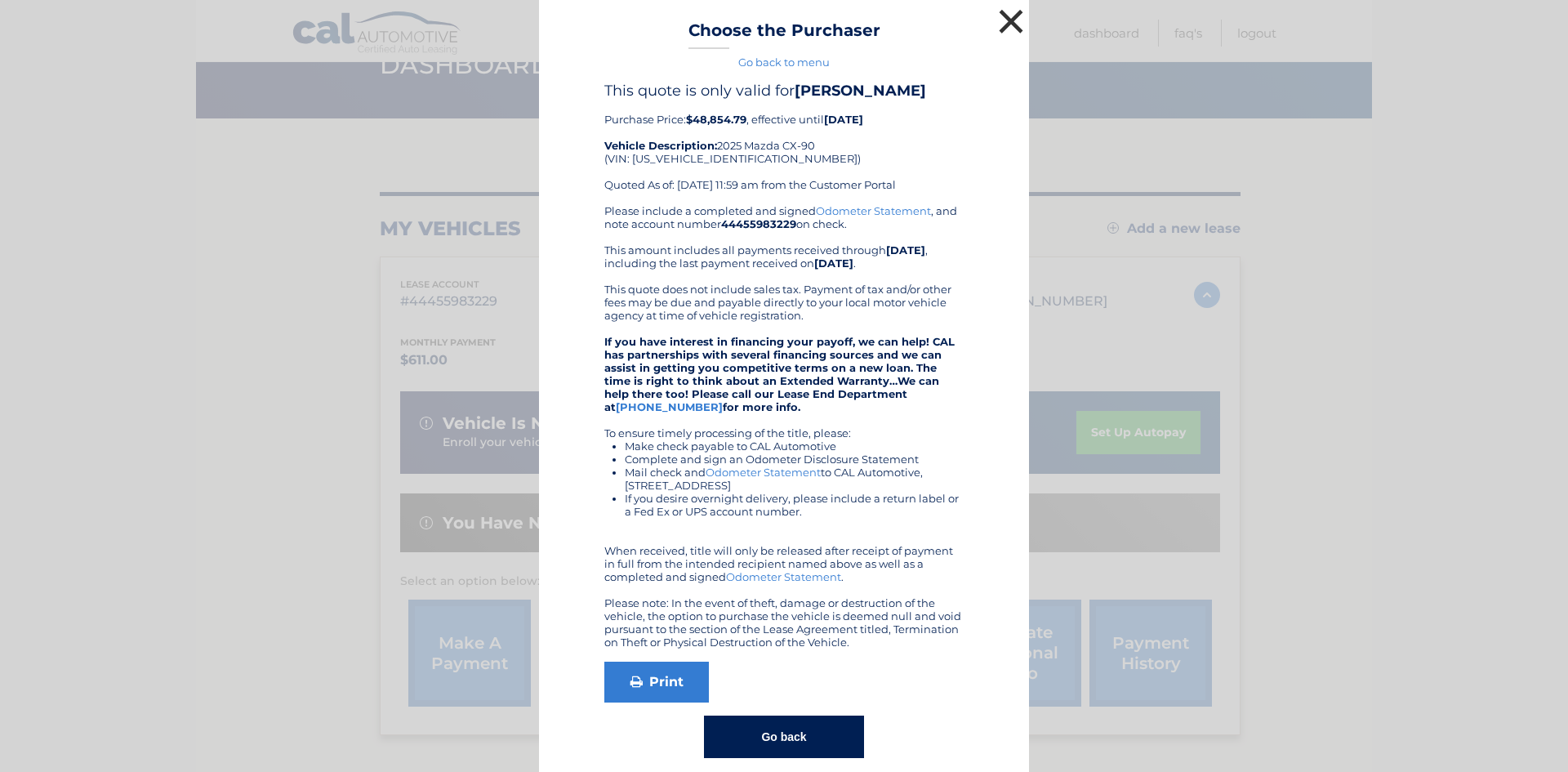
click at [1000, 23] on button "×" at bounding box center [1010, 21] width 33 height 33
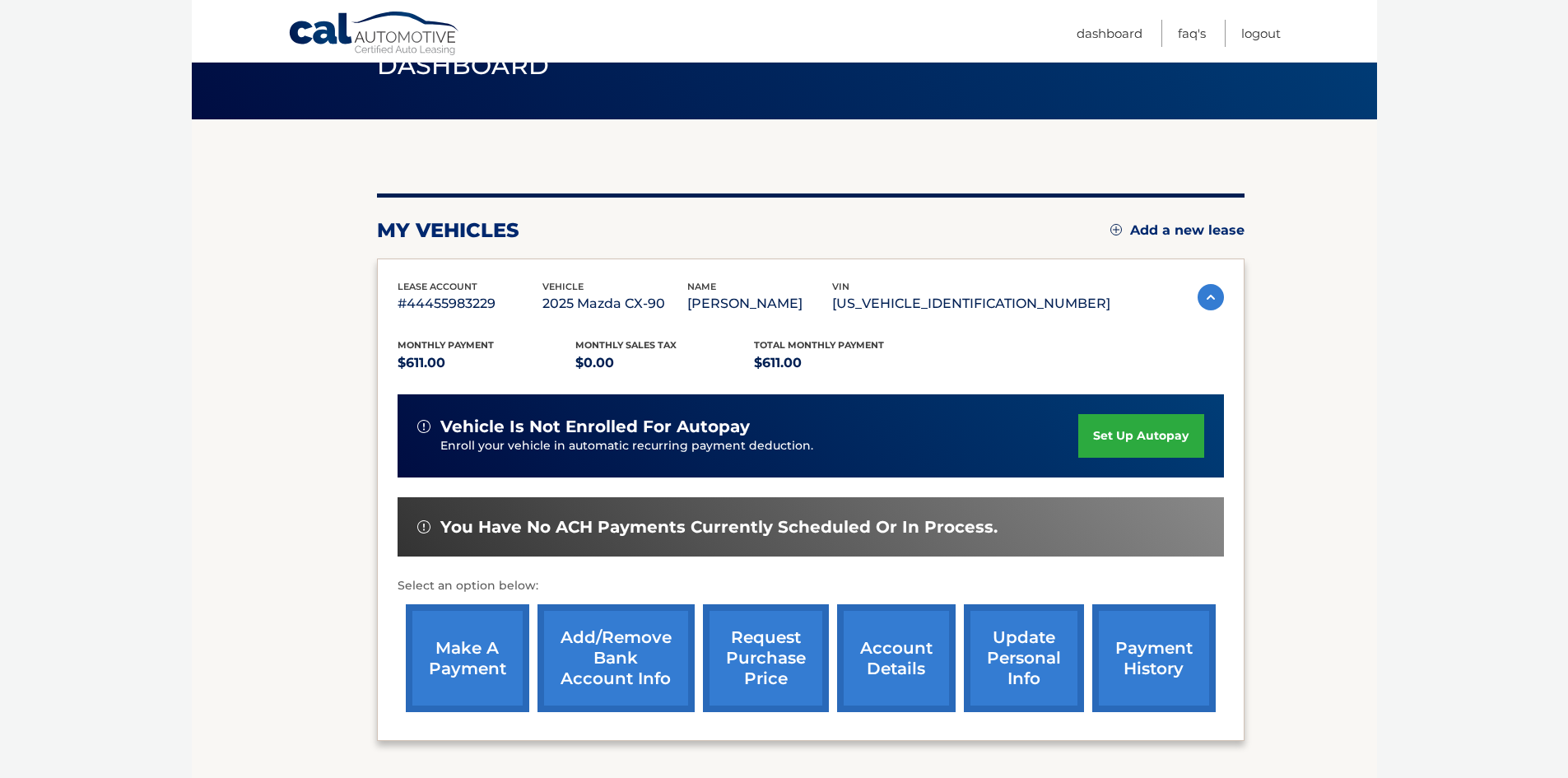
click at [903, 639] on link "account details" at bounding box center [896, 657] width 118 height 108
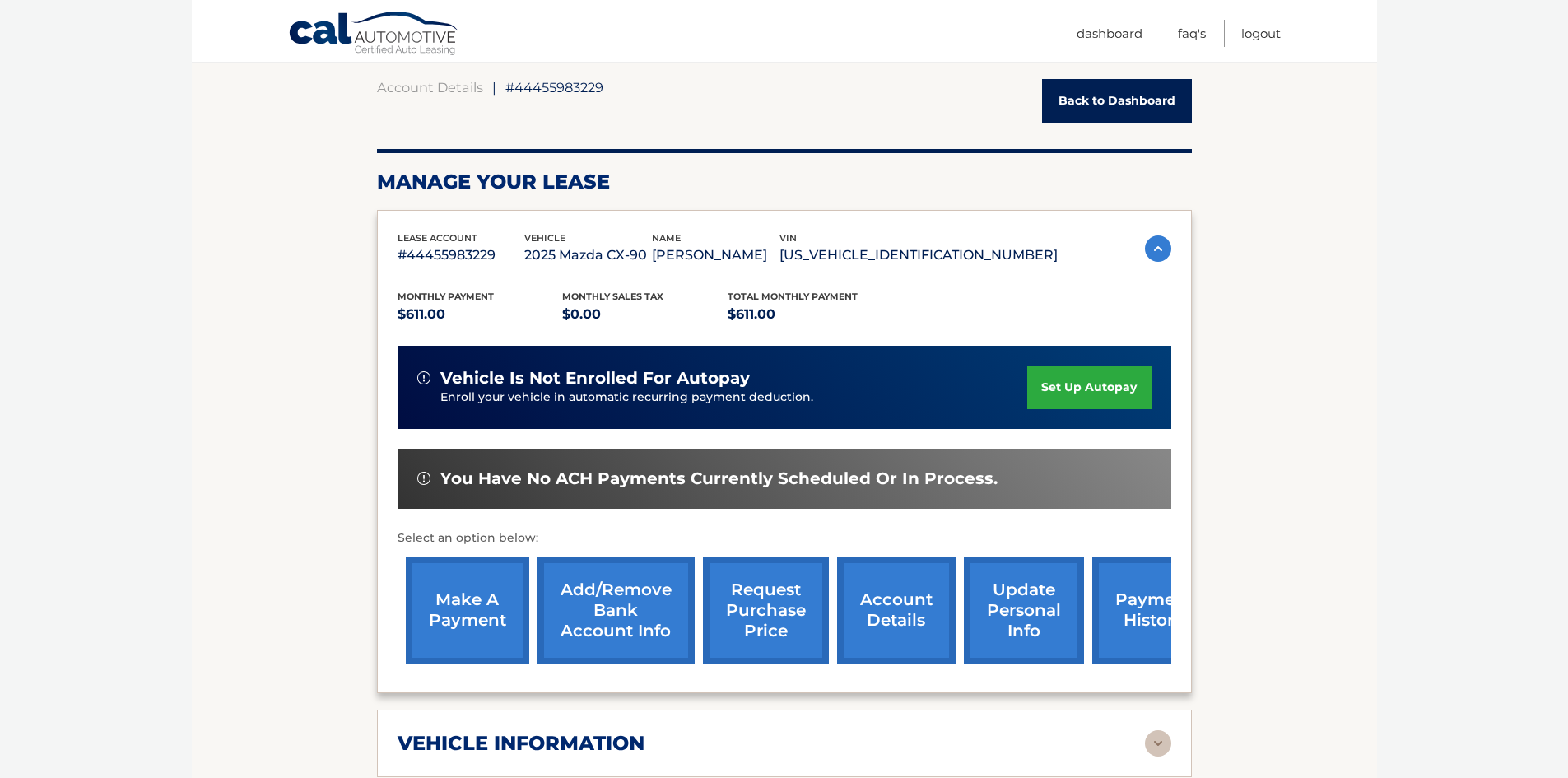
scroll to position [164, 0]
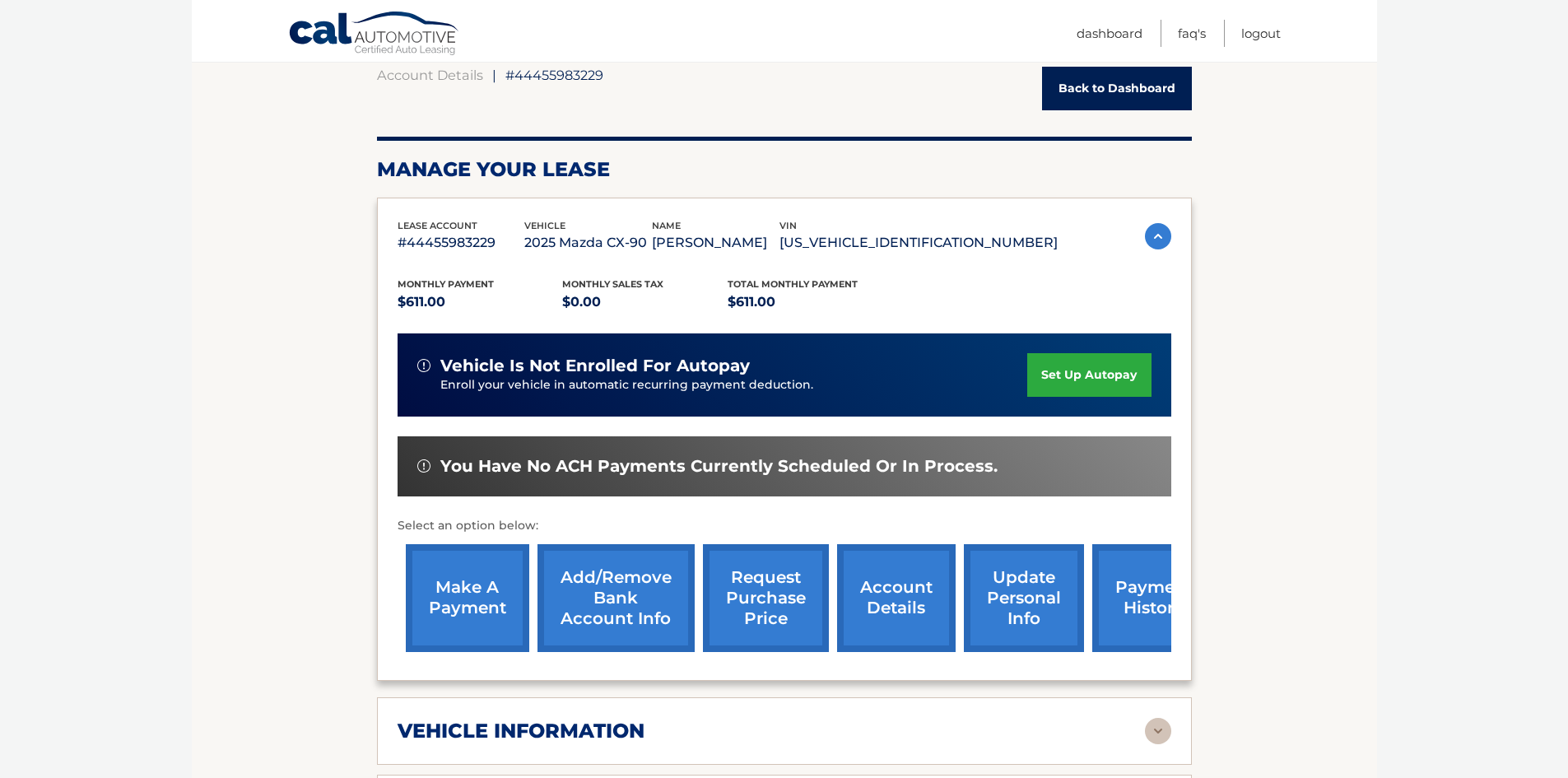
click at [1070, 367] on link "set up autopay" at bounding box center [1089, 374] width 124 height 44
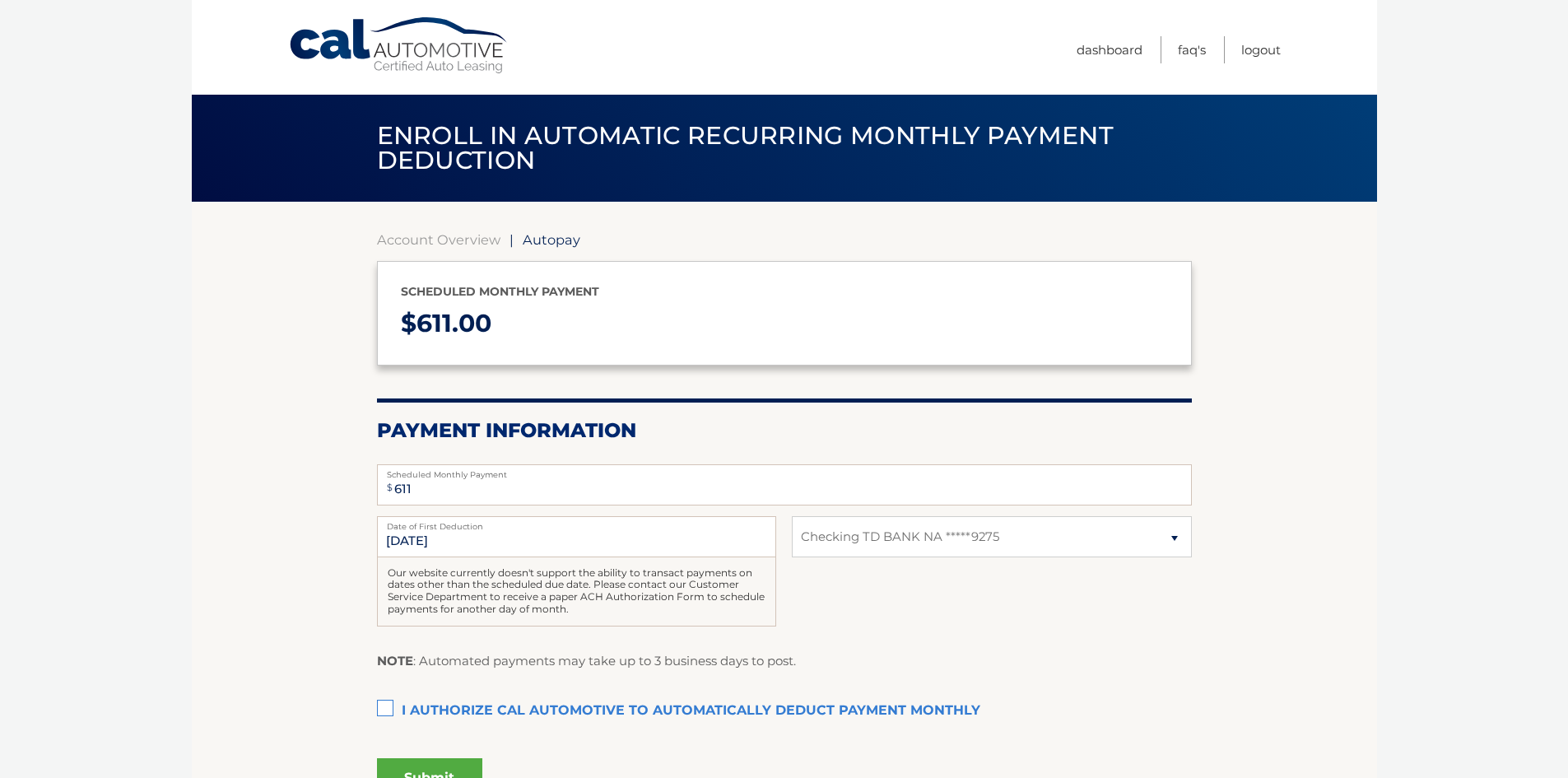
select select "Zjg2ODU0MDItYTAwNi00ODM1LTlhNjktYTM4ODU1ZjQ2ZDc2"
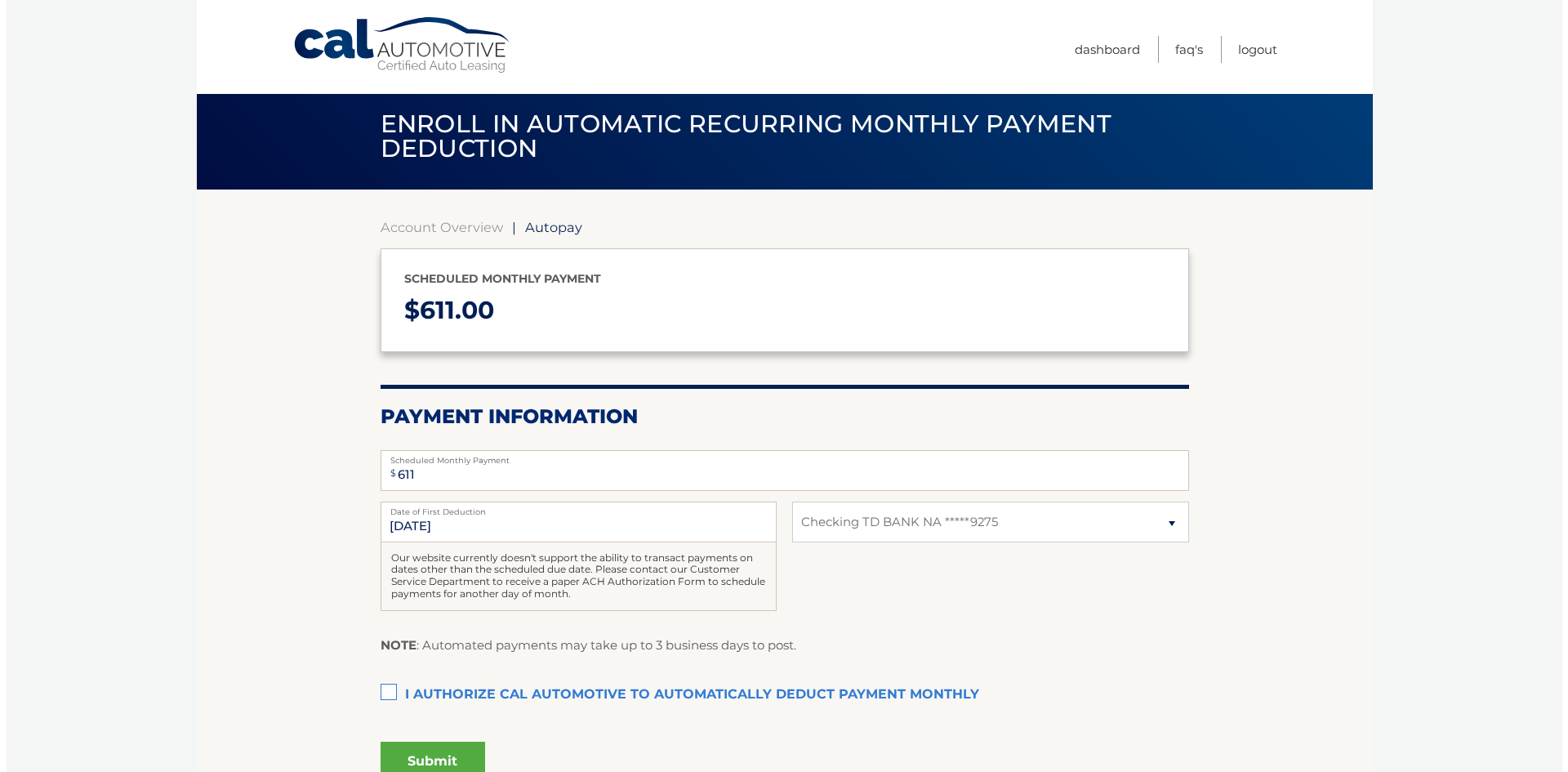
scroll to position [163, 0]
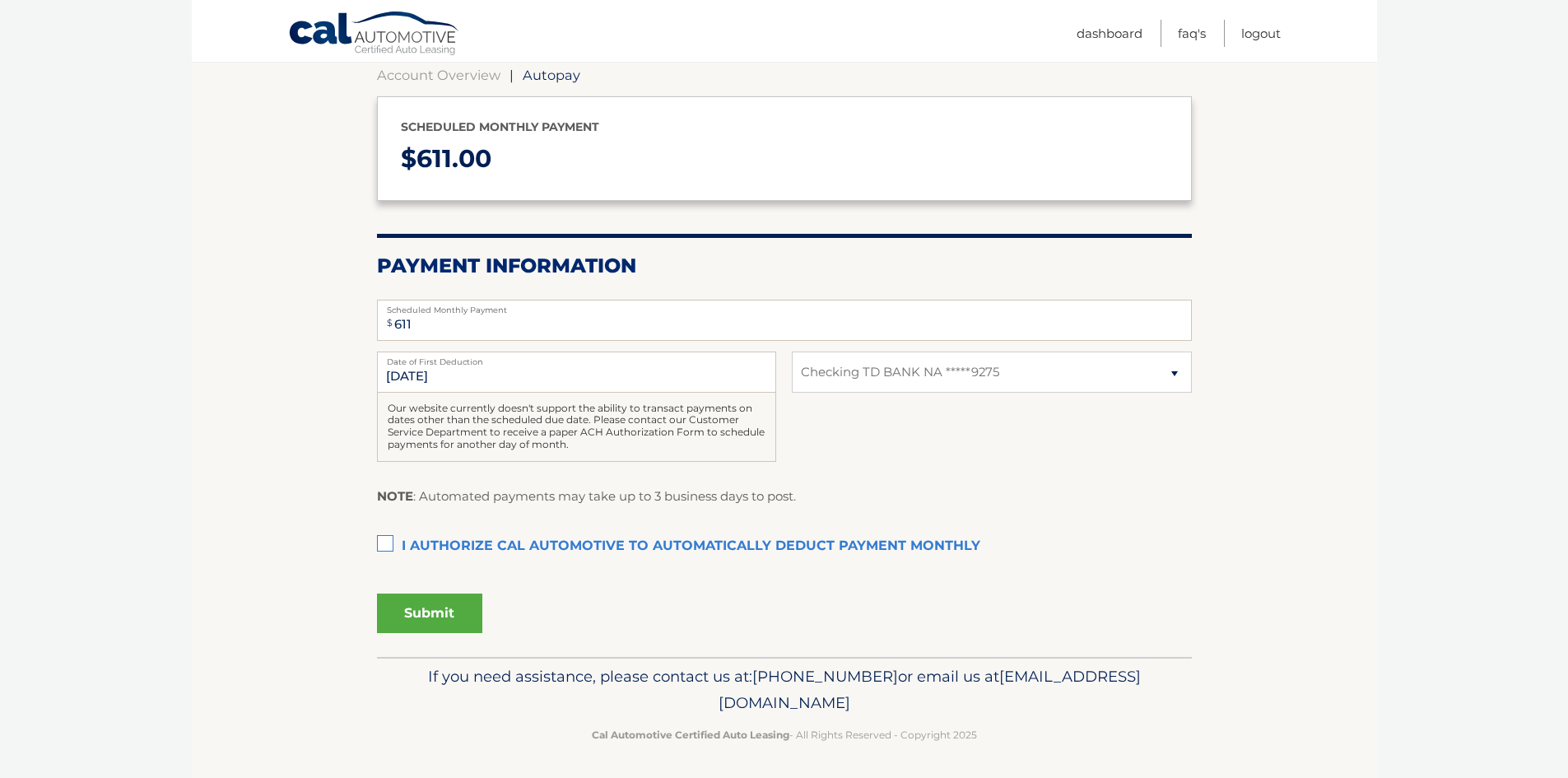
click at [382, 547] on label "I authorize cal automotive to automatically deduct payment monthly This checkbo…" at bounding box center [784, 546] width 815 height 33
click at [0, 0] on input "I authorize cal automotive to automatically deduct payment monthly This checkbo…" at bounding box center [0, 0] width 0 height 0
click at [425, 611] on button "Submit" at bounding box center [430, 613] width 105 height 39
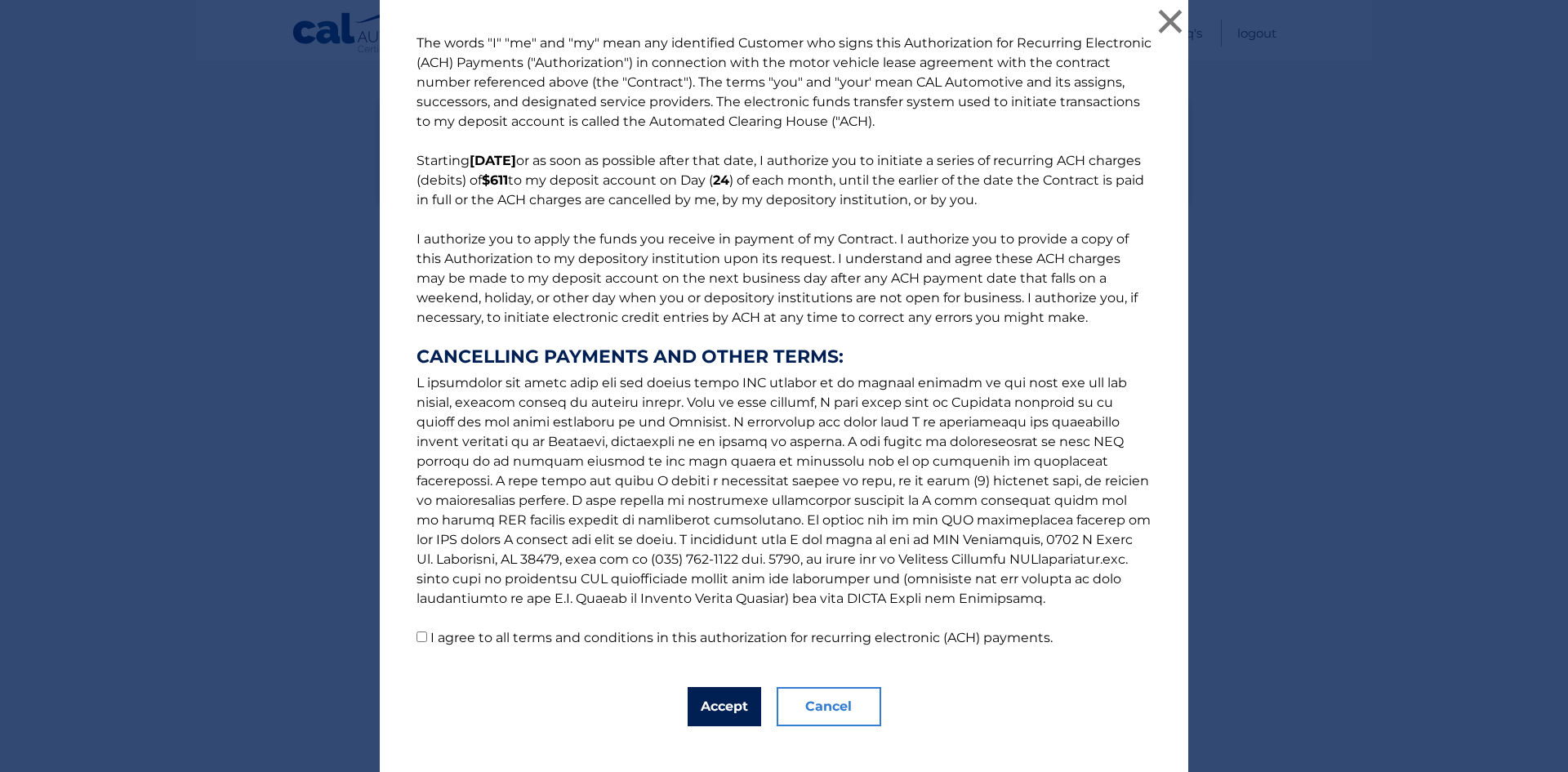
click at [703, 708] on button "Accept" at bounding box center [724, 706] width 73 height 39
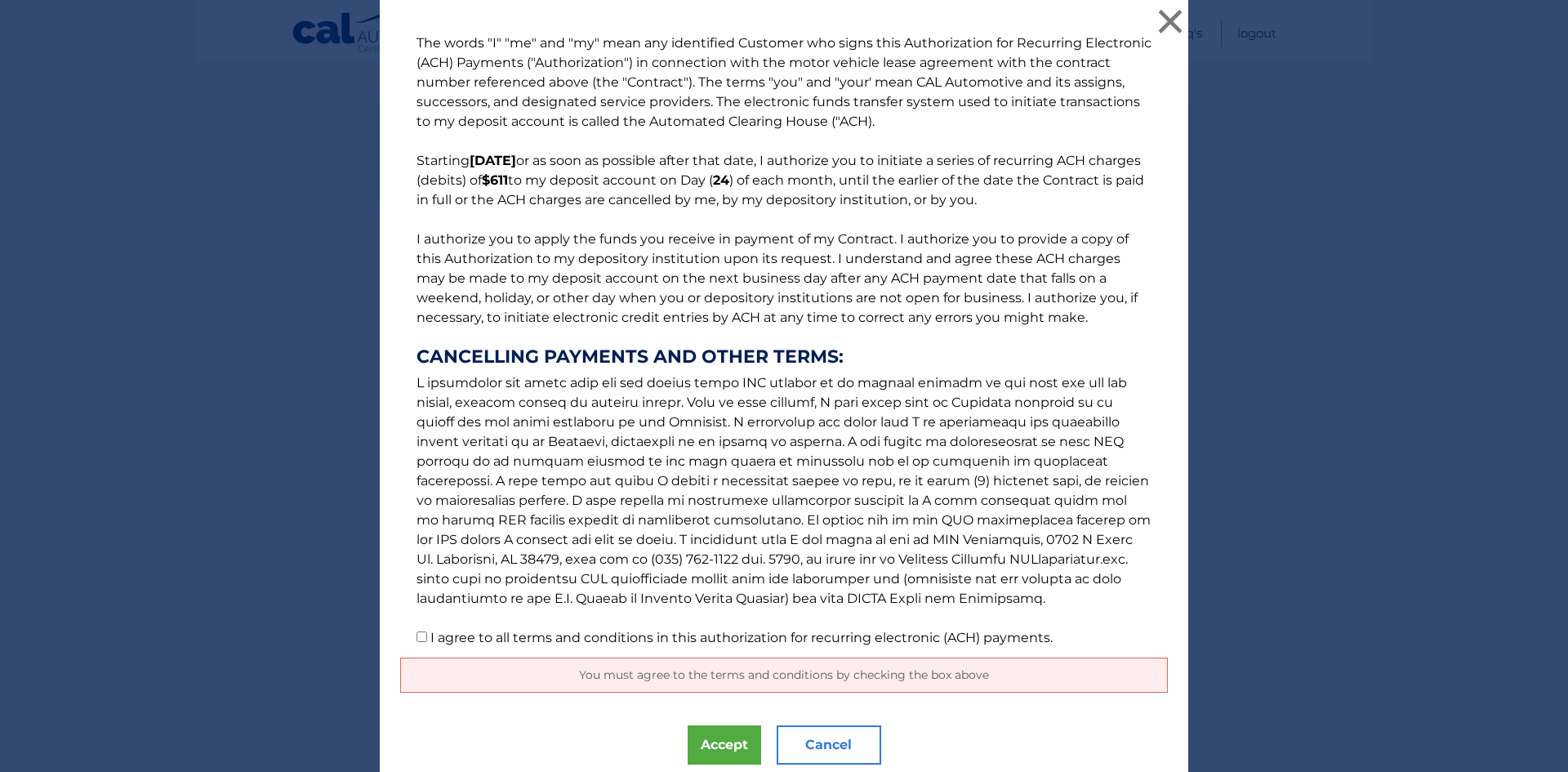
click at [446, 632] on label "I agree to all terms and conditions in this authorization for recurring electro…" at bounding box center [741, 638] width 622 height 16
click at [427, 632] on input "I agree to all terms and conditions in this authorization for recurring electro…" at bounding box center [422, 636] width 11 height 11
checkbox input "true"
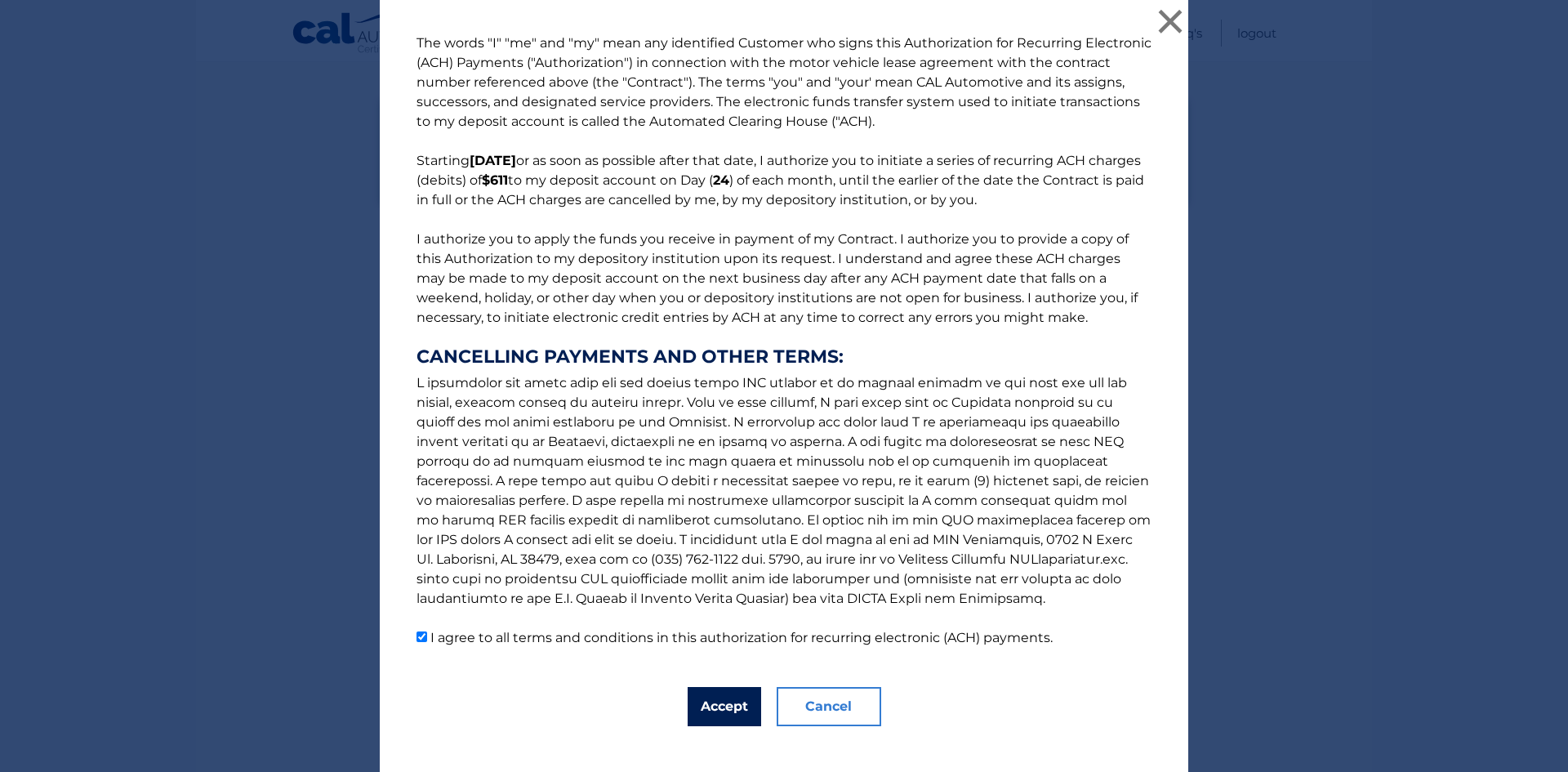
click at [706, 708] on button "Accept" at bounding box center [724, 706] width 73 height 39
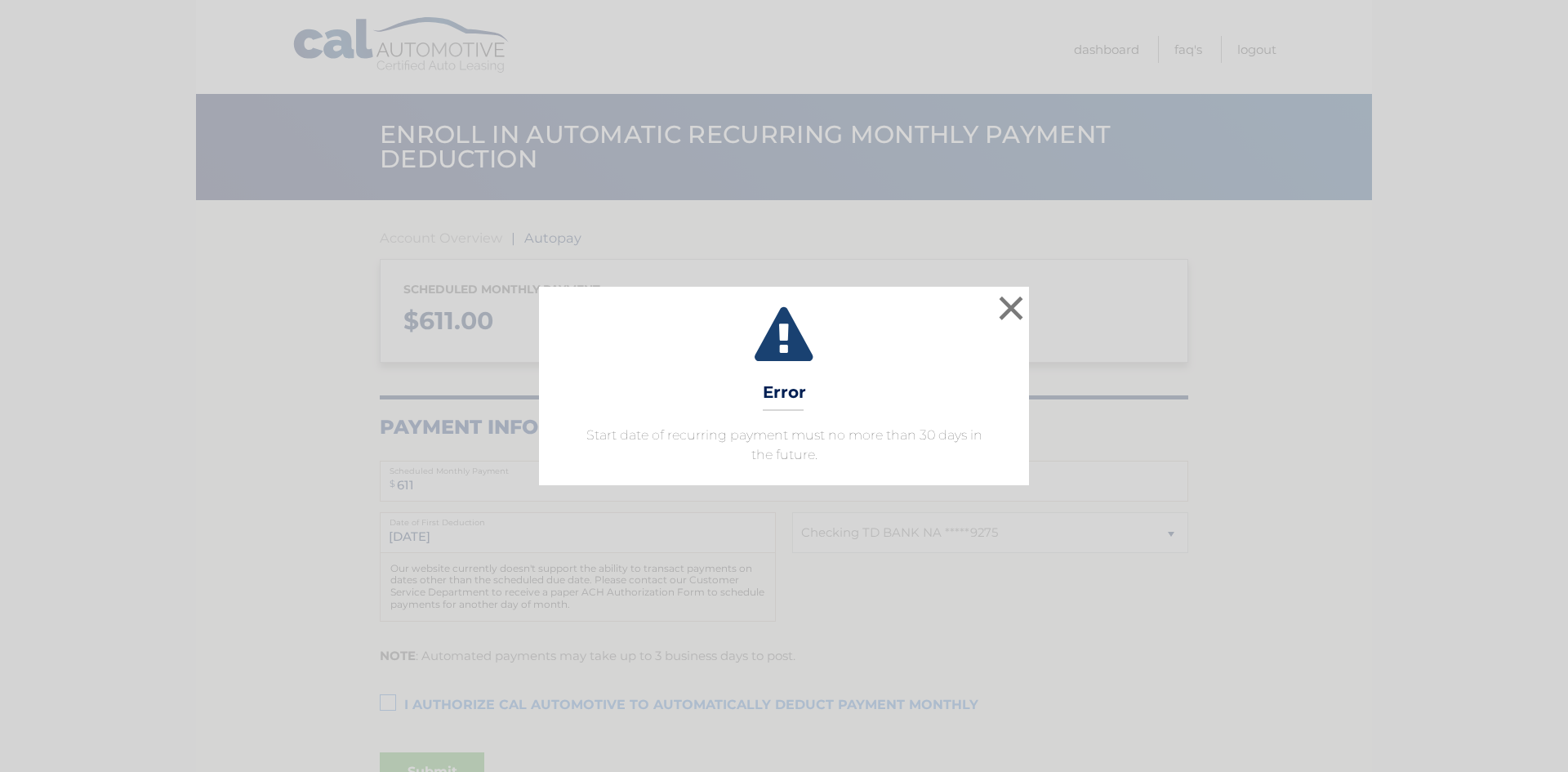
select select "Zjg2ODU0MDItYTAwNi00ODM1LTlhNjktYTM4ODU1ZjQ2ZDc2"
click at [1017, 299] on button "×" at bounding box center [1010, 307] width 33 height 33
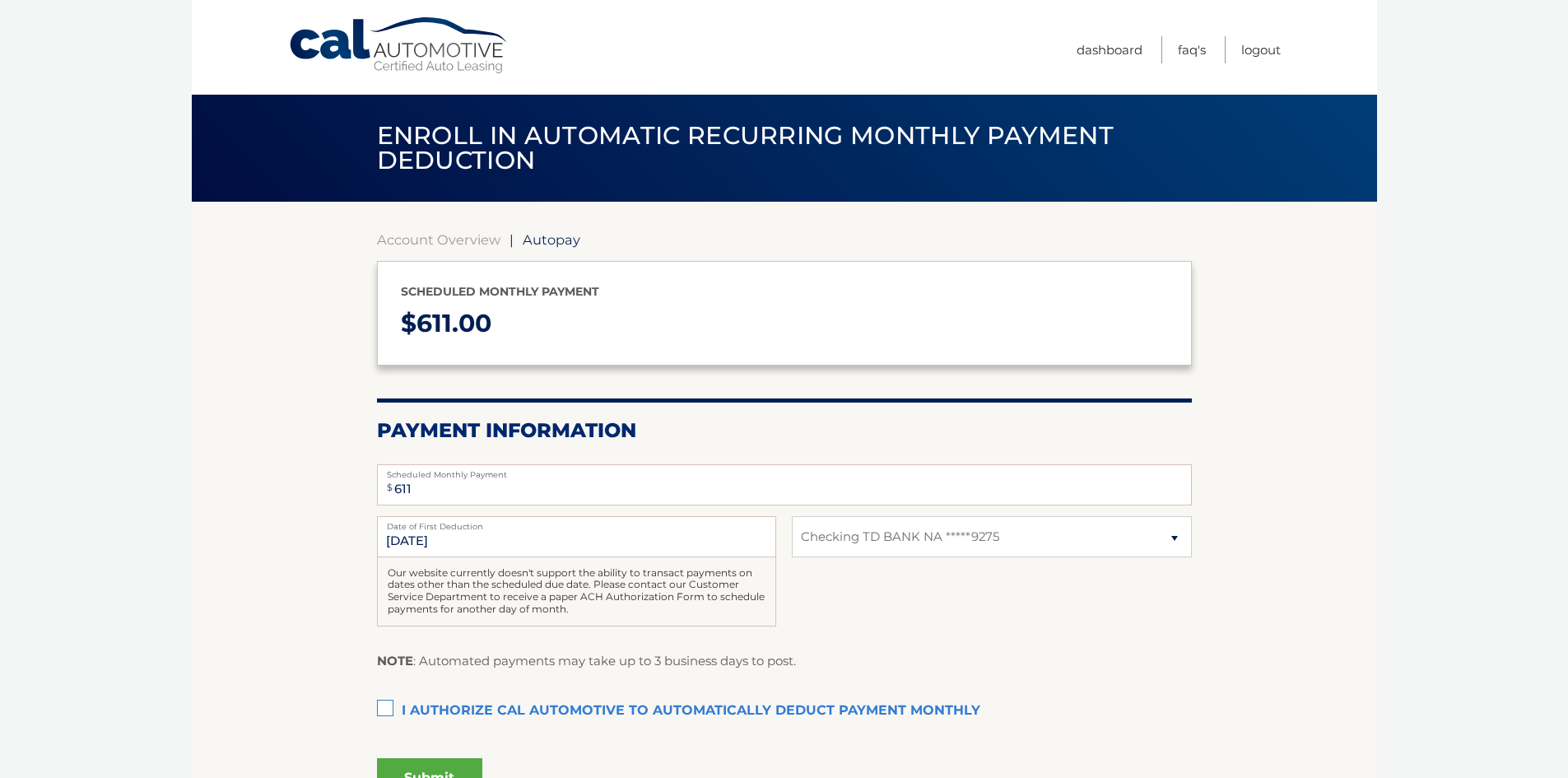
click at [491, 525] on label "Date of First Deduction" at bounding box center [576, 522] width 399 height 13
click at [491, 525] on input "[DATE]" at bounding box center [576, 536] width 399 height 41
click at [450, 542] on input "[DATE]" at bounding box center [576, 536] width 399 height 41
click at [418, 538] on input "[DATE]" at bounding box center [576, 536] width 399 height 41
click at [382, 539] on input "[DATE]" at bounding box center [576, 536] width 399 height 41
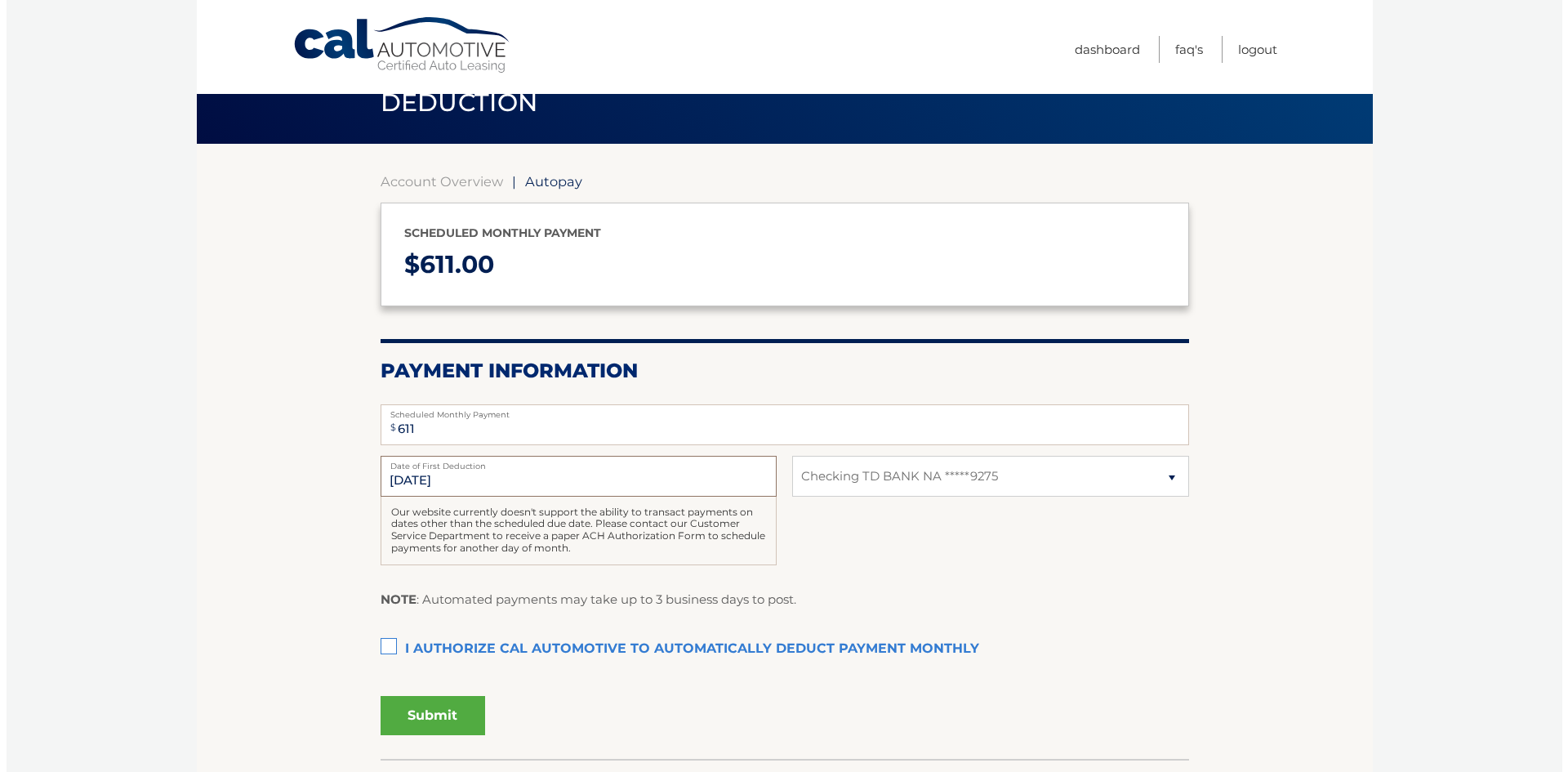
scroll to position [163, 0]
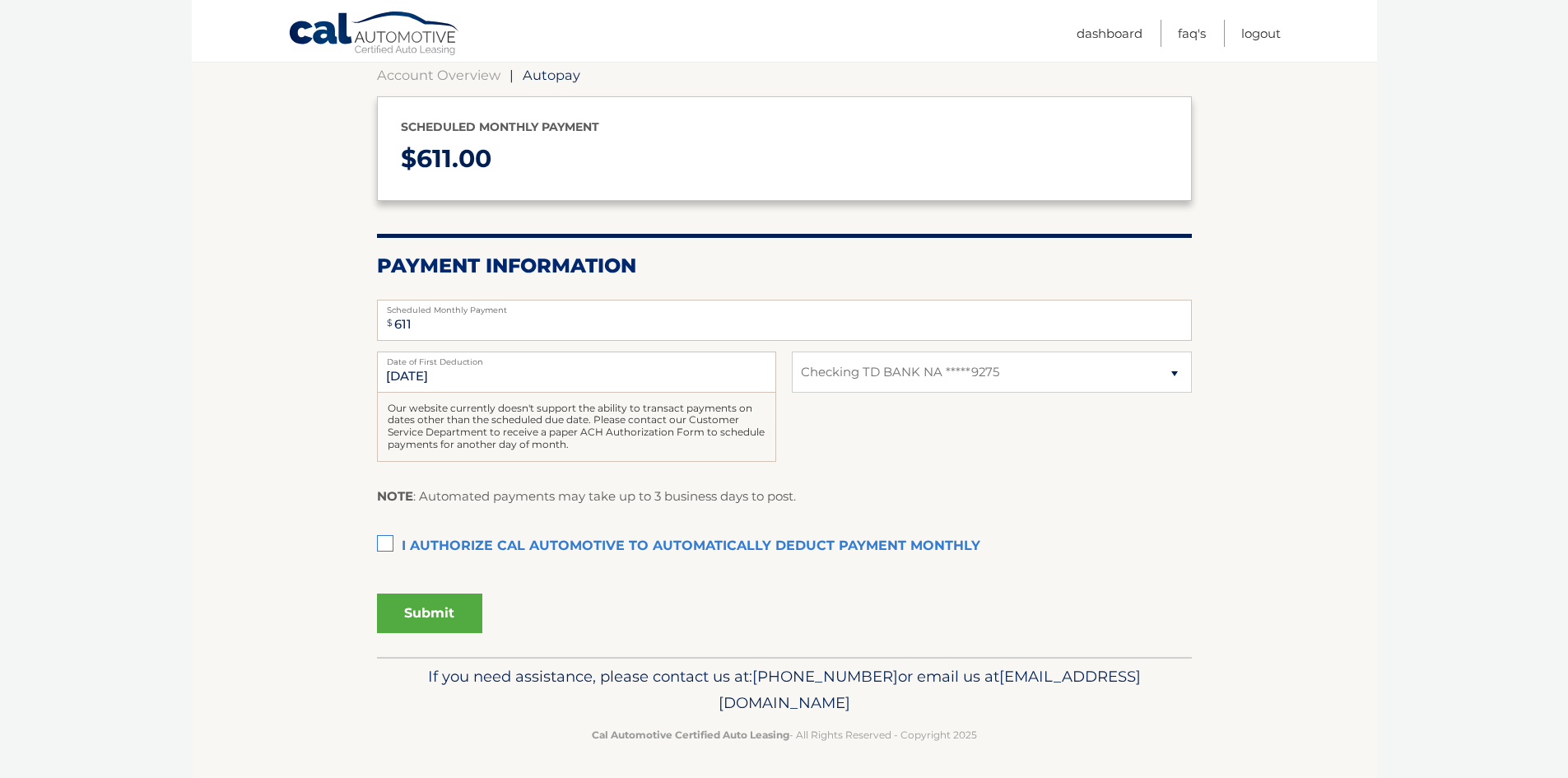
click at [385, 539] on label "I authorize cal automotive to automatically deduct payment monthly This checkbo…" at bounding box center [784, 546] width 815 height 33
click at [0, 0] on input "I authorize cal automotive to automatically deduct payment monthly This checkbo…" at bounding box center [0, 0] width 0 height 0
click at [450, 624] on button "Submit" at bounding box center [430, 613] width 105 height 39
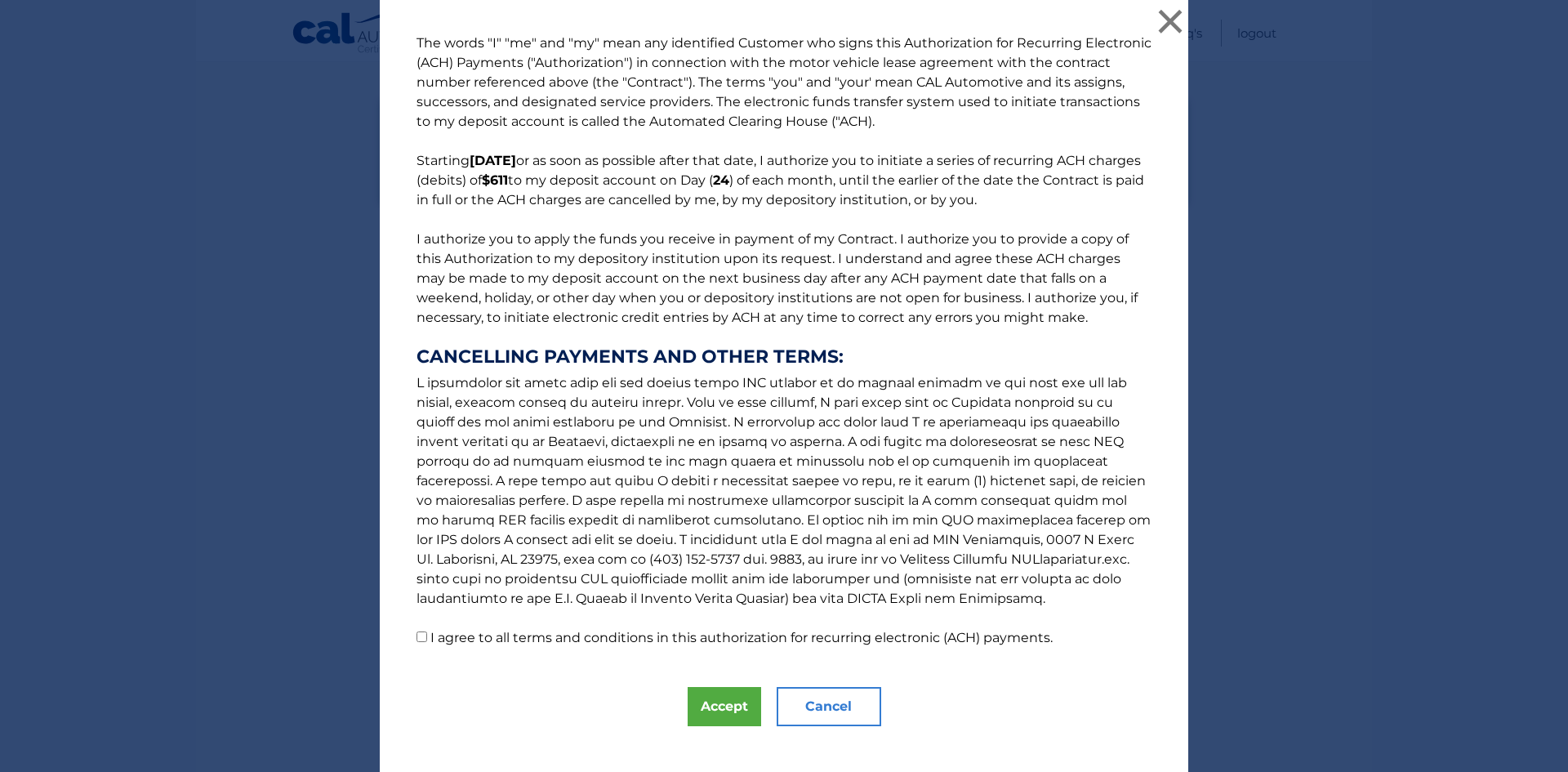
click at [501, 632] on label "I agree to all terms and conditions in this authorization for recurring electro…" at bounding box center [741, 638] width 622 height 16
click at [427, 632] on input "I agree to all terms and conditions in this authorization for recurring electro…" at bounding box center [422, 636] width 11 height 11
checkbox input "true"
click at [693, 707] on button "Accept" at bounding box center [724, 706] width 73 height 39
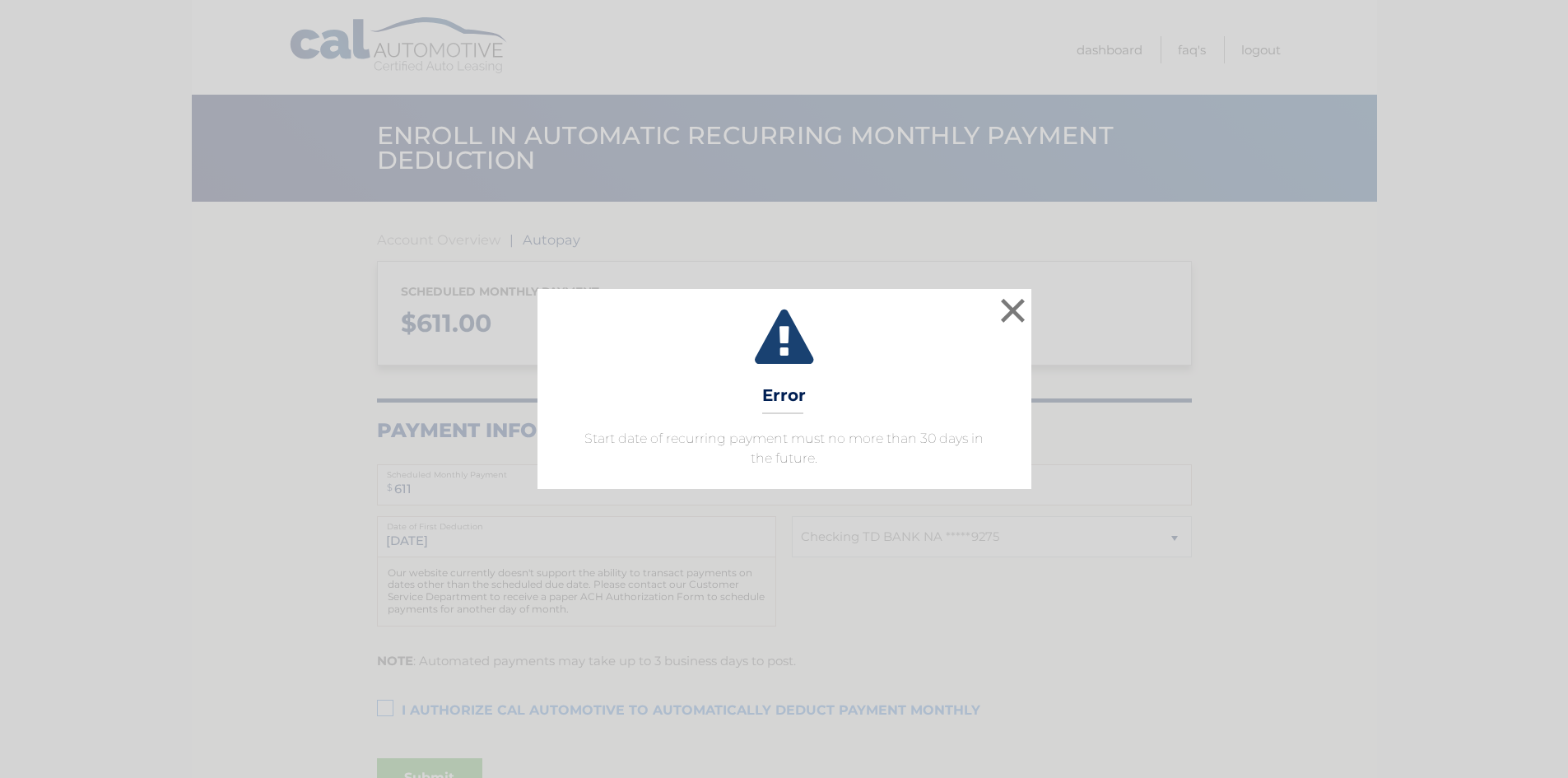
select select "Zjg2ODU0MDItYTAwNi00ODM1LTlhNjktYTM4ODU1ZjQ2ZDc2"
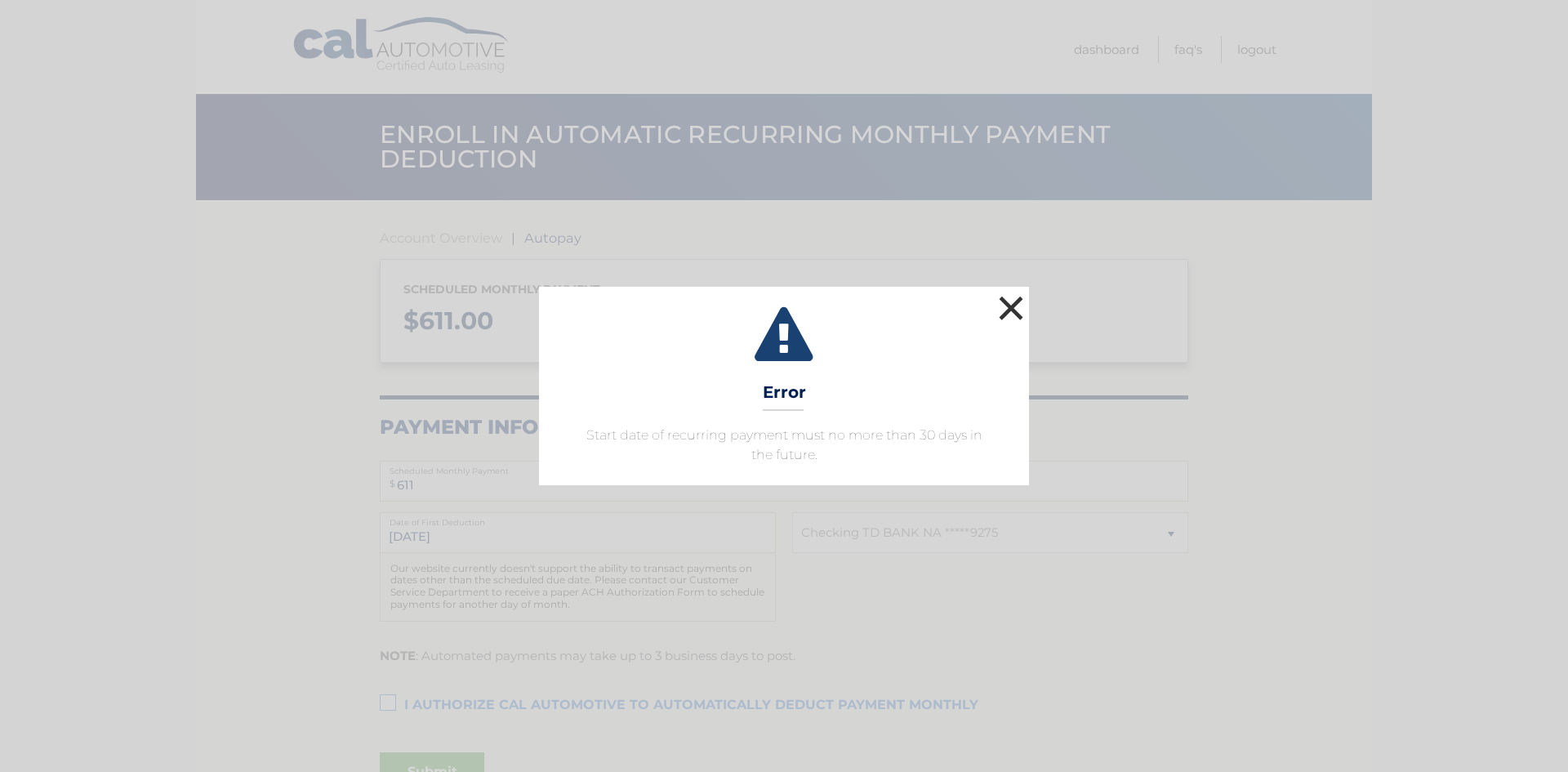
click at [1012, 305] on button "×" at bounding box center [1010, 307] width 33 height 33
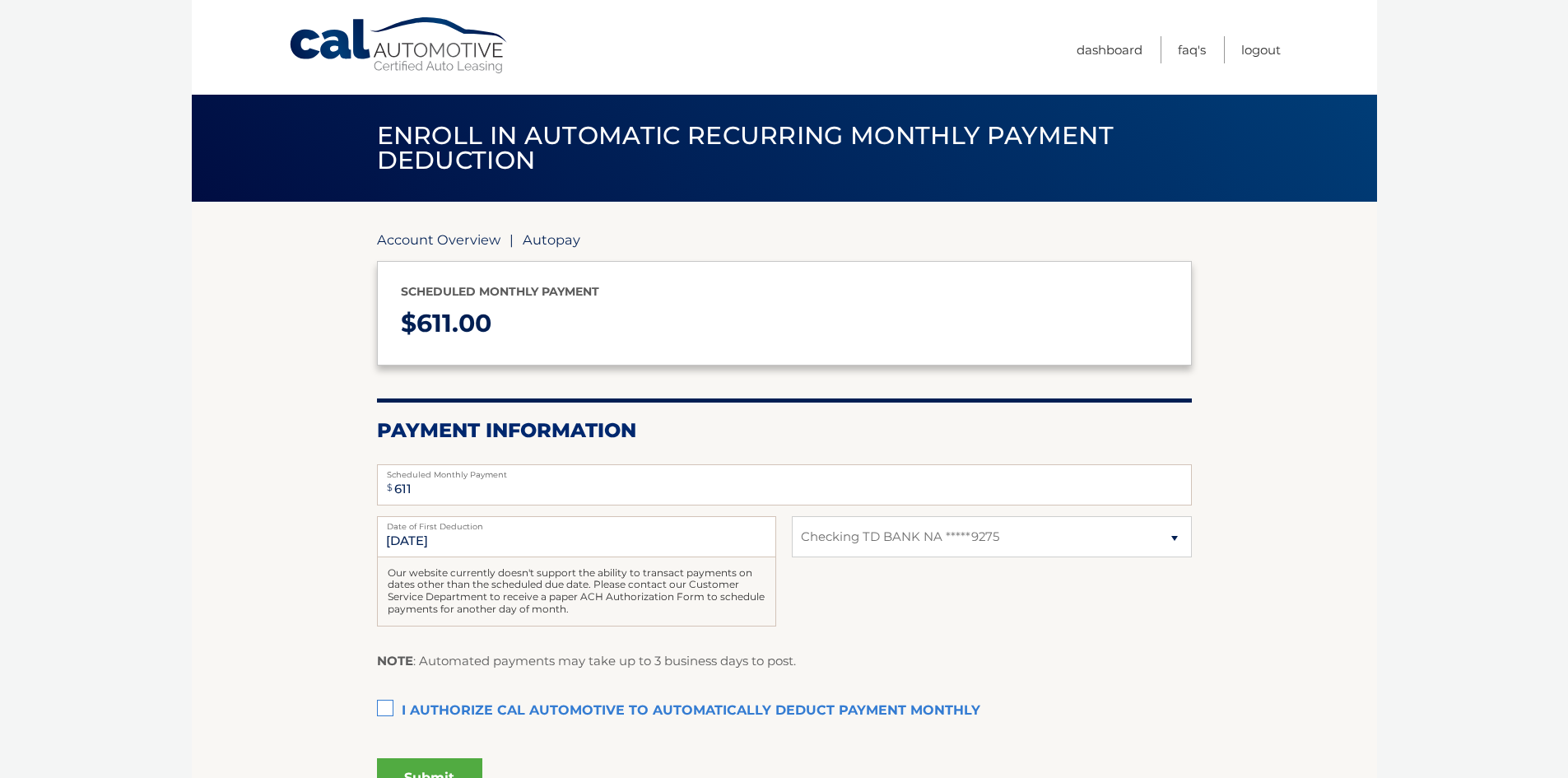
click at [425, 238] on link "Account Overview" at bounding box center [438, 239] width 124 height 17
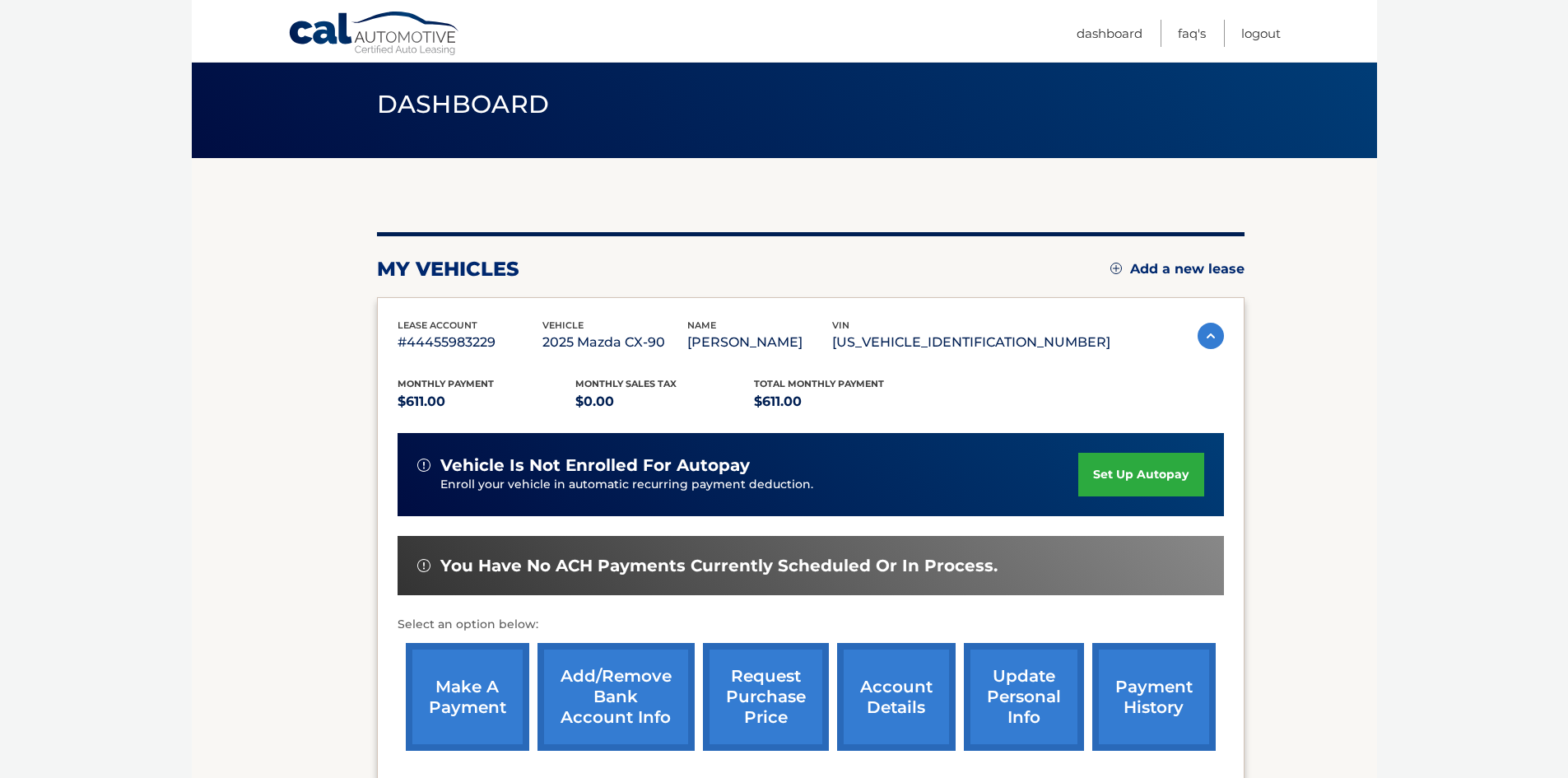
scroll to position [83, 0]
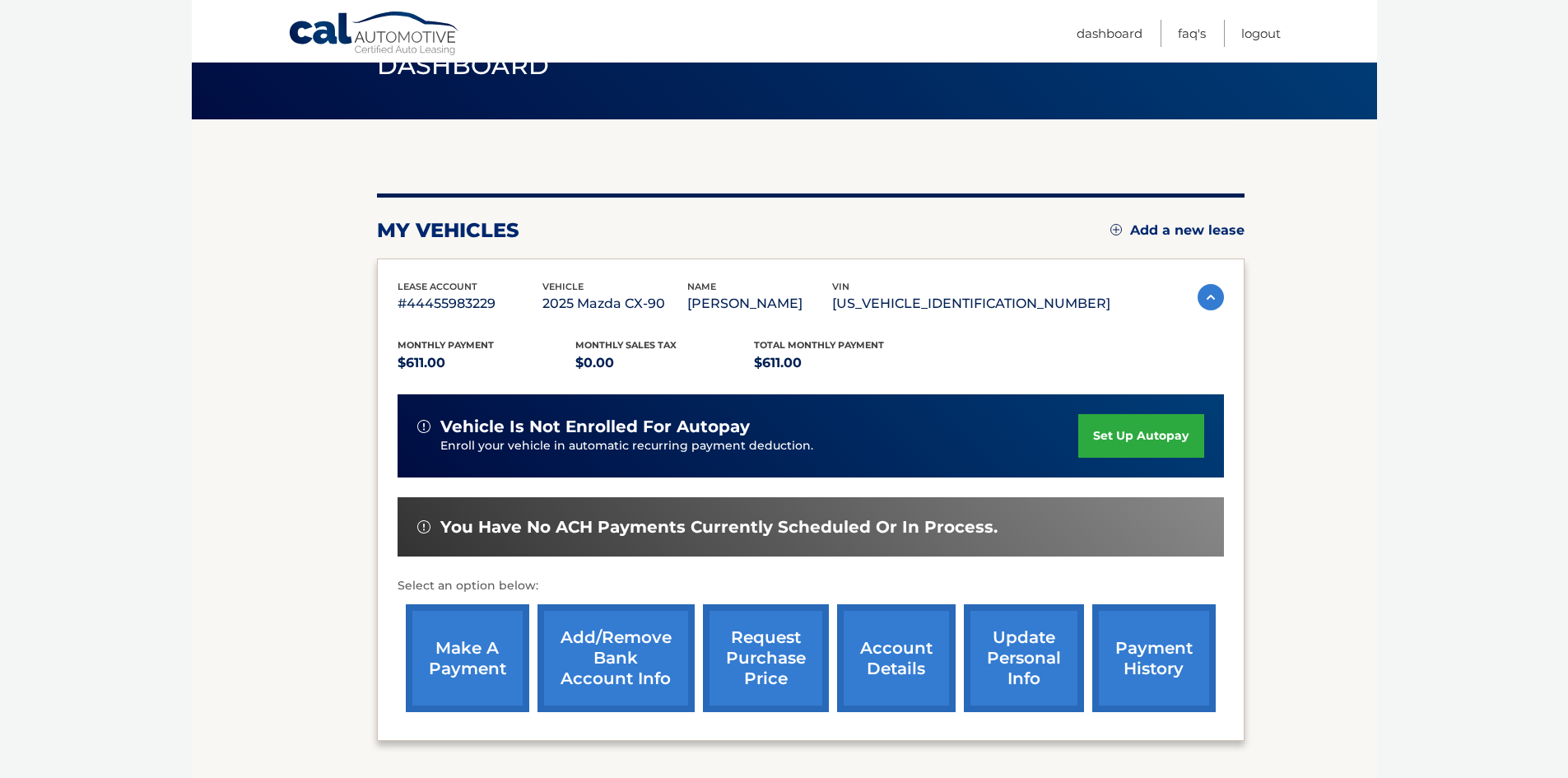
click at [481, 634] on link "make a payment" at bounding box center [467, 657] width 124 height 108
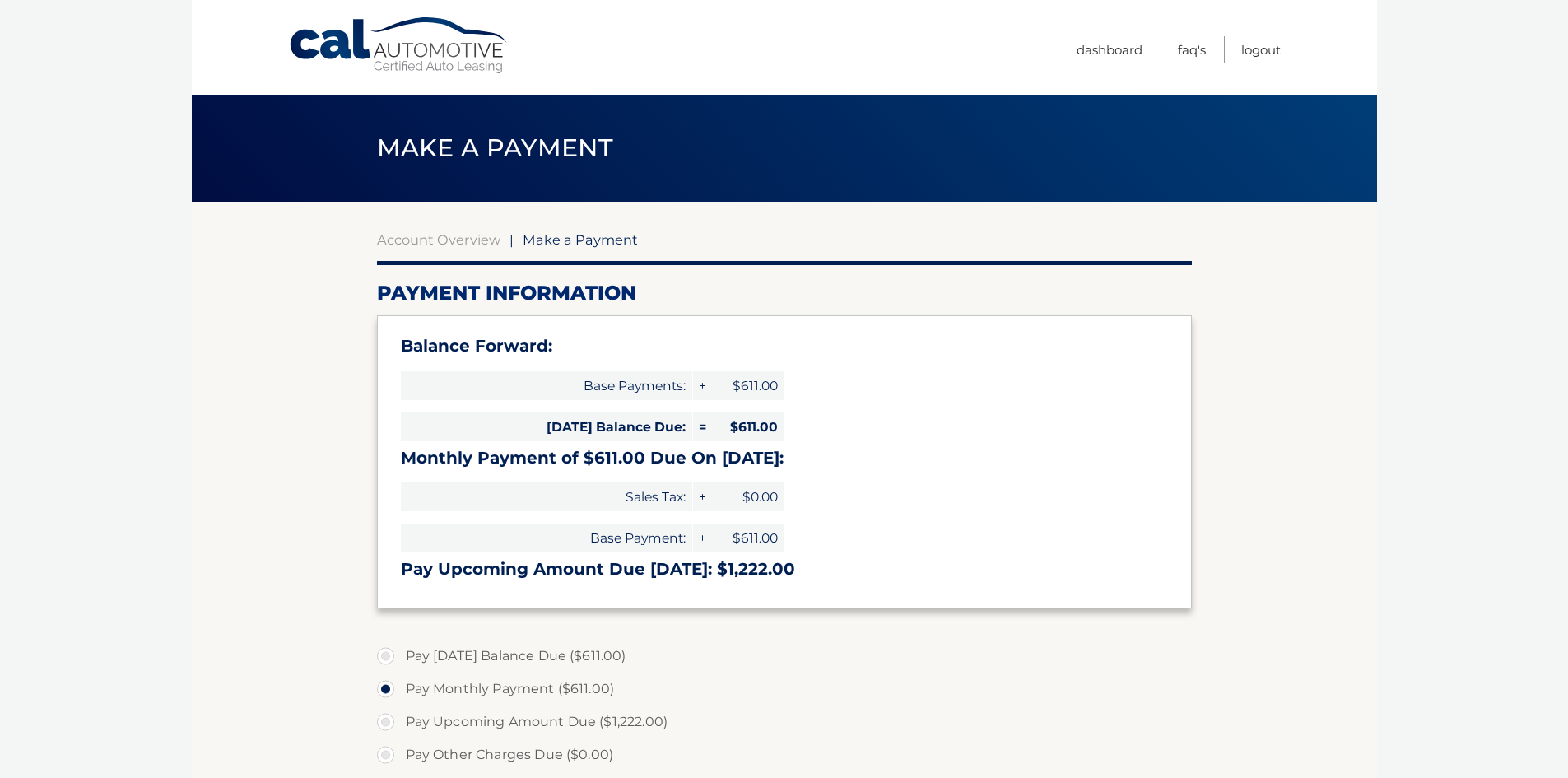
select select "Zjg2ODU0MDItYTAwNi00ODM1LTlhNjktYTM4ODU1ZjQ2ZDc2"
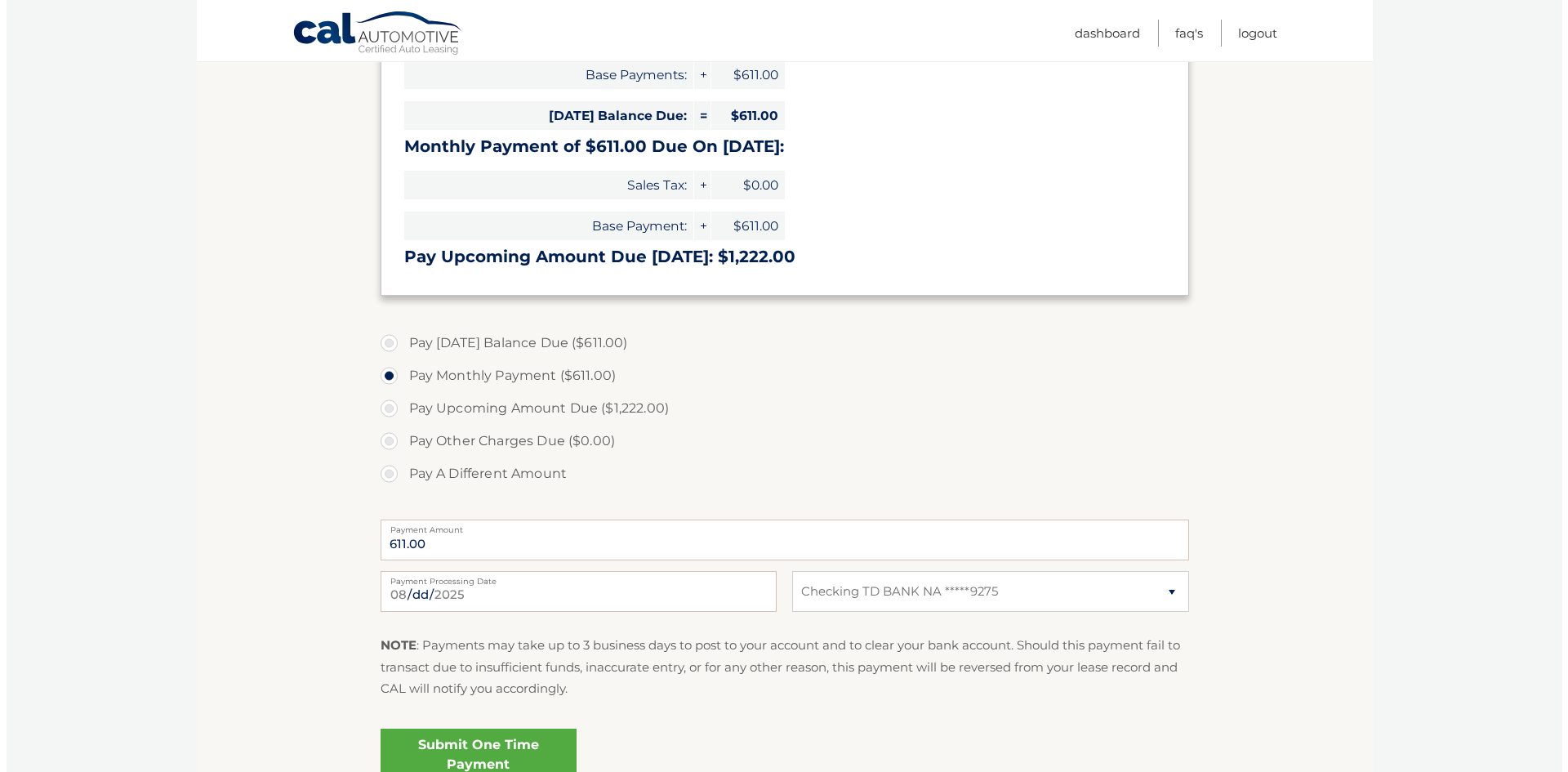
scroll to position [326, 0]
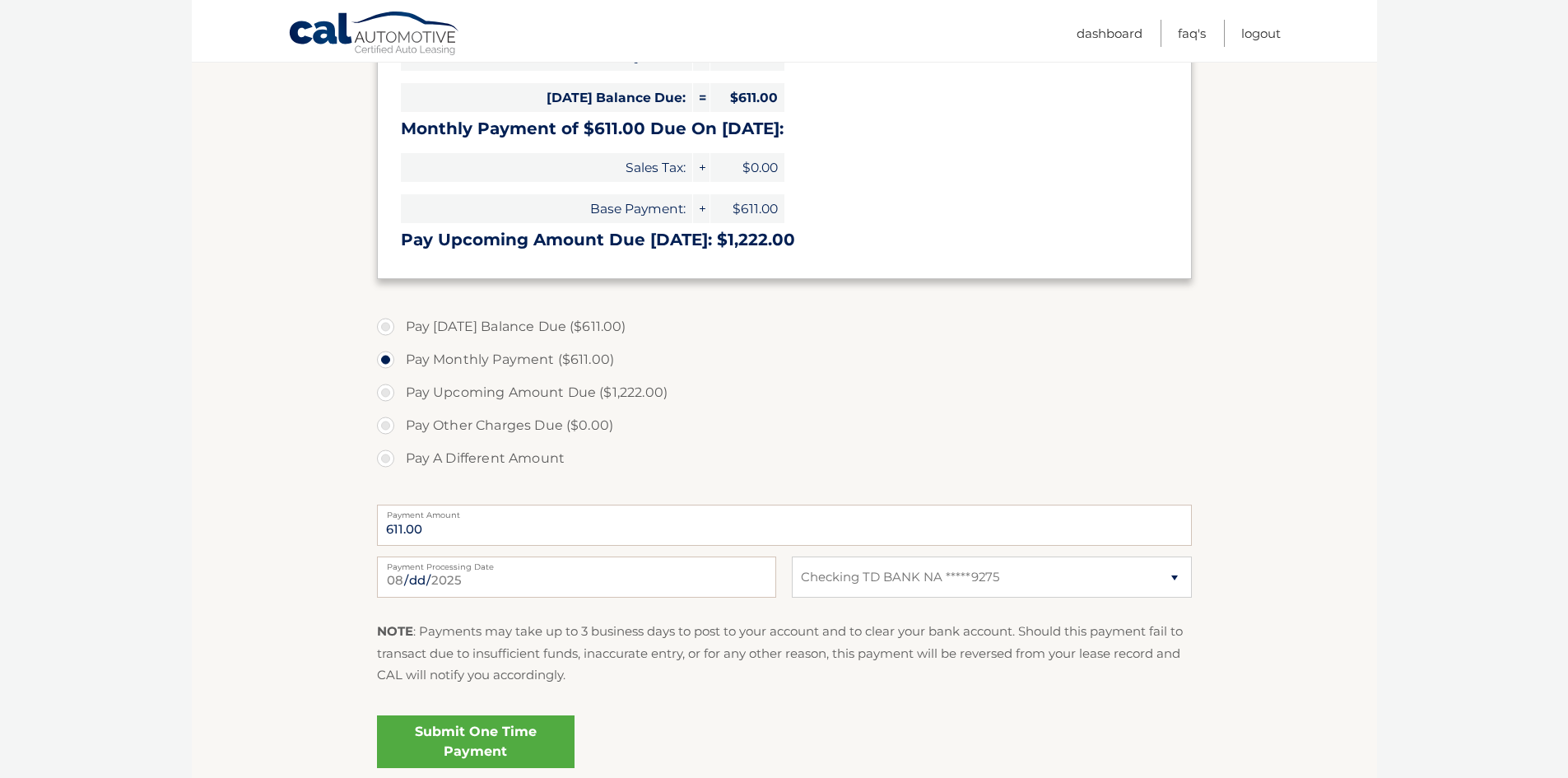
click at [514, 724] on link "Submit One Time Payment" at bounding box center [476, 741] width 197 height 52
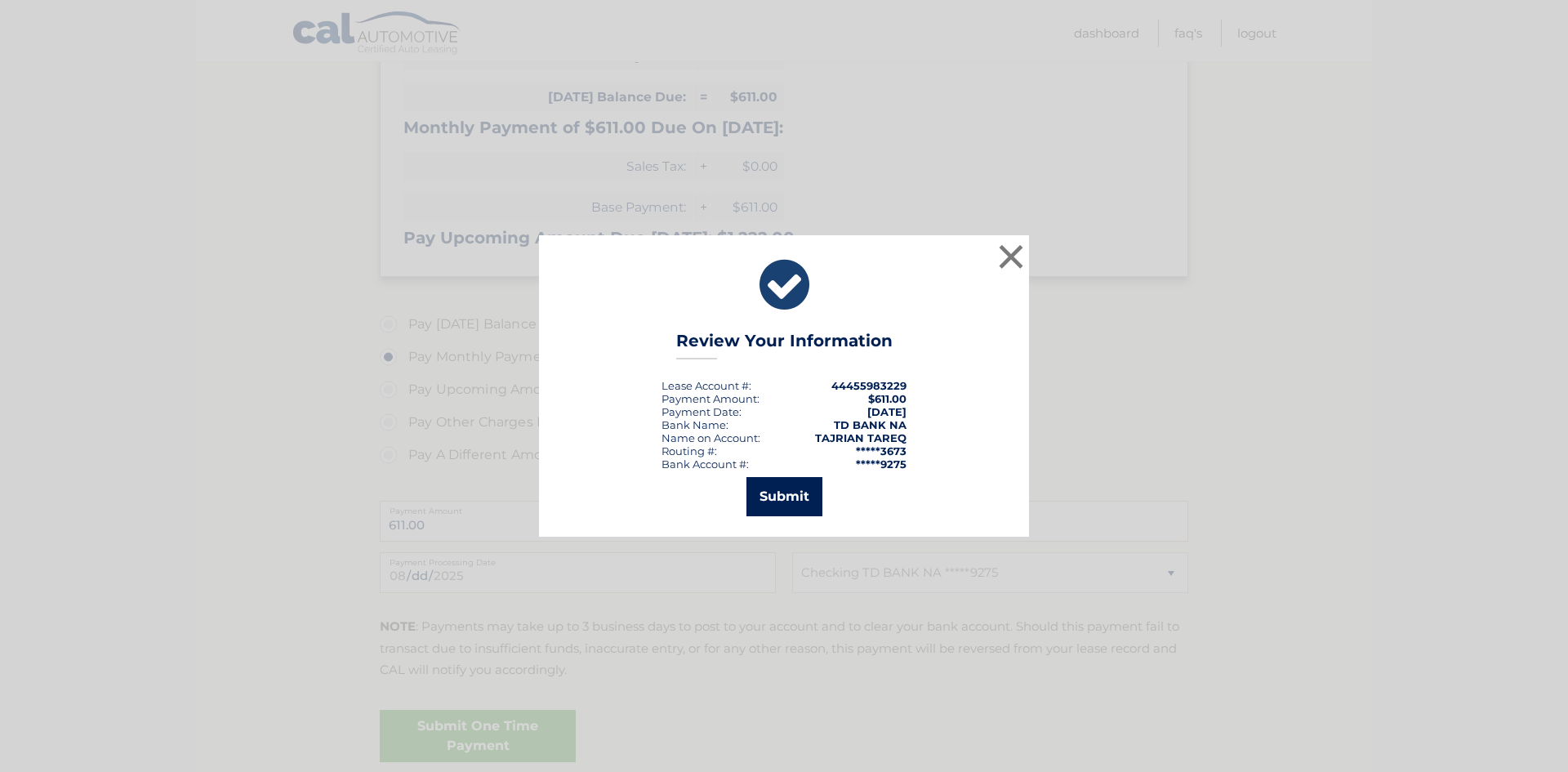
click at [785, 506] on button "Submit" at bounding box center [784, 496] width 76 height 39
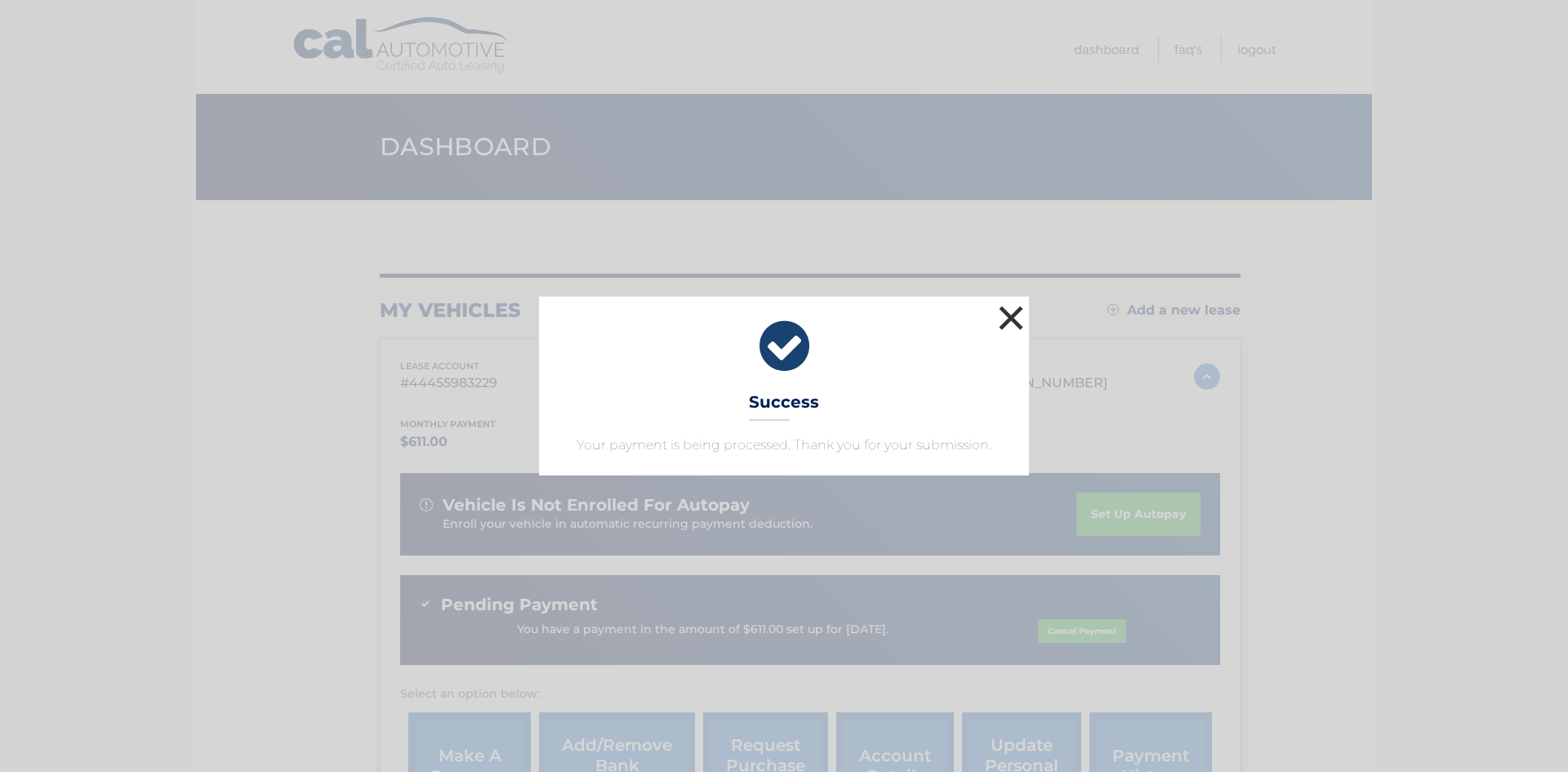
click at [1011, 321] on button "×" at bounding box center [1010, 318] width 33 height 33
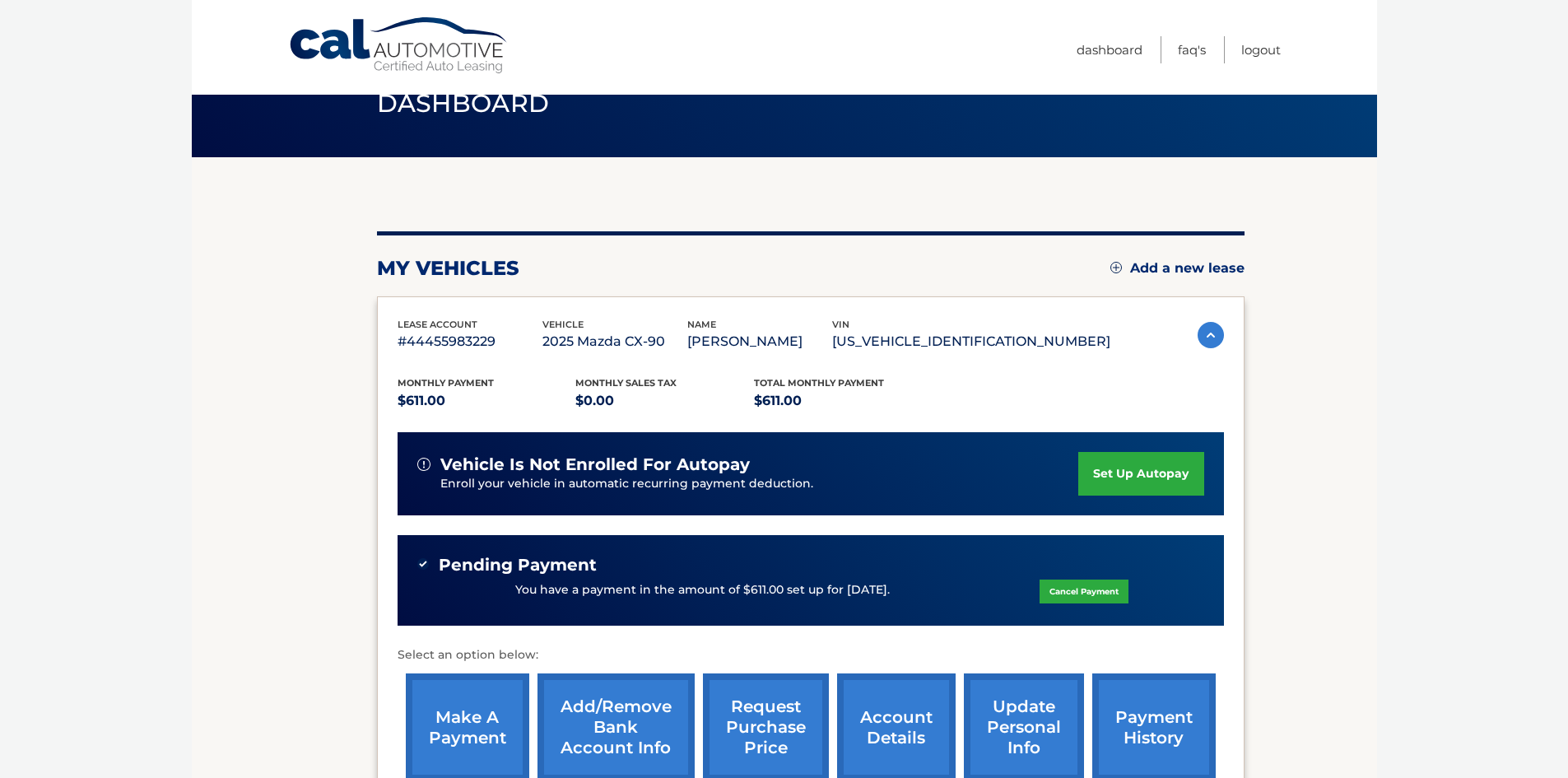
scroll to position [83, 0]
